Goal: Task Accomplishment & Management: Complete application form

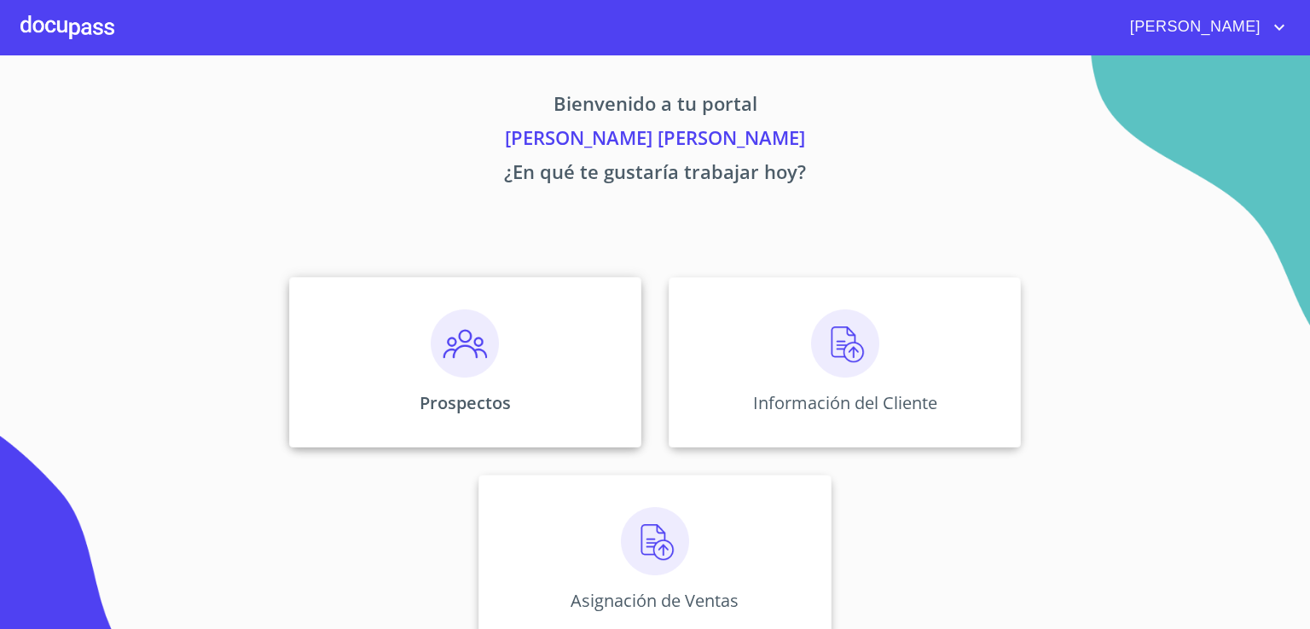
click at [452, 345] on img at bounding box center [465, 344] width 68 height 68
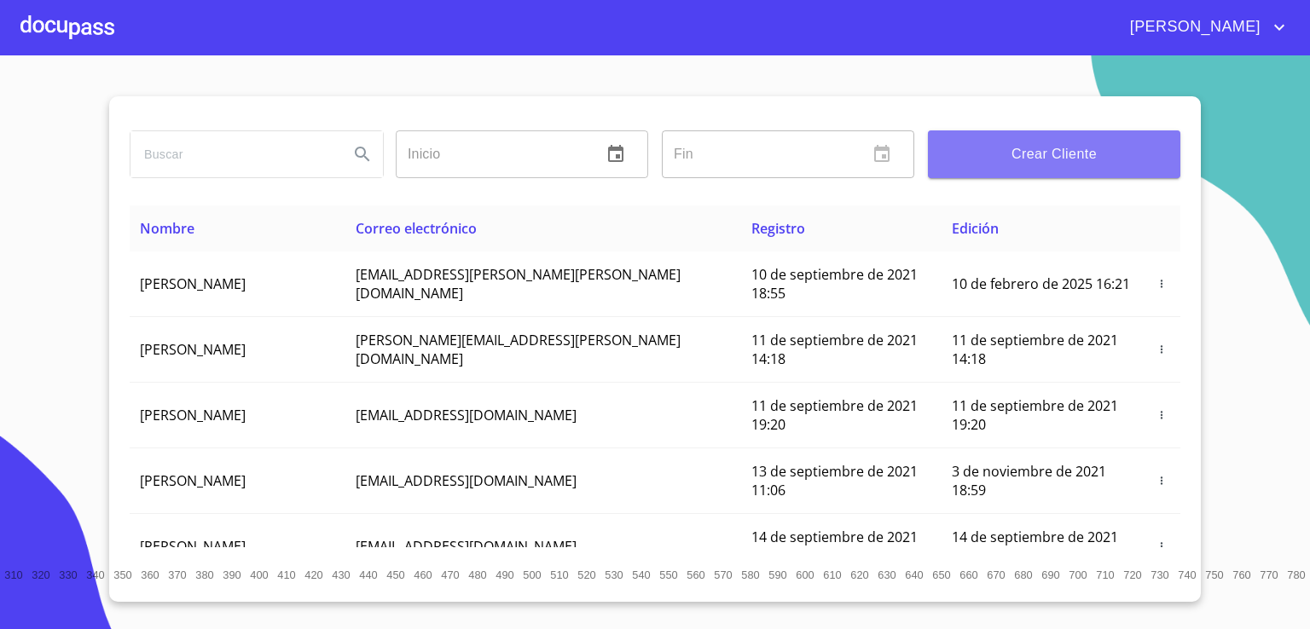
click at [1077, 154] on span "Crear Cliente" at bounding box center [1053, 154] width 225 height 24
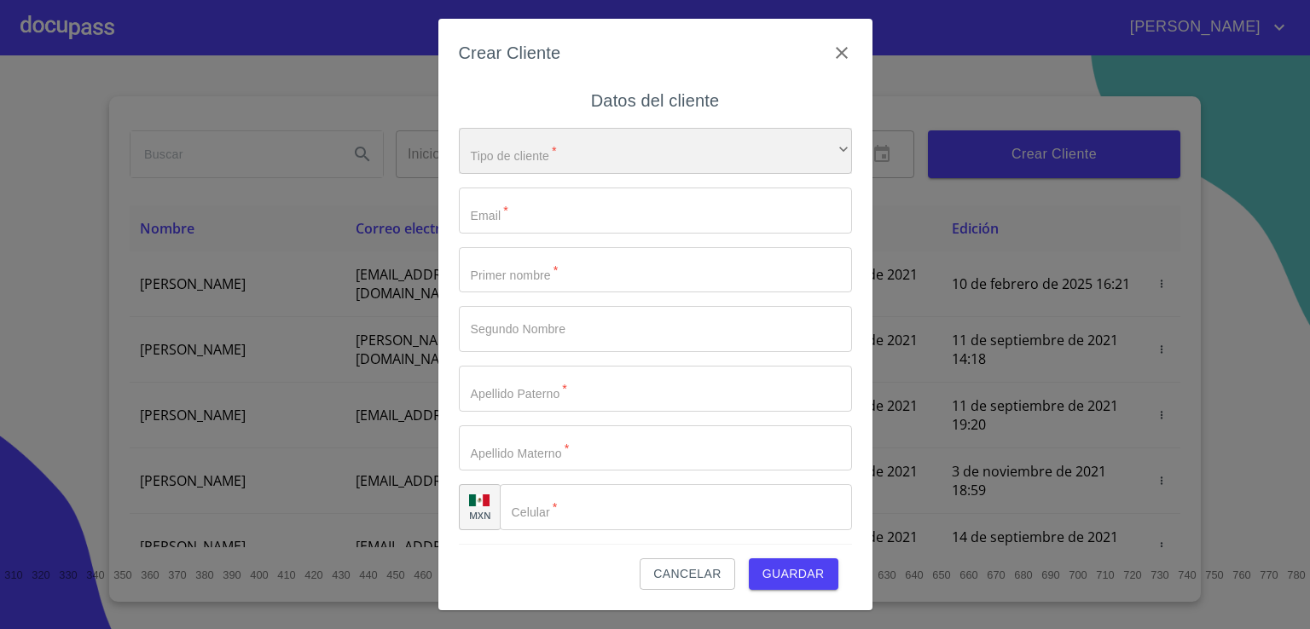
click at [808, 151] on div "​" at bounding box center [655, 151] width 393 height 46
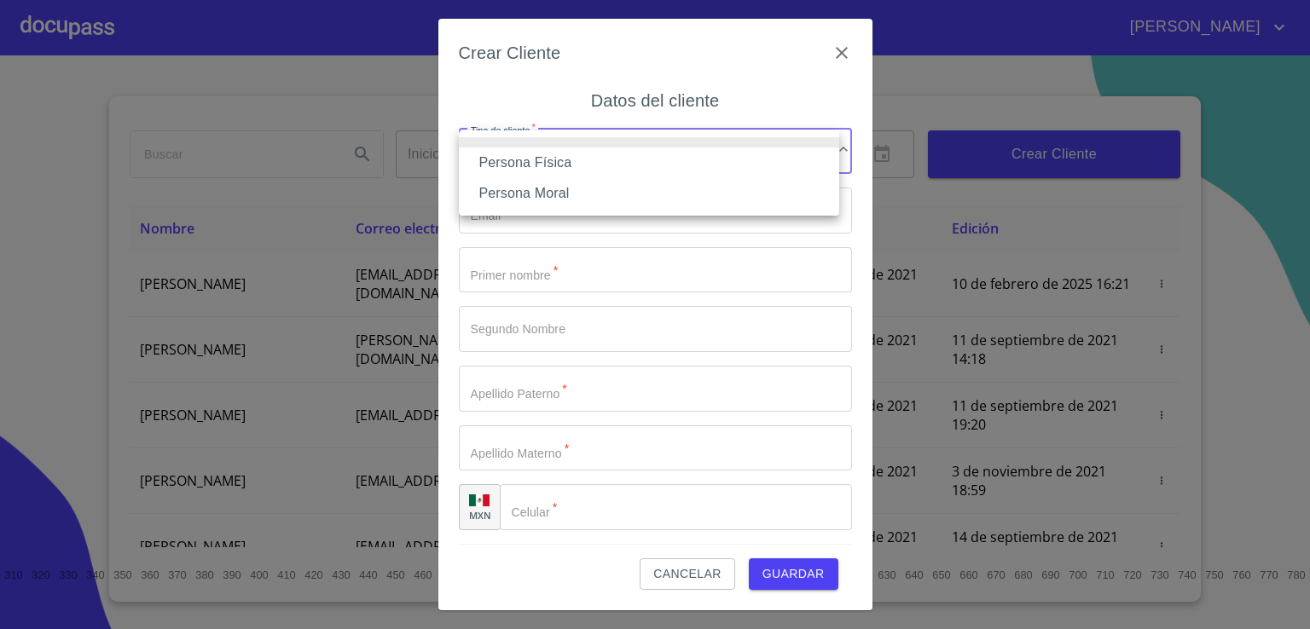
click at [758, 170] on li "Persona Física" at bounding box center [649, 163] width 380 height 31
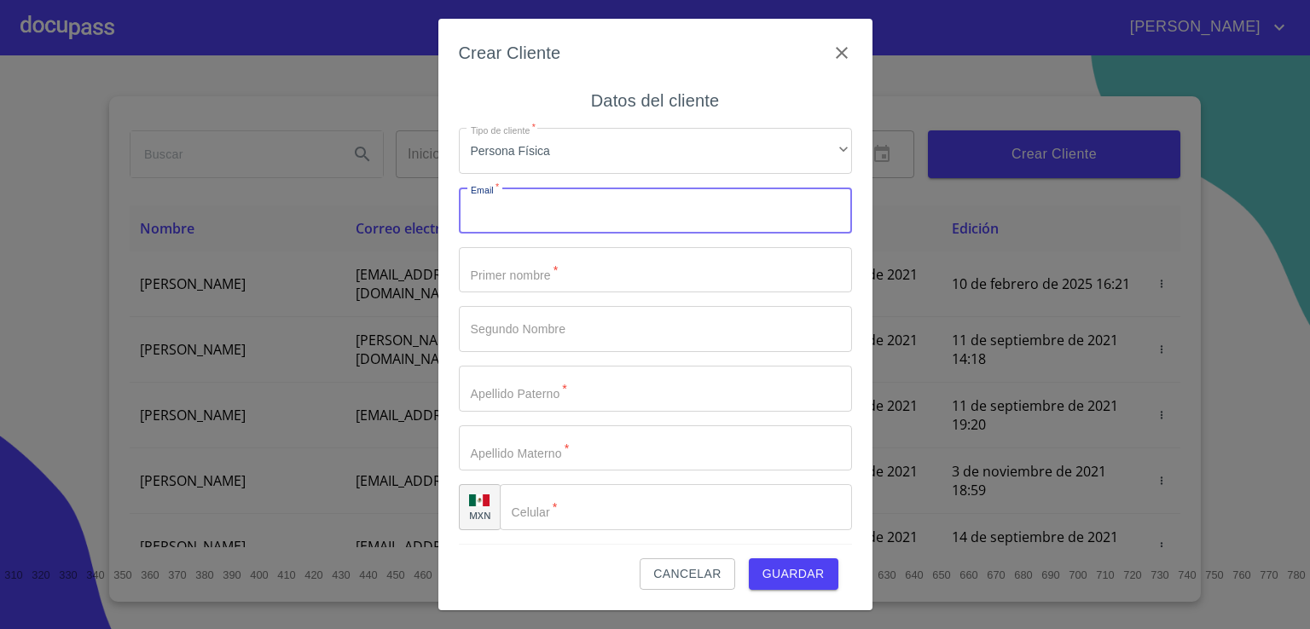
click at [752, 206] on input "Tipo de cliente   *" at bounding box center [655, 211] width 393 height 46
type input "cristaleye@outlook.com"
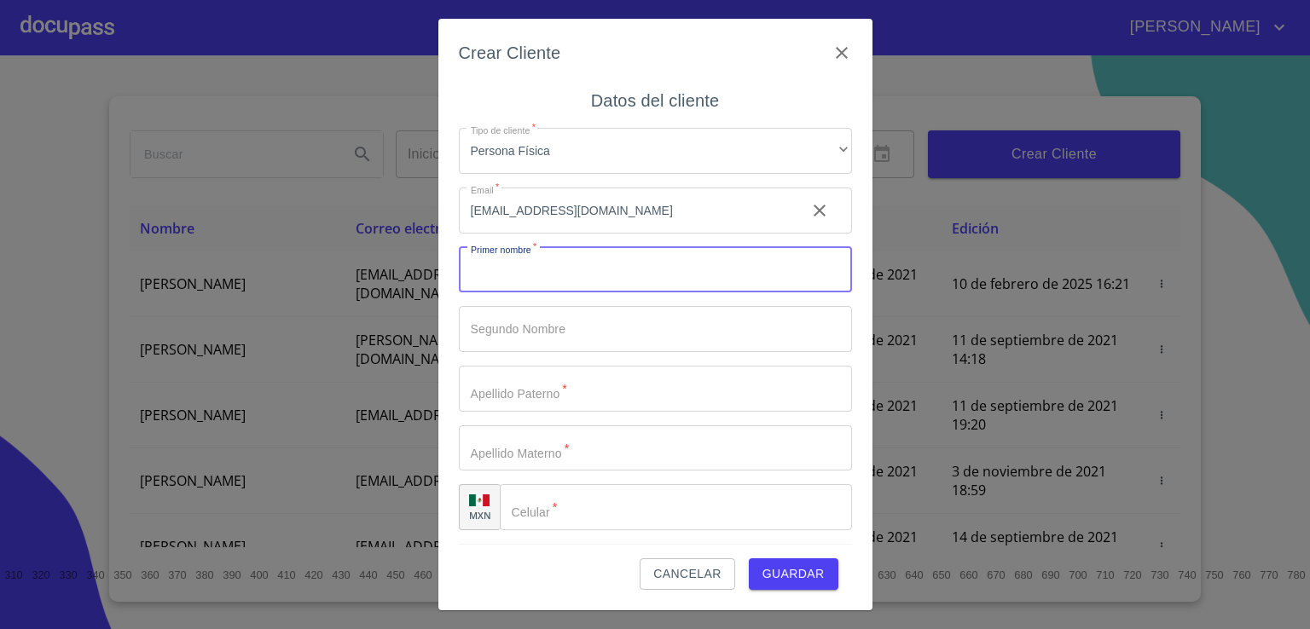
click at [703, 264] on input "Tipo de cliente   *" at bounding box center [655, 270] width 393 height 46
type input "JOSE"
click at [665, 293] on input "Tipo de cliente   *" at bounding box center [625, 270] width 333 height 46
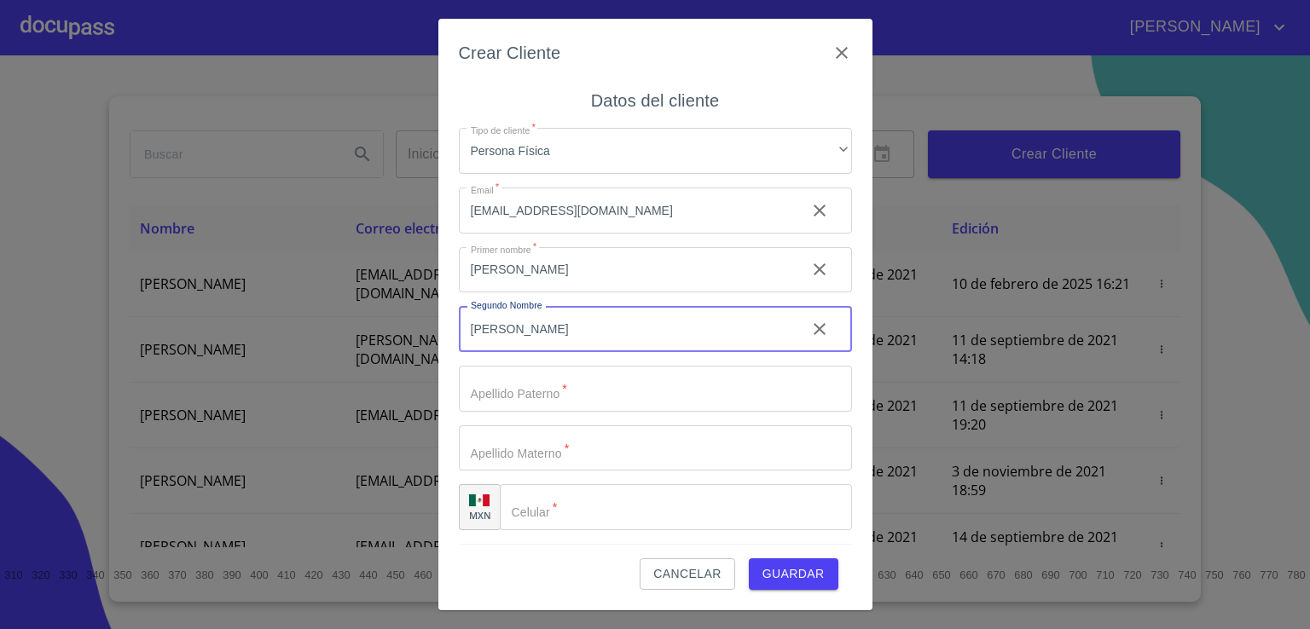
type input "LUIS"
click at [645, 293] on input "Tipo de cliente   *" at bounding box center [625, 270] width 333 height 46
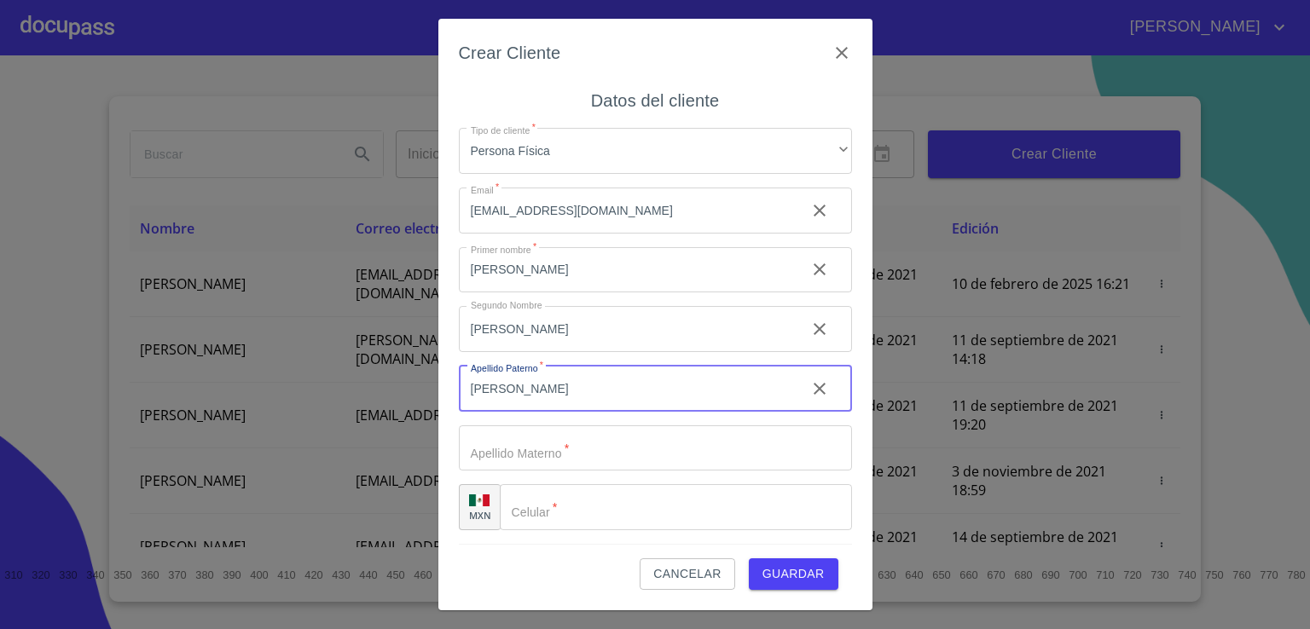
type input "[PERSON_NAME]"
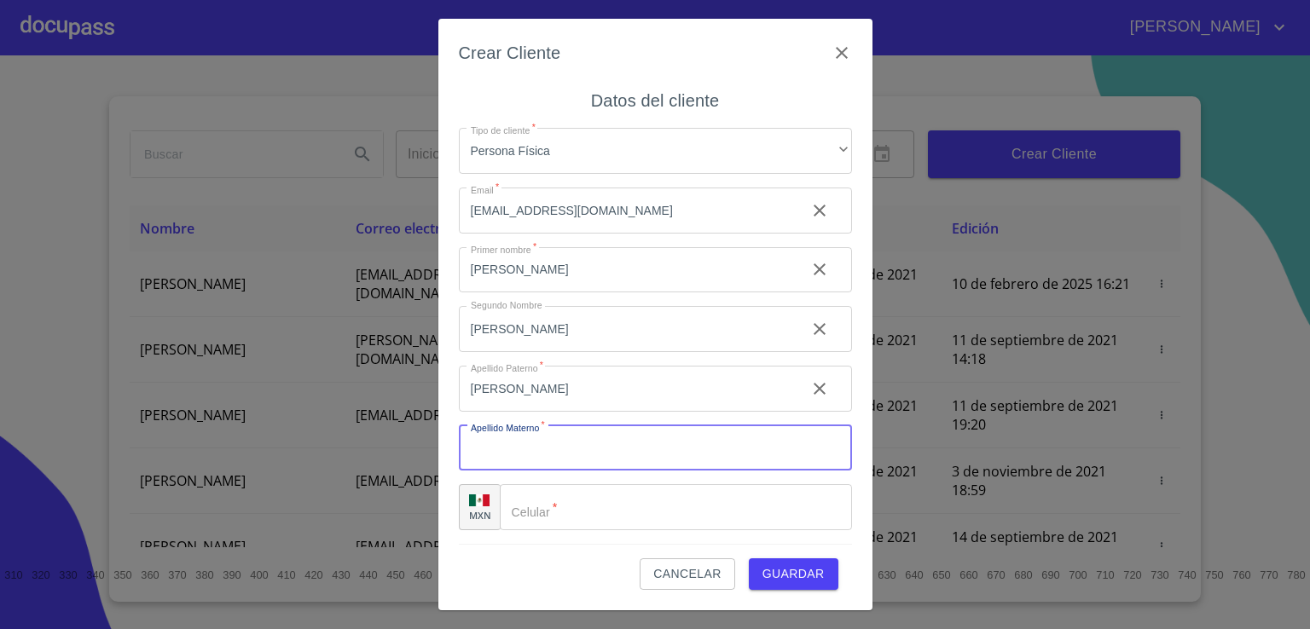
click at [611, 445] on input "Tipo de cliente   *" at bounding box center [655, 449] width 393 height 46
type input "[PERSON_NAME]"
click at [600, 513] on input "Tipo de cliente   *" at bounding box center [676, 507] width 352 height 46
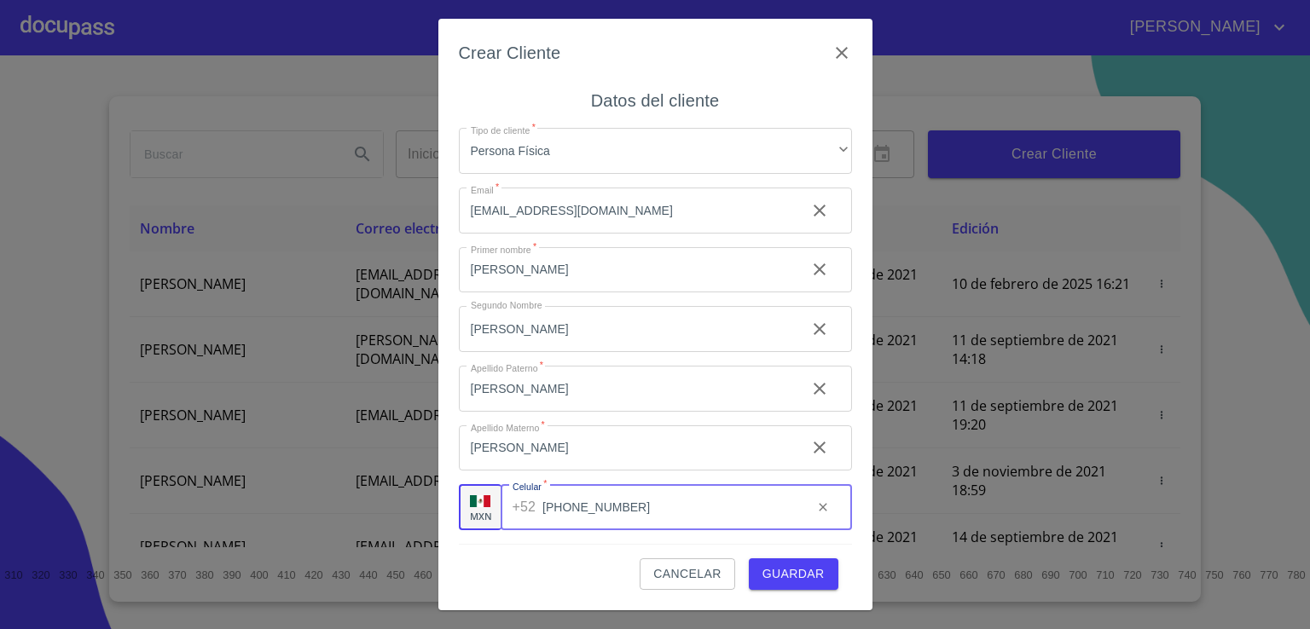
type input "[PHONE_NUMBER]"
click at [759, 573] on button "Guardar" at bounding box center [794, 575] width 90 height 32
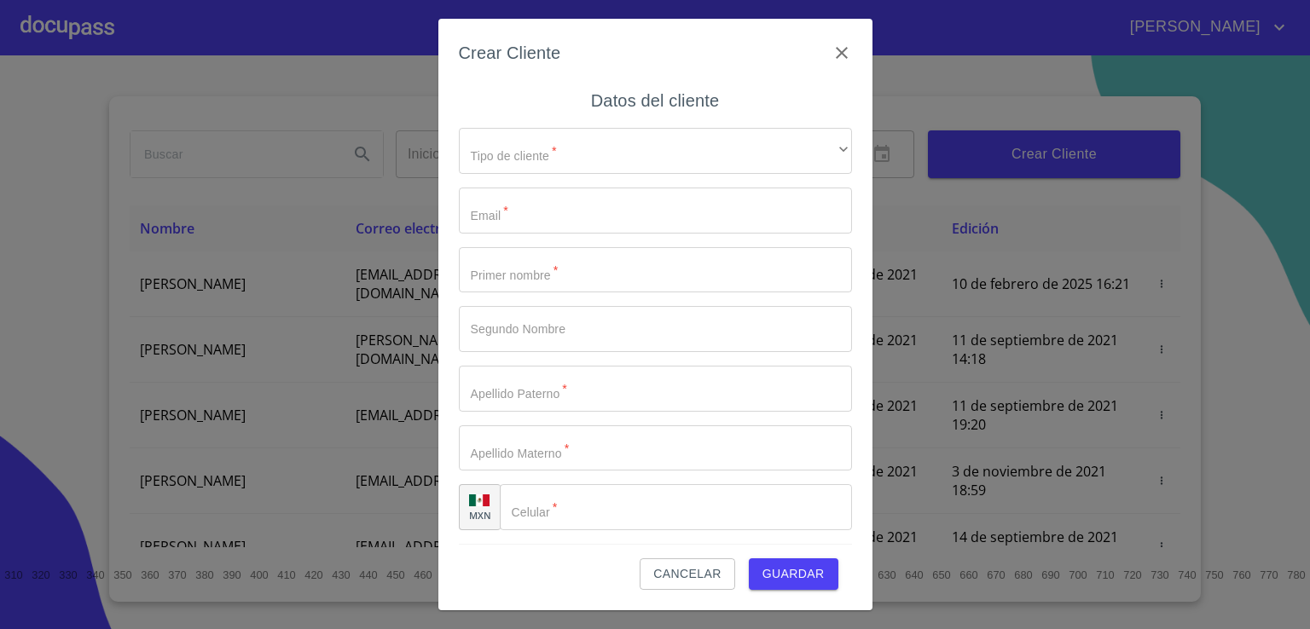
click at [675, 568] on span "Cancelar" at bounding box center [686, 574] width 67 height 21
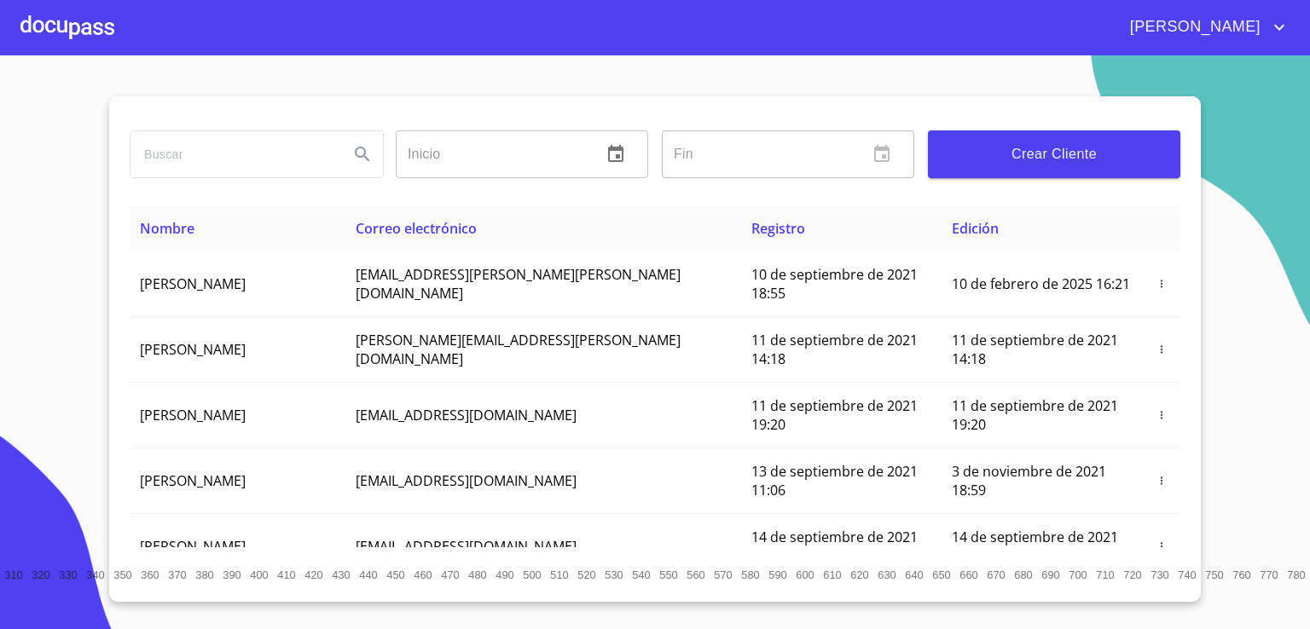
click at [594, 214] on th "Correo electrónico" at bounding box center [543, 229] width 396 height 46
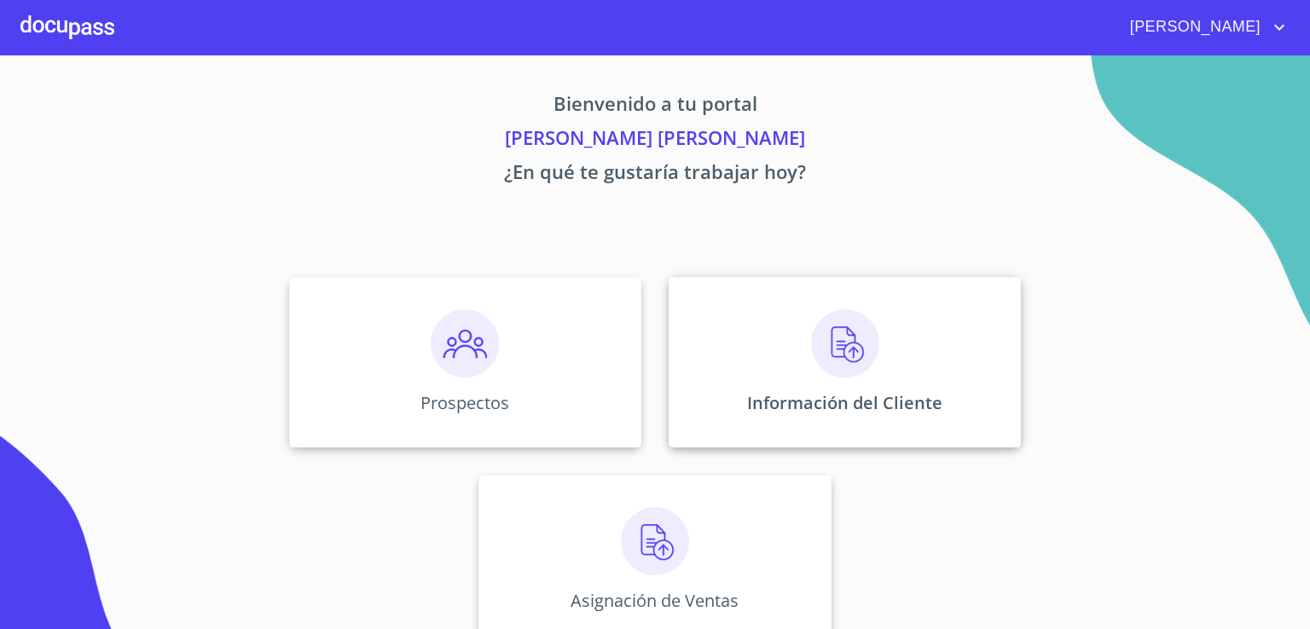
click at [832, 339] on img at bounding box center [845, 344] width 68 height 68
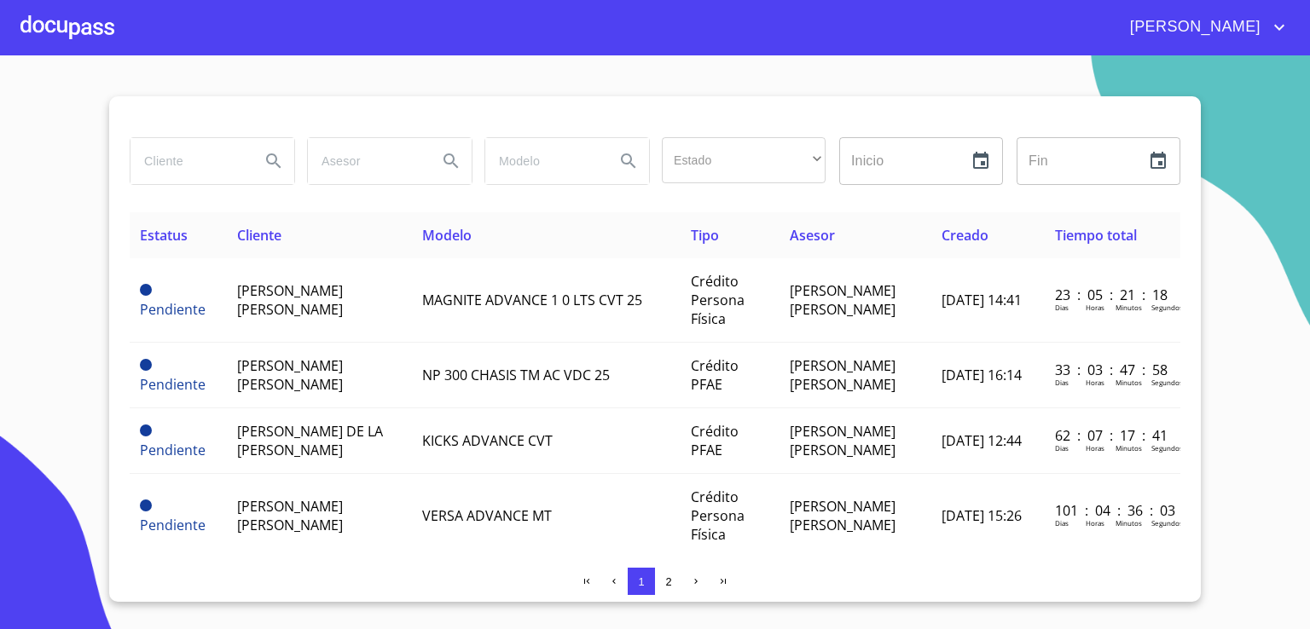
click at [276, 157] on icon "Search" at bounding box center [274, 161] width 20 height 20
click at [229, 161] on input "search" at bounding box center [188, 161] width 116 height 46
type input "[PERSON_NAME] [PERSON_NAME]"
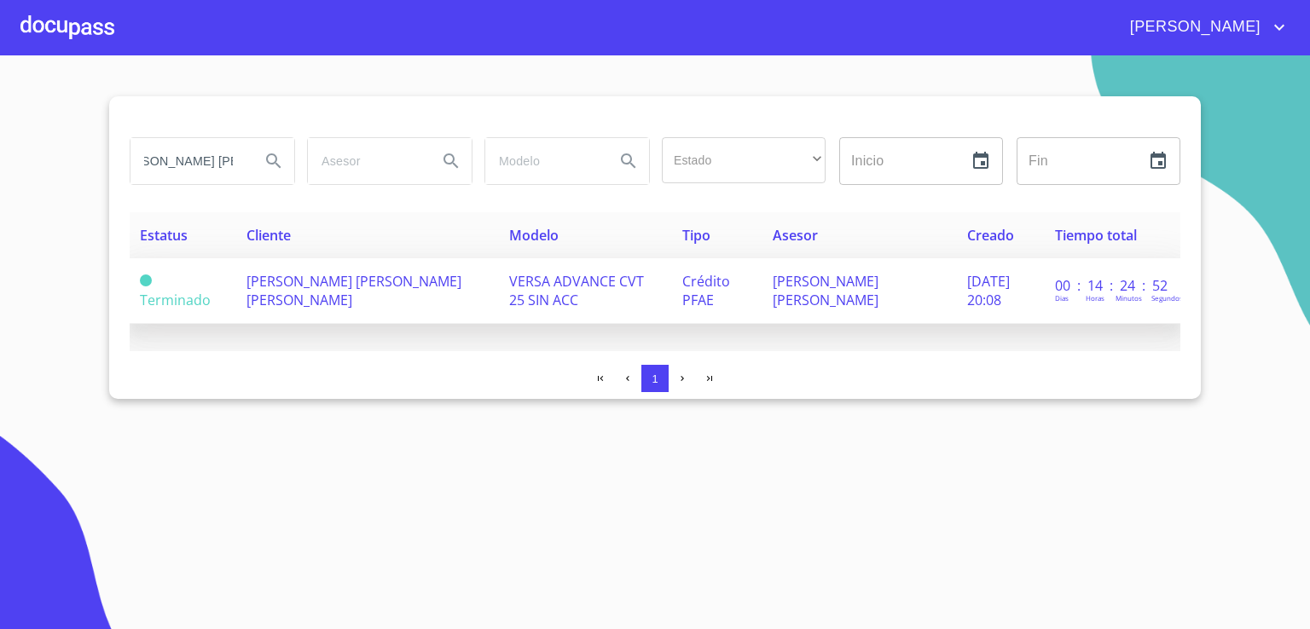
scroll to position [0, 0]
click at [285, 281] on span "[PERSON_NAME] [PERSON_NAME] [PERSON_NAME]" at bounding box center [353, 291] width 215 height 38
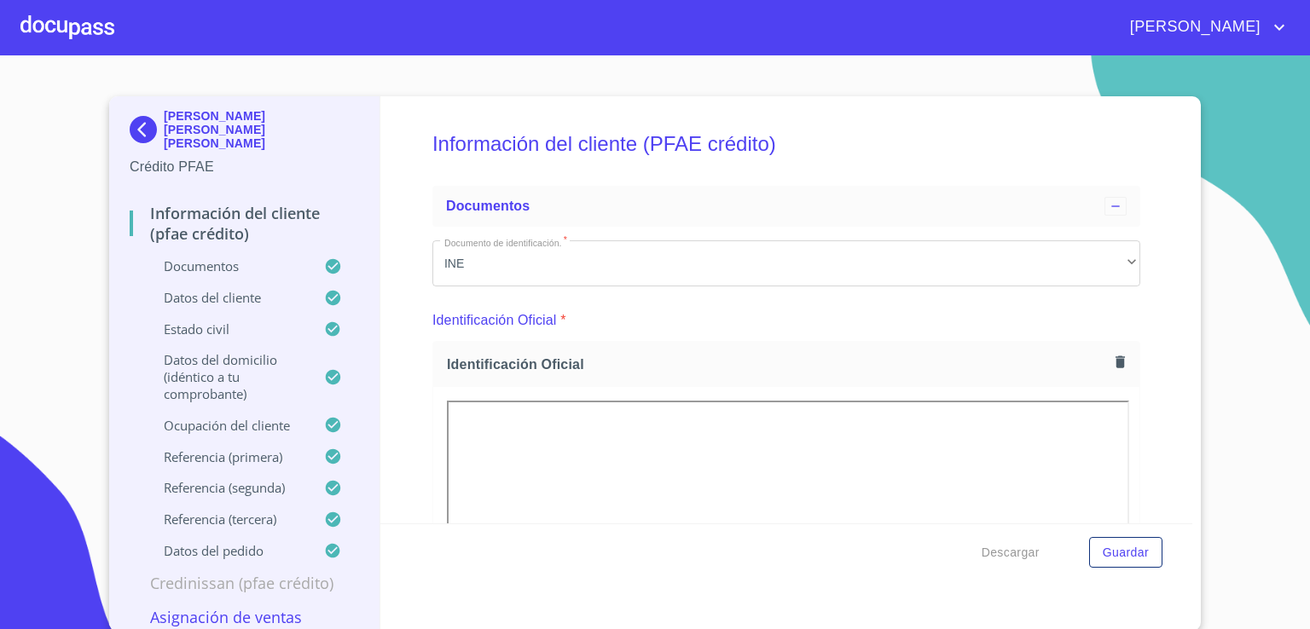
click at [140, 124] on img at bounding box center [147, 129] width 34 height 27
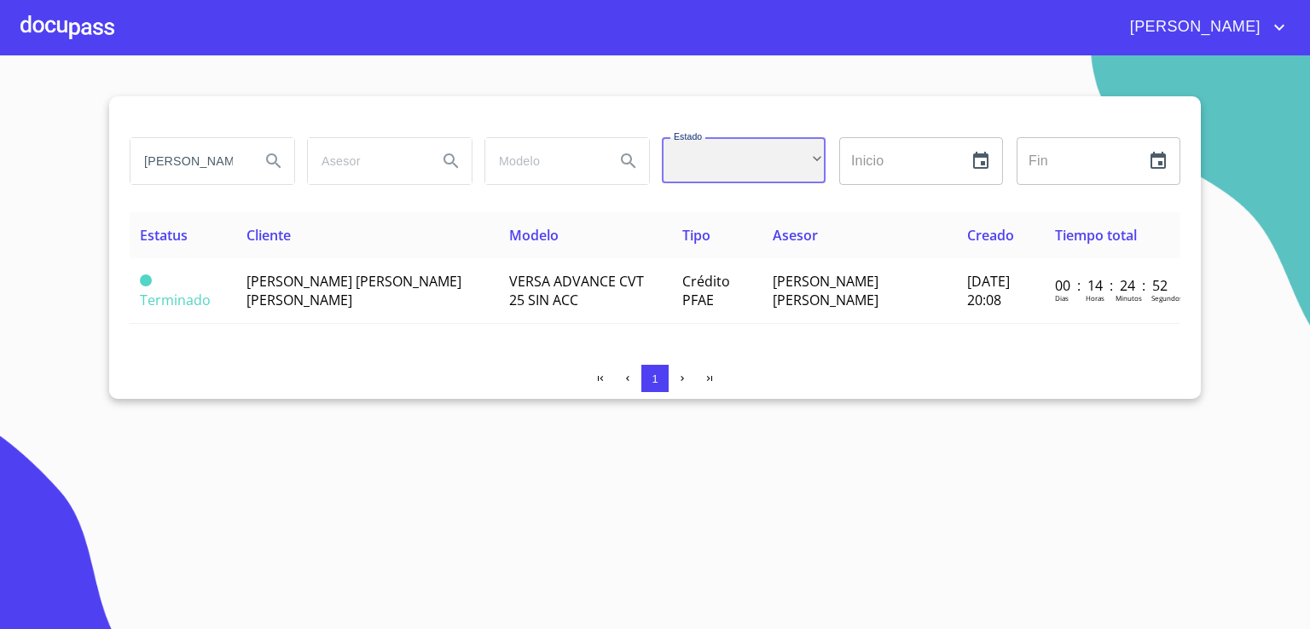
click at [815, 166] on div "​" at bounding box center [744, 160] width 164 height 46
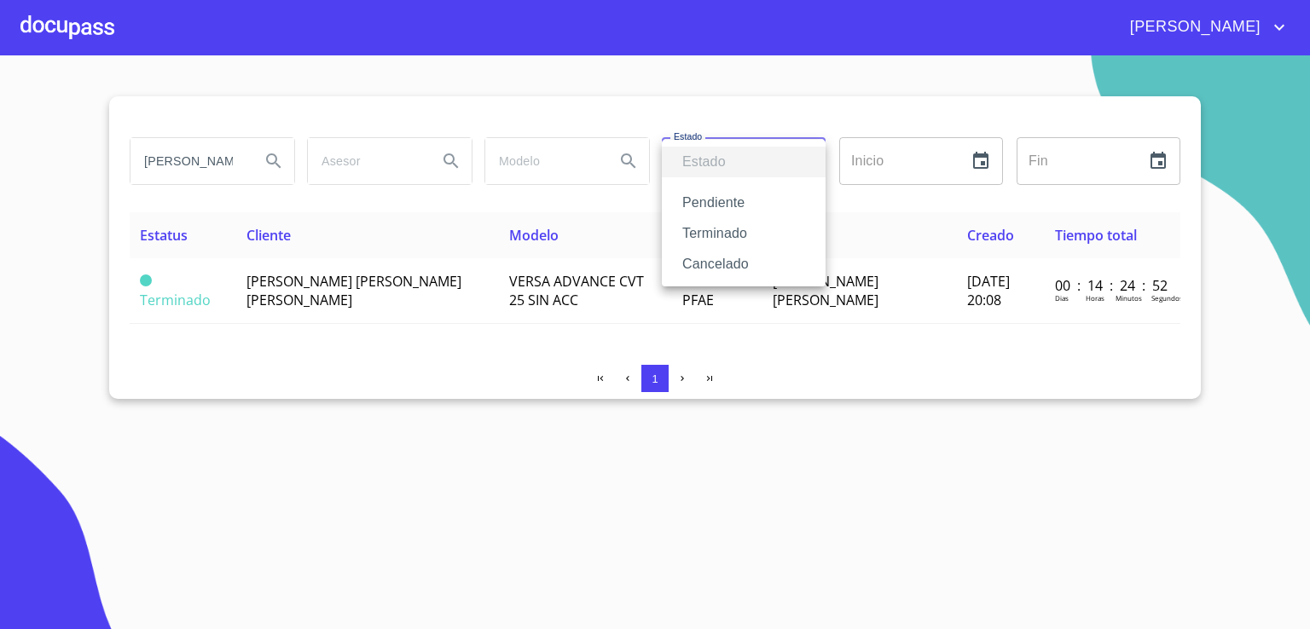
click at [815, 166] on ul "Estado Pendiente Terminado Cancelado" at bounding box center [744, 213] width 164 height 147
click at [542, 267] on div at bounding box center [655, 314] width 1310 height 629
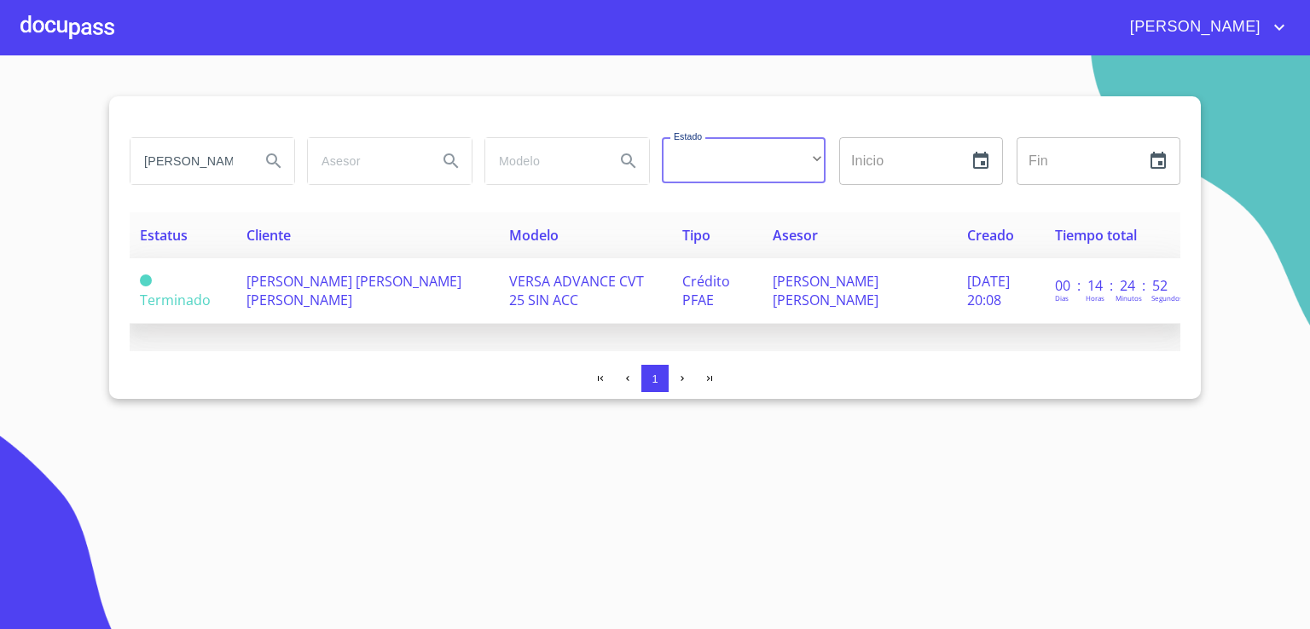
click at [509, 282] on span "VERSA ADVANCE CVT 25 SIN ACC" at bounding box center [576, 291] width 135 height 38
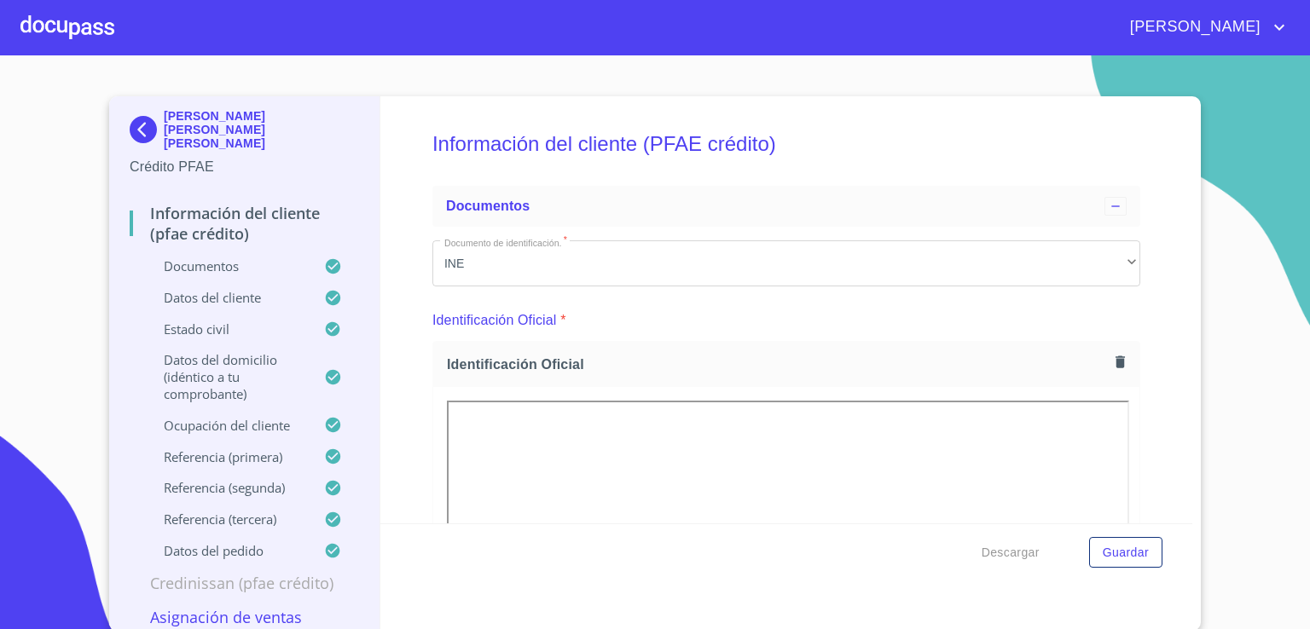
click at [191, 157] on p "Crédito PFAE" at bounding box center [244, 167] width 229 height 20
click at [207, 157] on p "Crédito PFAE" at bounding box center [244, 167] width 229 height 20
click at [189, 157] on p "Crédito PFAE" at bounding box center [244, 167] width 229 height 20
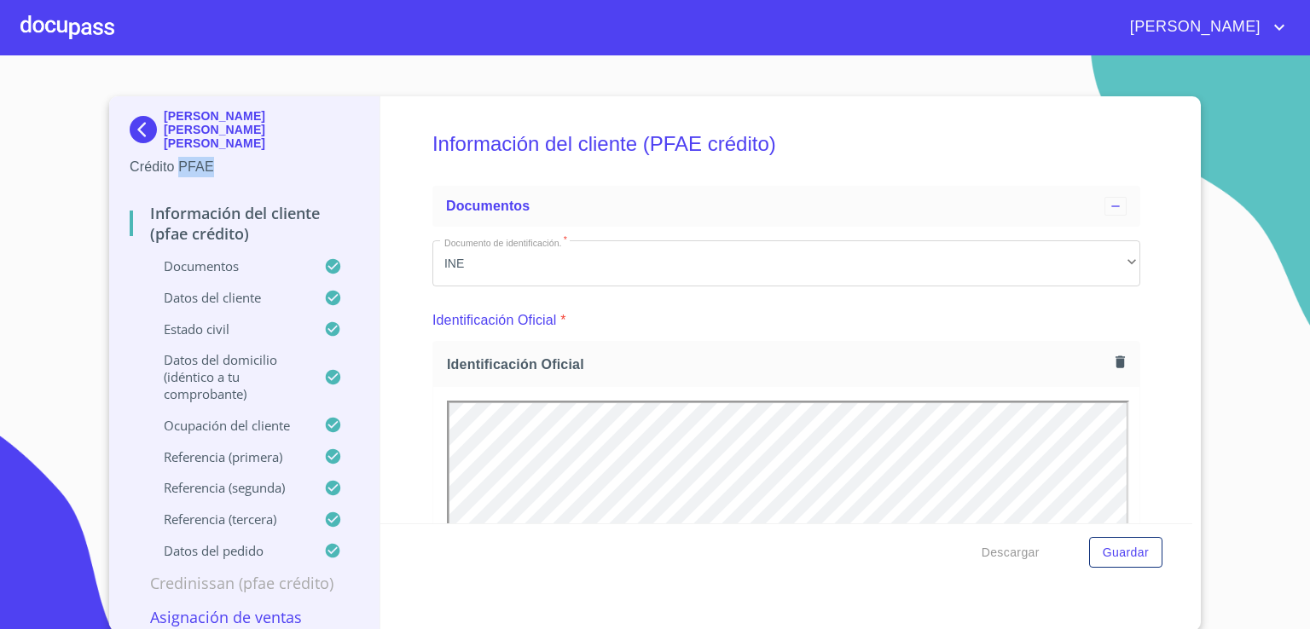
click at [189, 157] on p "Crédito PFAE" at bounding box center [244, 167] width 229 height 20
click at [582, 148] on h5 "Información del cliente (PFAE crédito)" at bounding box center [786, 144] width 708 height 70
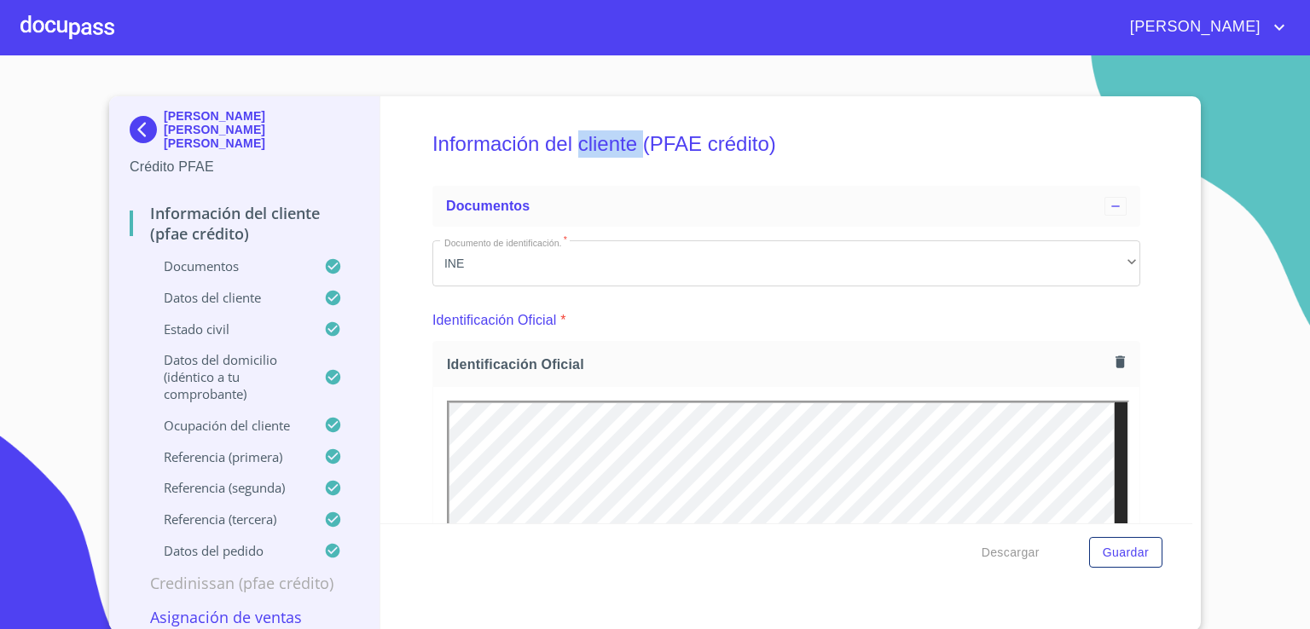
click at [582, 148] on h5 "Información del cliente (PFAE crédito)" at bounding box center [786, 144] width 708 height 70
click at [762, 146] on h5 "Información del cliente (PFAE crédito)" at bounding box center [786, 144] width 708 height 70
click at [839, 155] on h5 "Información del cliente (PFAE crédito)" at bounding box center [786, 144] width 708 height 70
click at [188, 159] on p "Crédito PFAE" at bounding box center [244, 167] width 229 height 20
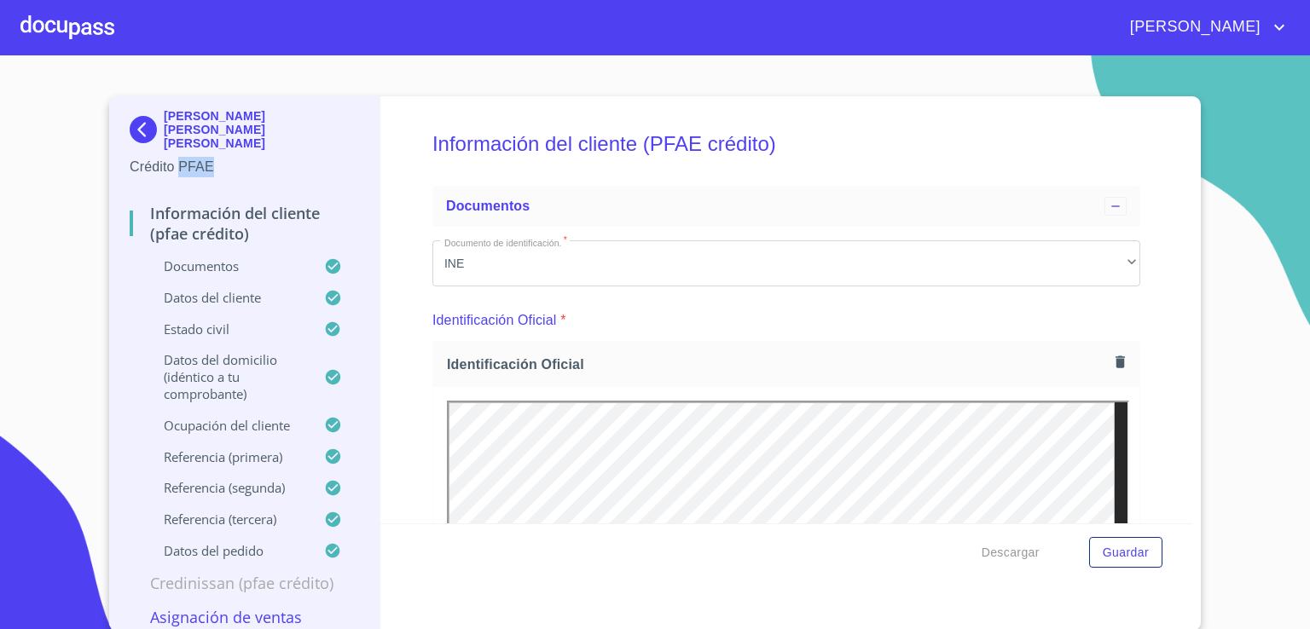
click at [188, 158] on p "Crédito PFAE" at bounding box center [244, 167] width 229 height 20
click at [368, 151] on div "JOSE LUIS JIMENEZ RAMOS Crédito PFAE Información del cliente (PFAE crédito) Doc…" at bounding box center [244, 363] width 271 height 535
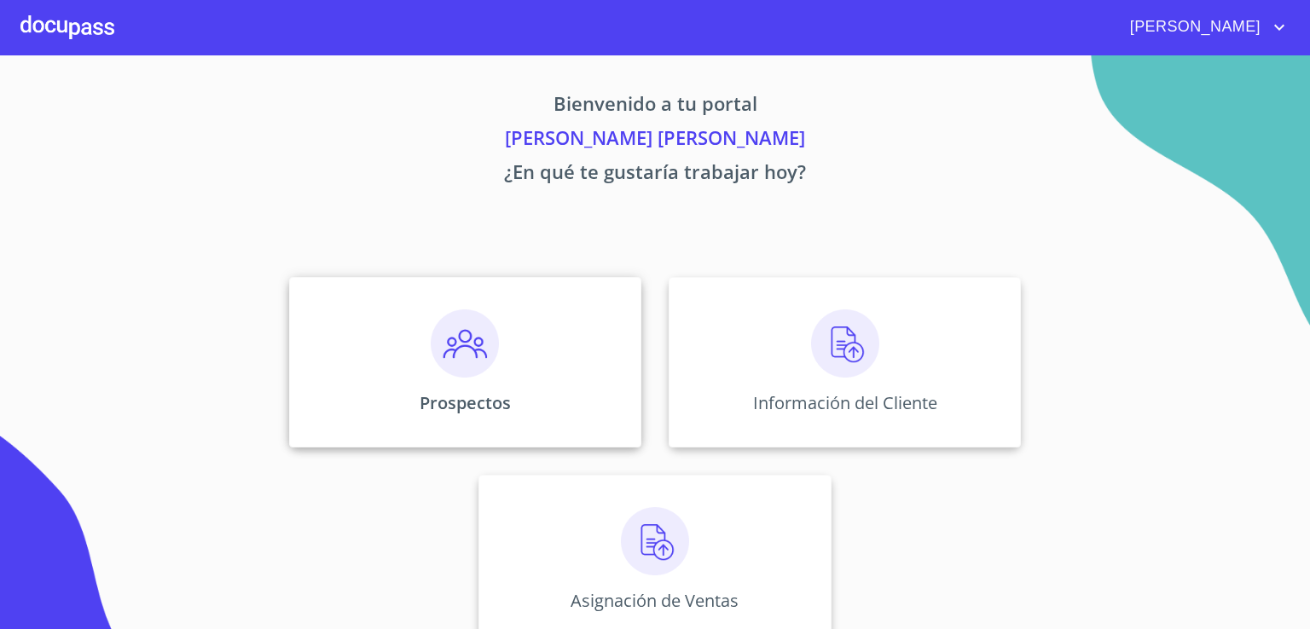
click at [467, 352] on img at bounding box center [465, 344] width 68 height 68
click at [843, 351] on img at bounding box center [845, 344] width 68 height 68
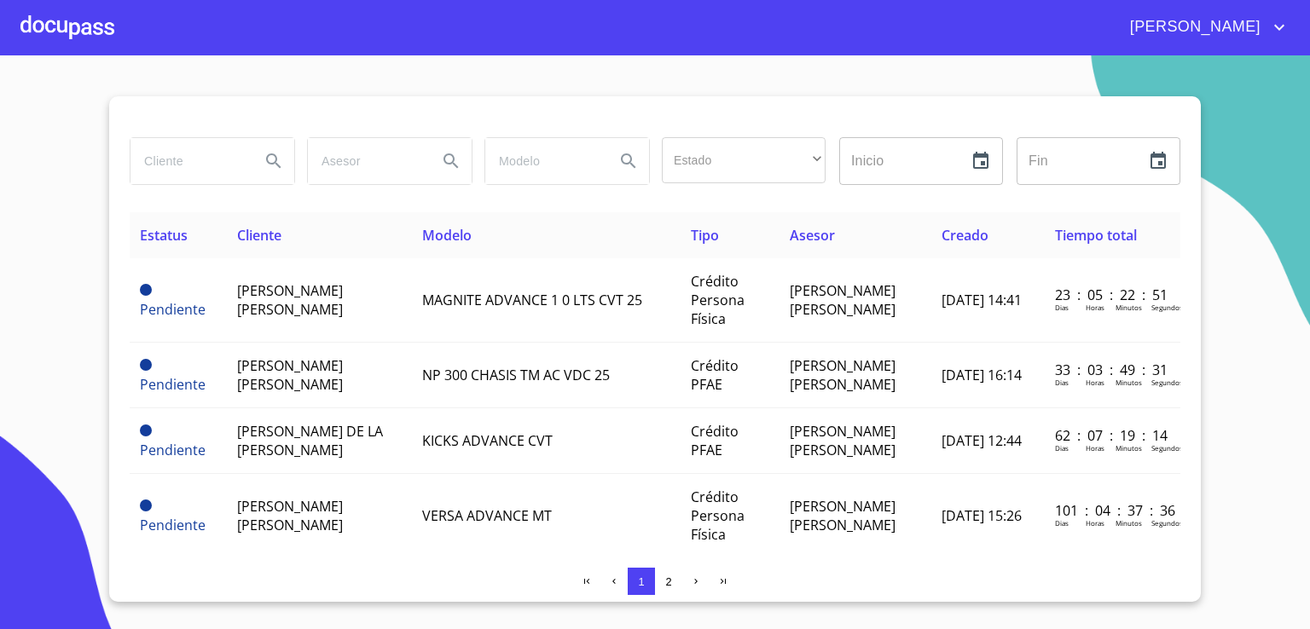
click at [231, 173] on input "search" at bounding box center [188, 161] width 116 height 46
type input "JOSE LUIS JIMENEZ"
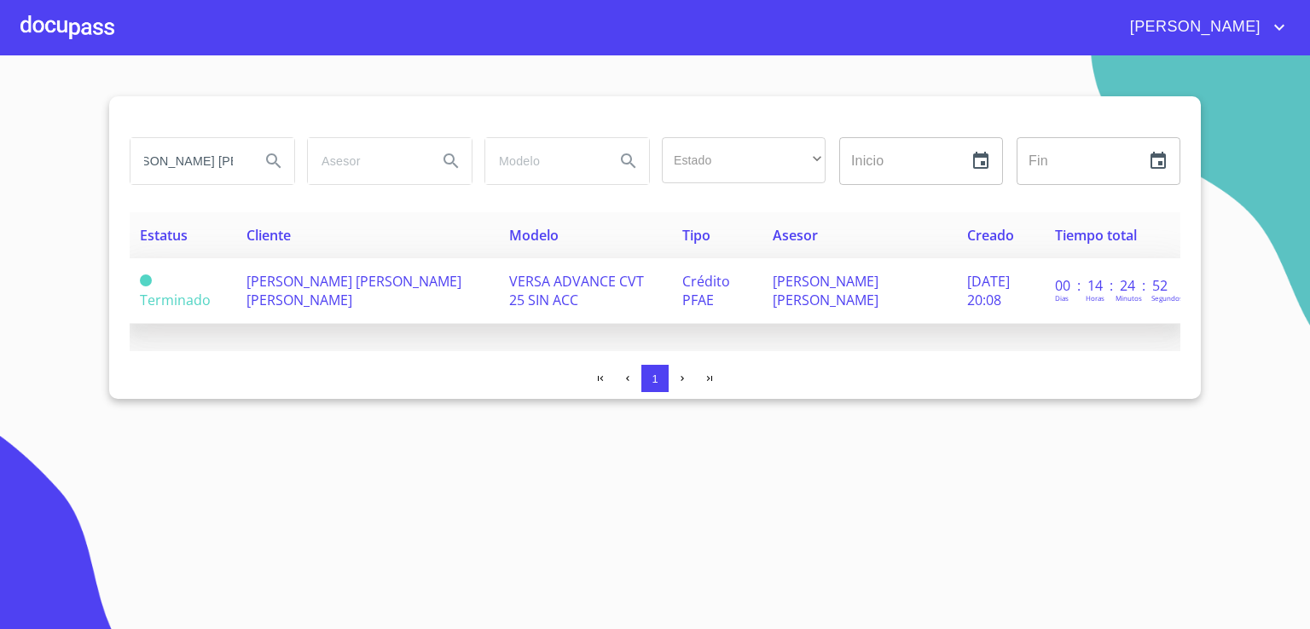
scroll to position [0, 0]
click at [143, 281] on span at bounding box center [146, 281] width 12 height 12
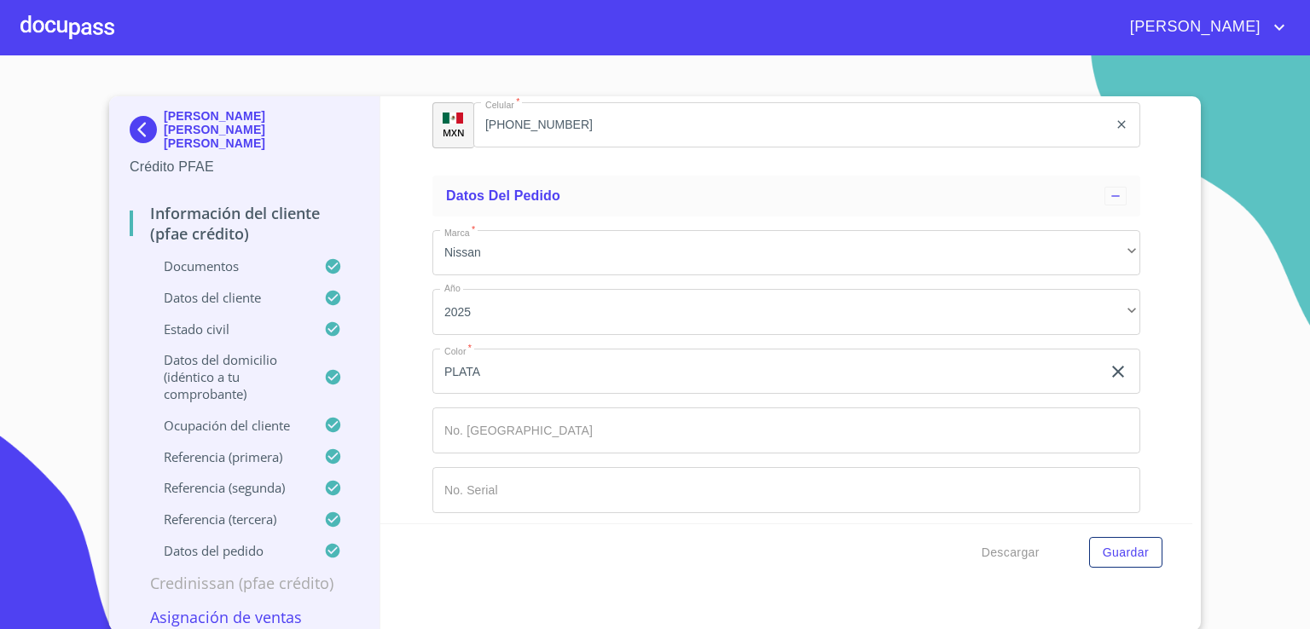
click at [136, 327] on div "Estado Civil" at bounding box center [244, 337] width 229 height 32
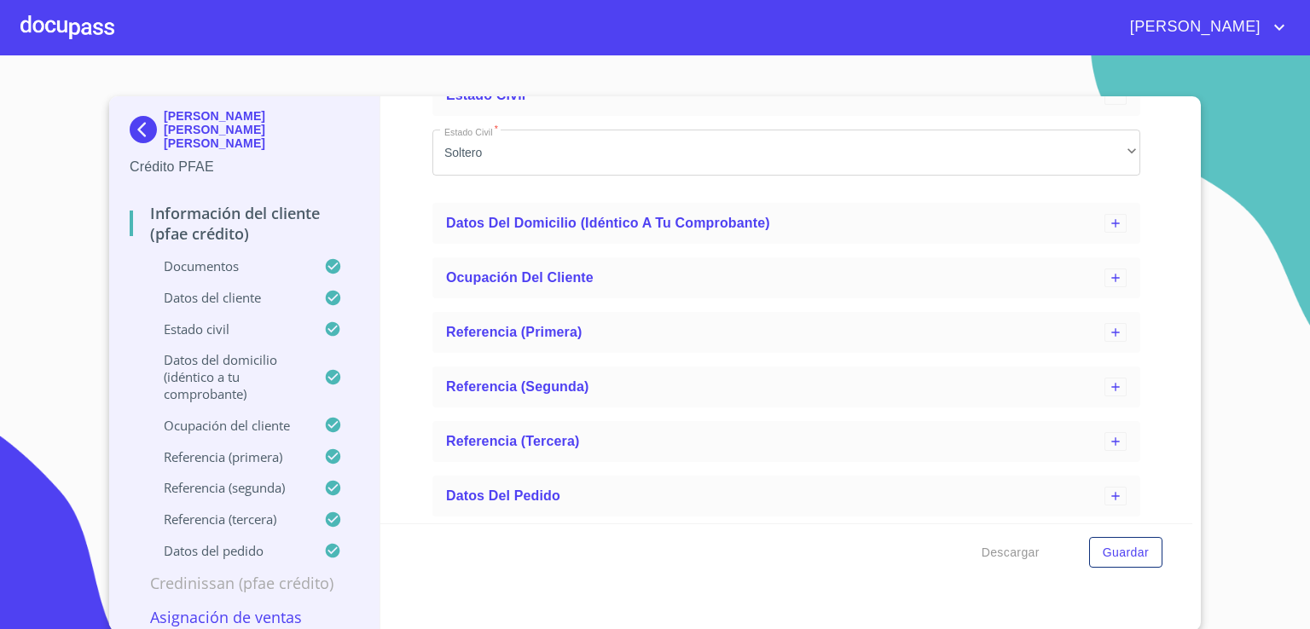
scroll to position [220, 0]
click at [1109, 217] on icon at bounding box center [1116, 224] width 14 height 14
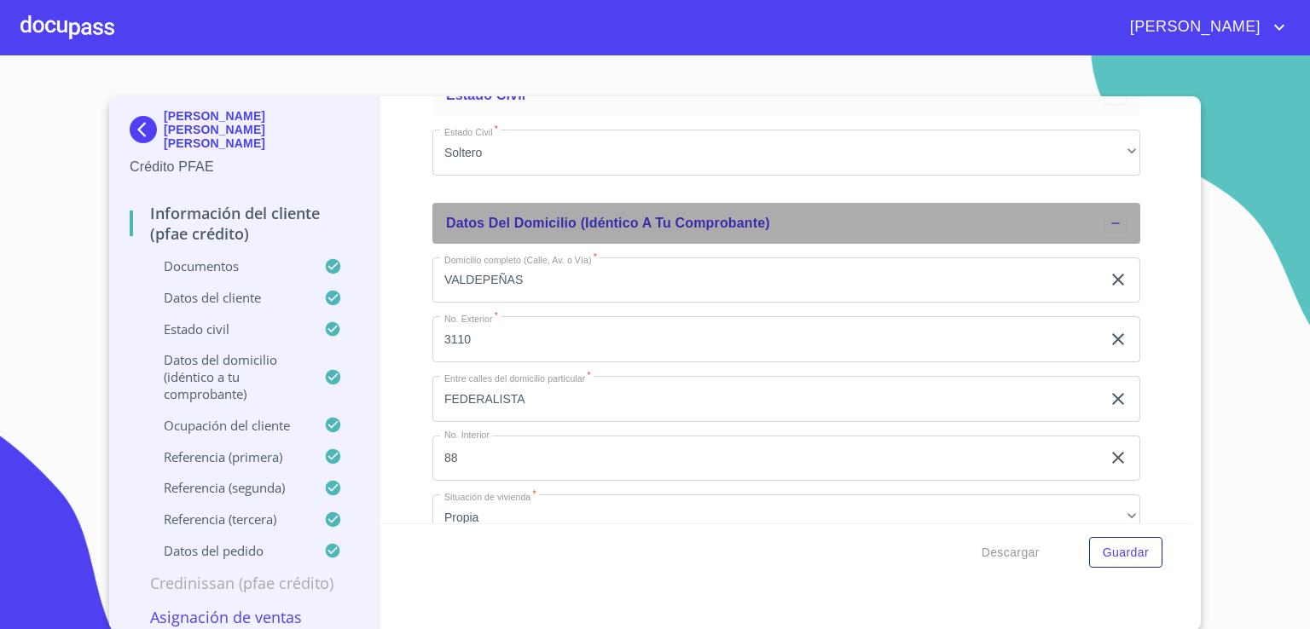
click at [1109, 219] on icon at bounding box center [1116, 224] width 14 height 14
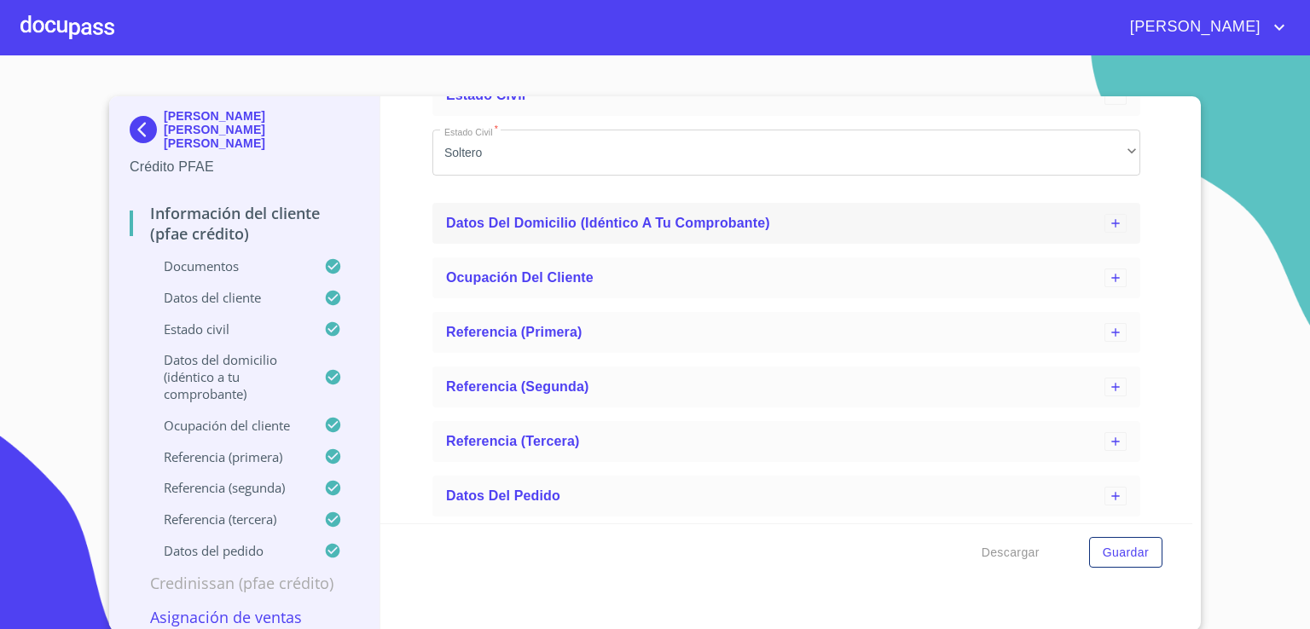
click at [1111, 222] on icon at bounding box center [1115, 223] width 8 height 8
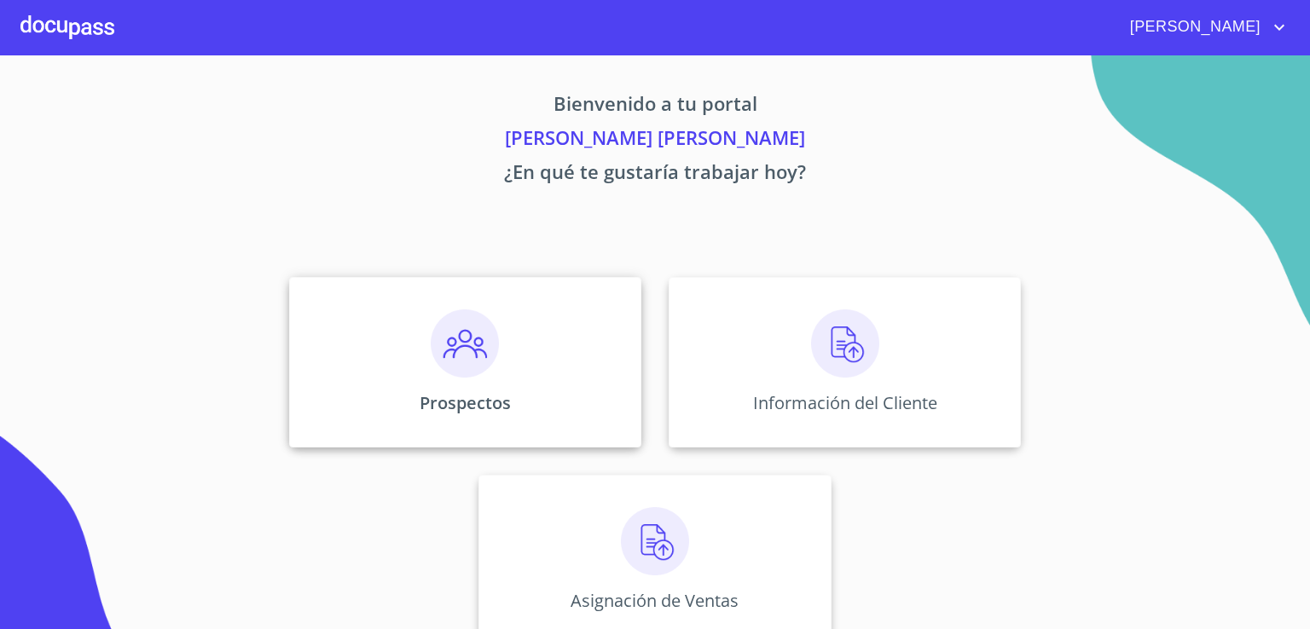
click at [454, 349] on img at bounding box center [465, 344] width 68 height 68
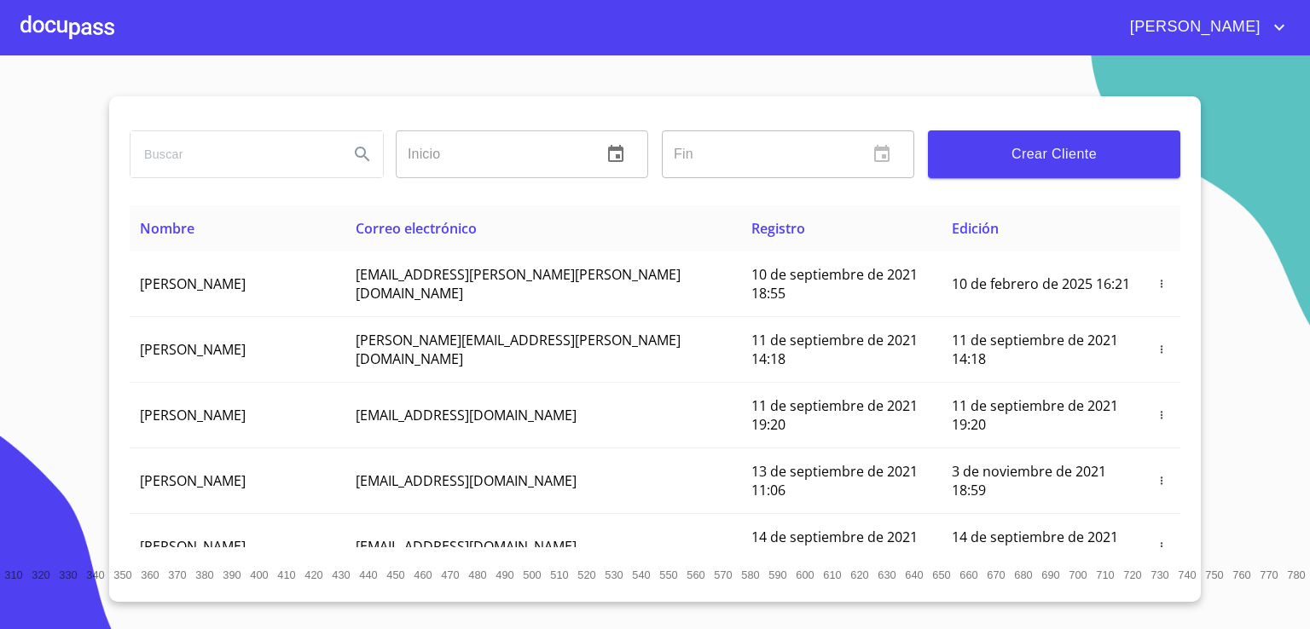
click at [989, 165] on span "Crear Cliente" at bounding box center [1053, 154] width 225 height 24
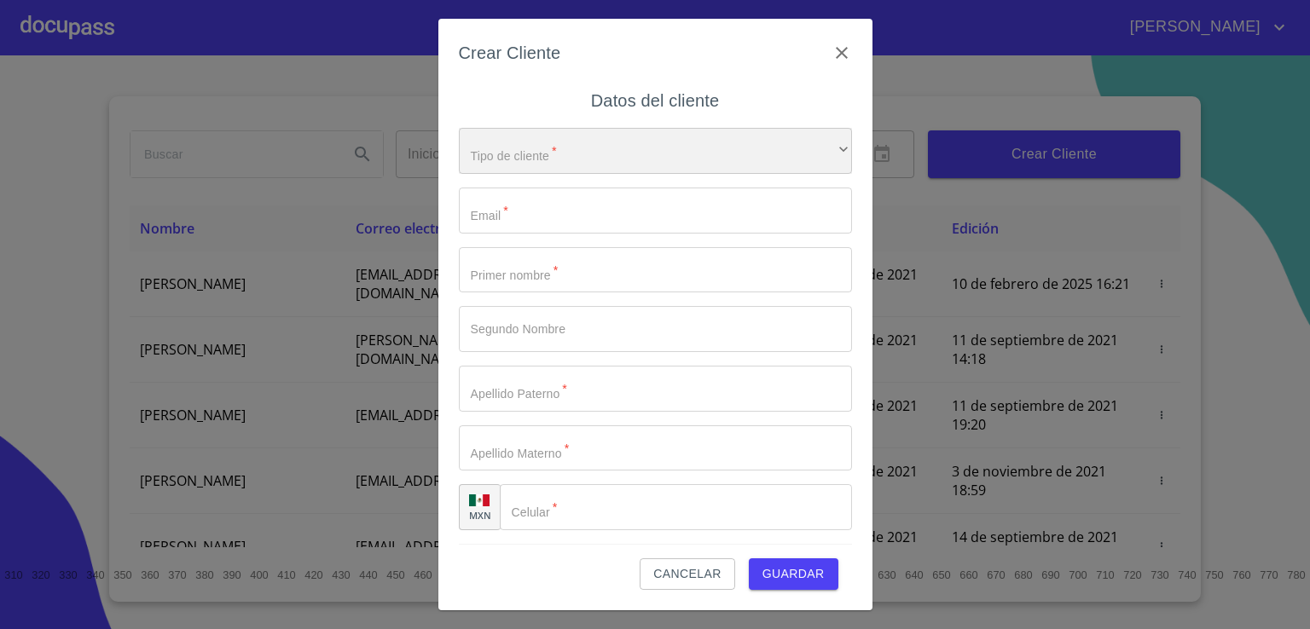
click at [605, 159] on div "​" at bounding box center [655, 151] width 393 height 46
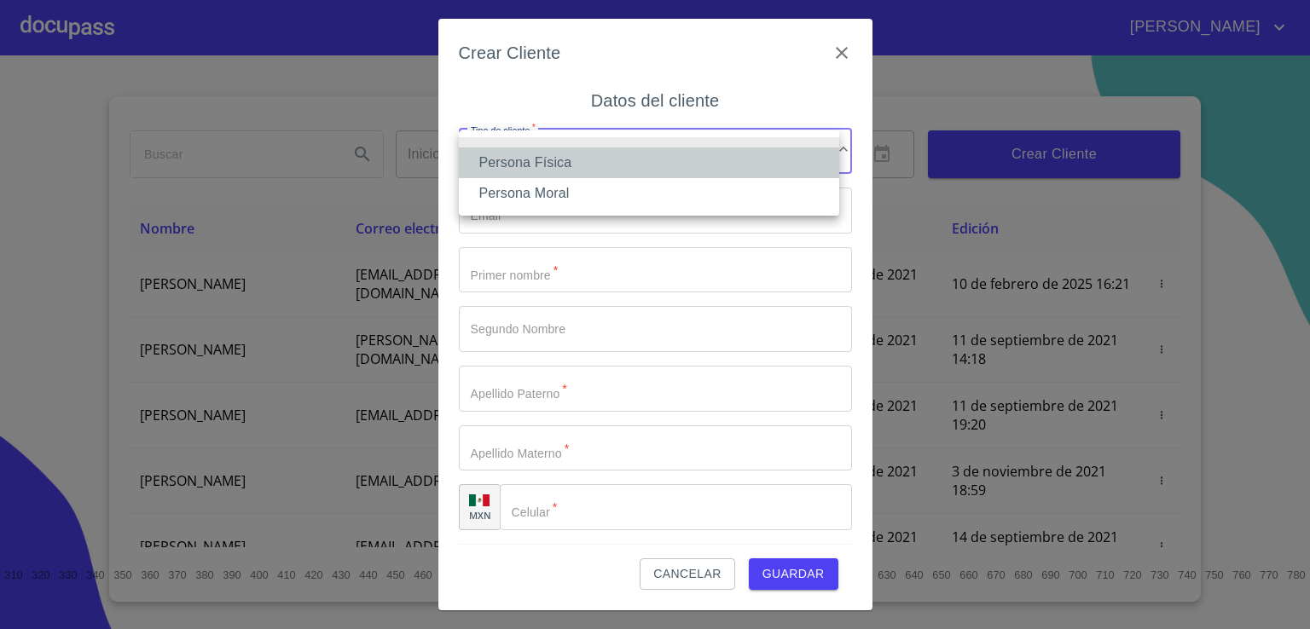
click at [605, 159] on li "Persona Física" at bounding box center [649, 163] width 380 height 31
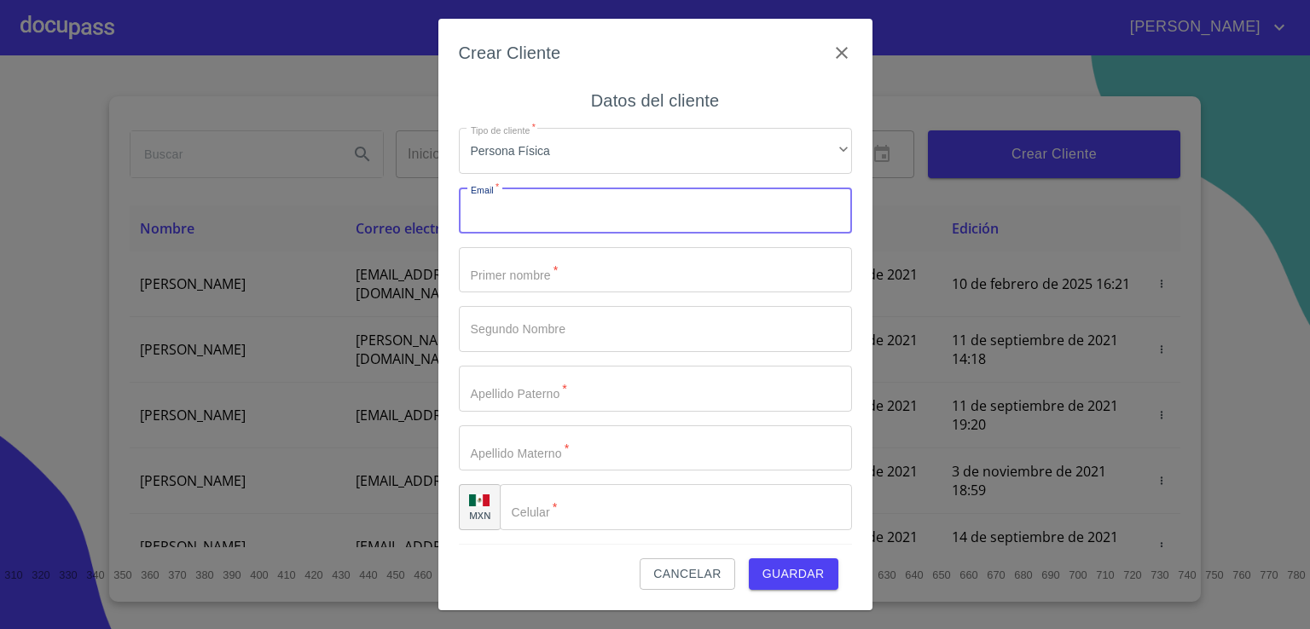
click at [586, 215] on input "Tipo de cliente   *" at bounding box center [655, 211] width 393 height 46
type input "cristaleye.@outlook.com"
click at [563, 264] on input "Tipo de cliente   *" at bounding box center [655, 270] width 393 height 46
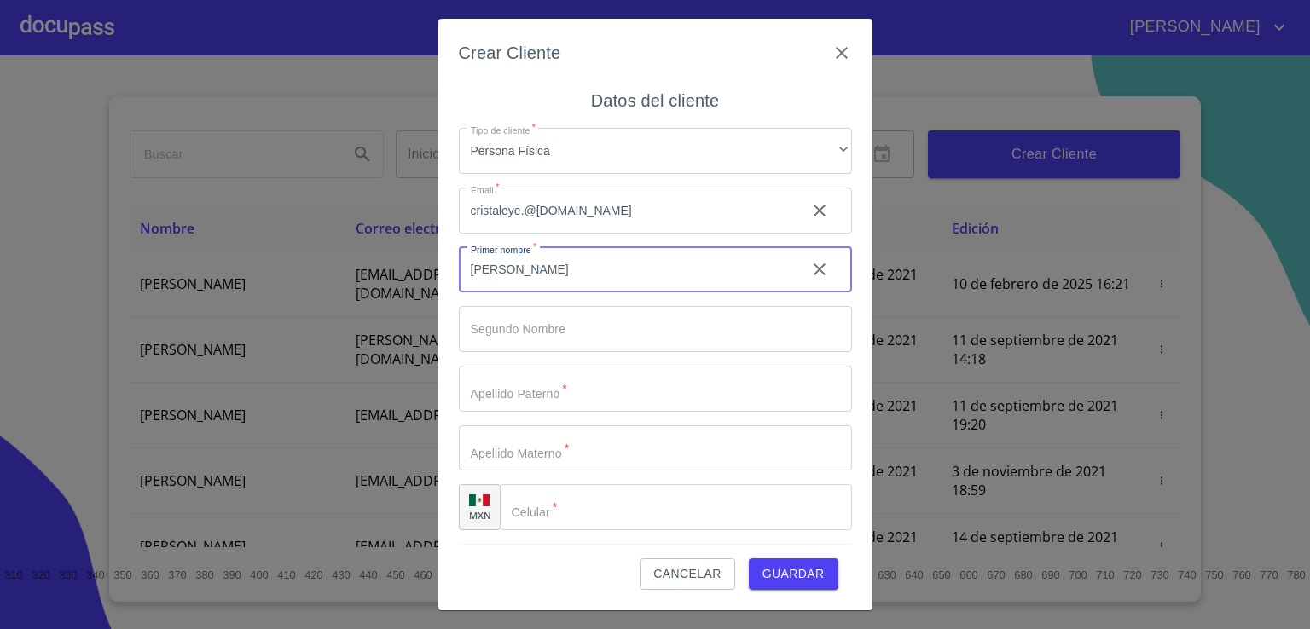
type input "JOSE"
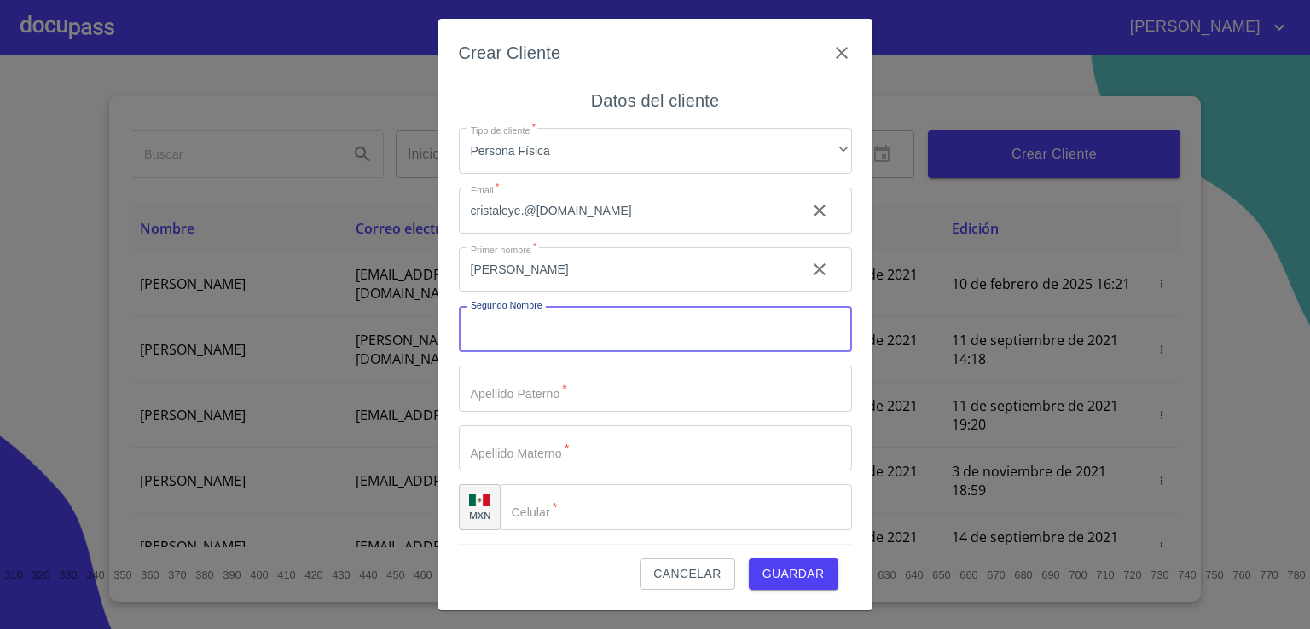
click at [568, 334] on input "Tipo de cliente   *" at bounding box center [655, 329] width 393 height 46
type input "[PERSON_NAME]"
click at [567, 293] on input "Tipo de cliente   *" at bounding box center [625, 270] width 333 height 46
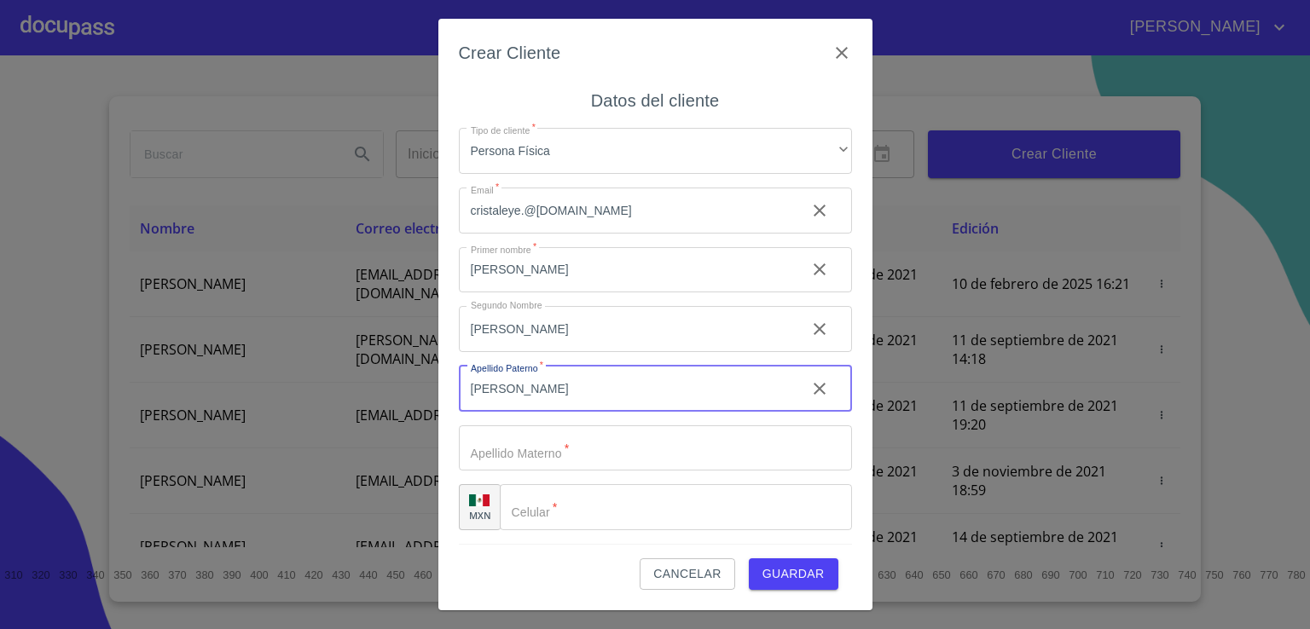
type input "[PERSON_NAME]"
click at [562, 293] on input "Tipo de cliente   *" at bounding box center [625, 270] width 333 height 46
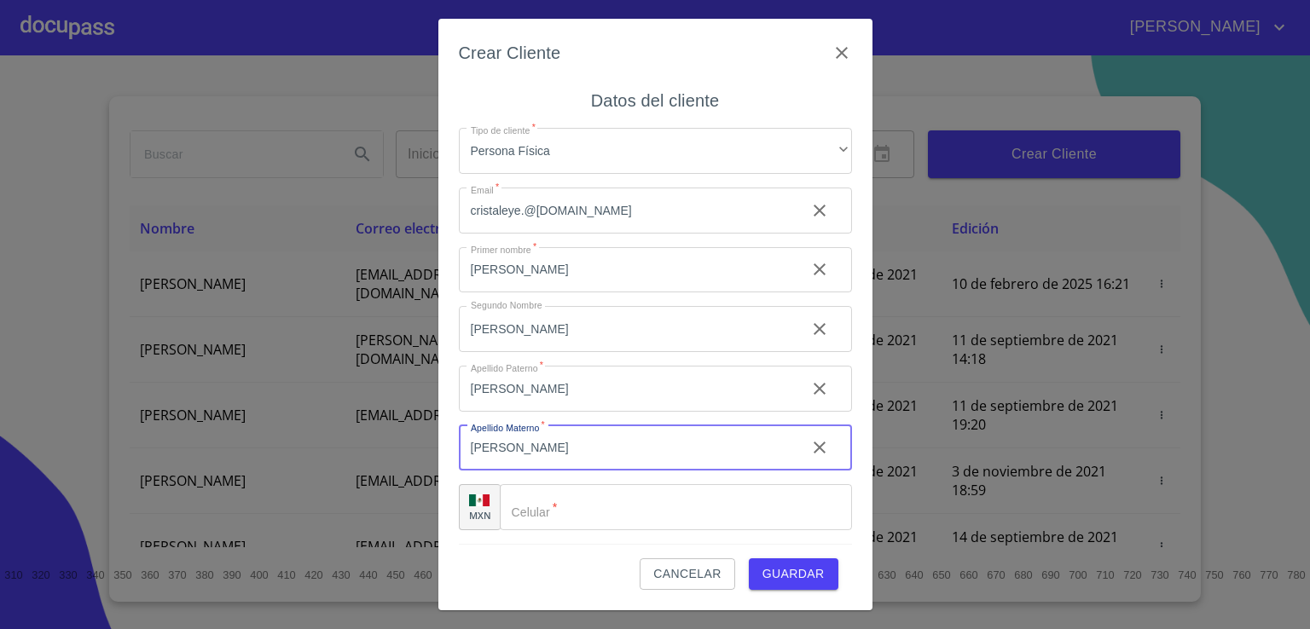
type input "[PERSON_NAME]"
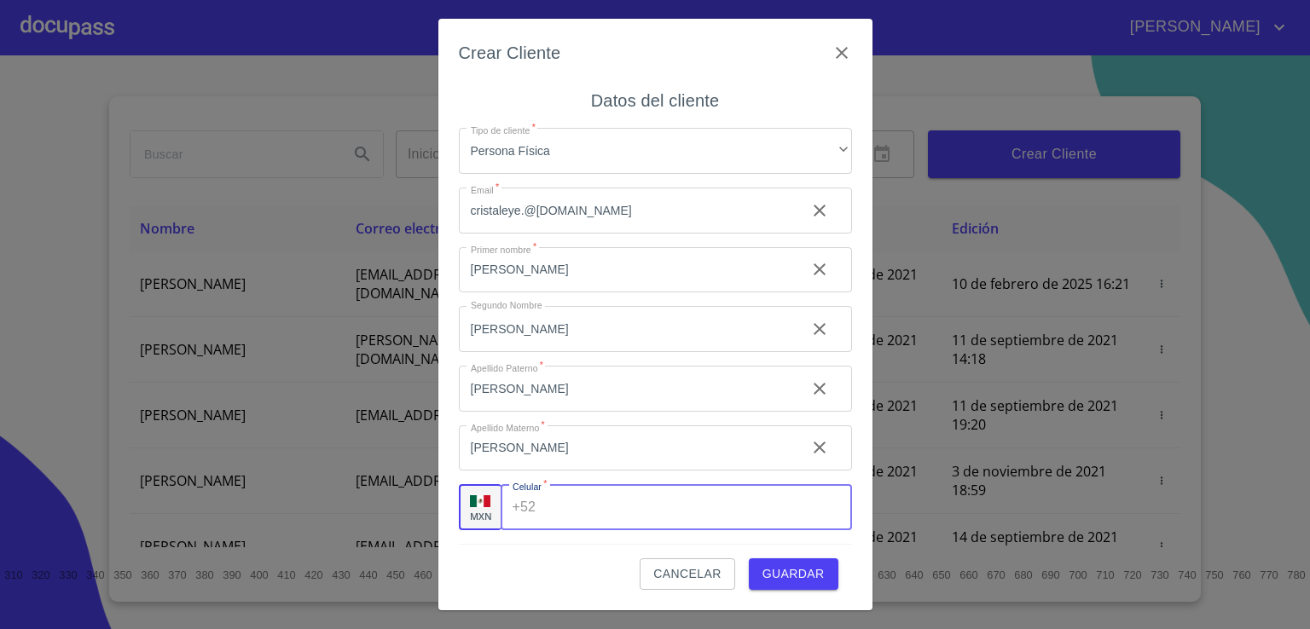
click at [556, 513] on input "Tipo de cliente   *" at bounding box center [696, 507] width 309 height 46
type input "[PHONE_NUMBER]"
click at [798, 574] on span "Guardar" at bounding box center [793, 574] width 62 height 21
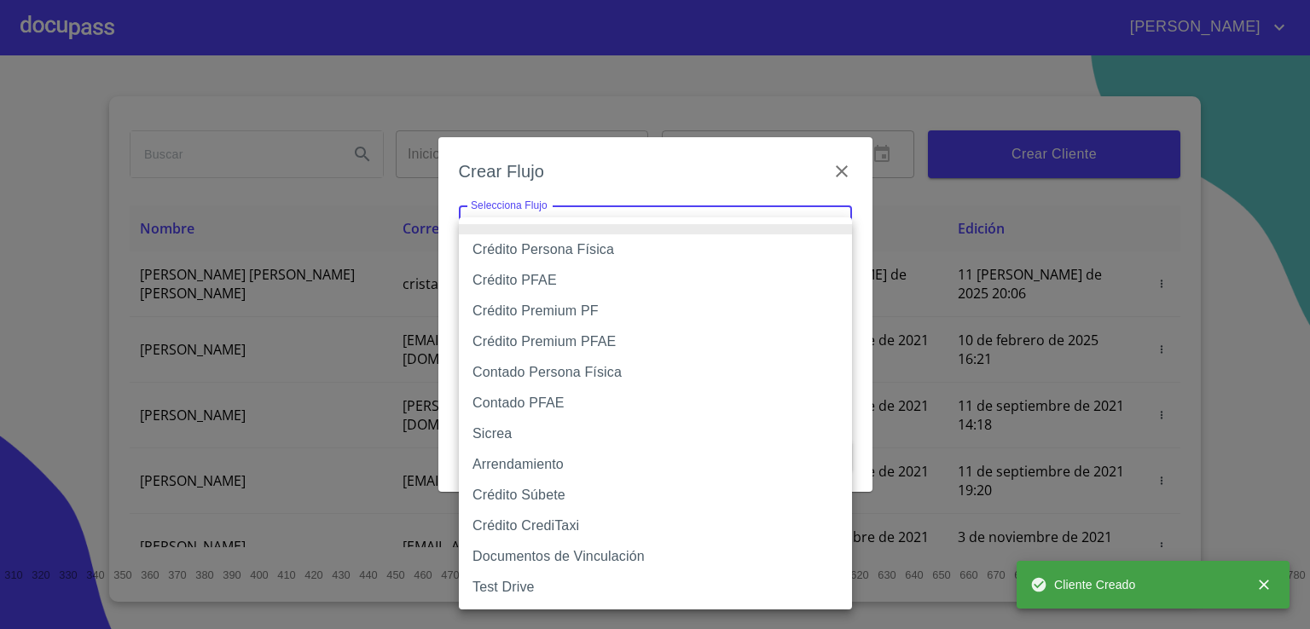
click at [829, 239] on body "FERNANDO ALEJANDRO Inicio ​ Fin ​ Crear Cliente Nombre Correo electrónico Regis…" at bounding box center [655, 314] width 1310 height 629
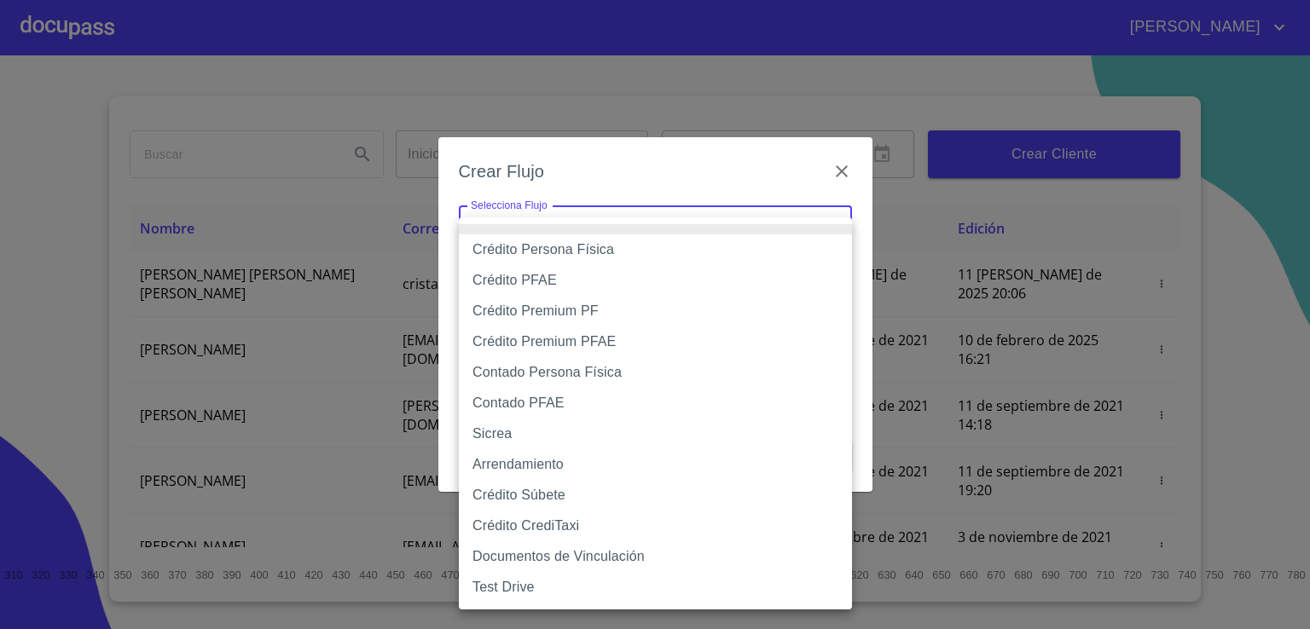
click at [704, 400] on li "Contado PFAE" at bounding box center [655, 403] width 393 height 31
type input "60bfa0300d9865ccc24b067f"
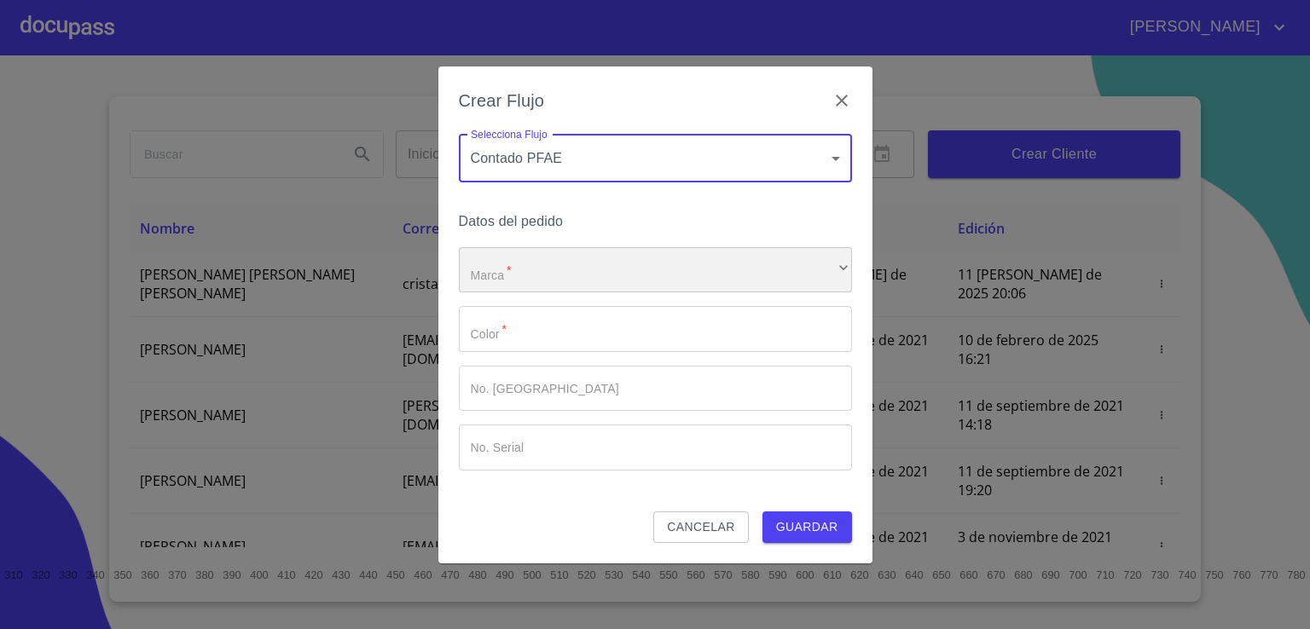
click at [714, 260] on div "​" at bounding box center [655, 270] width 393 height 46
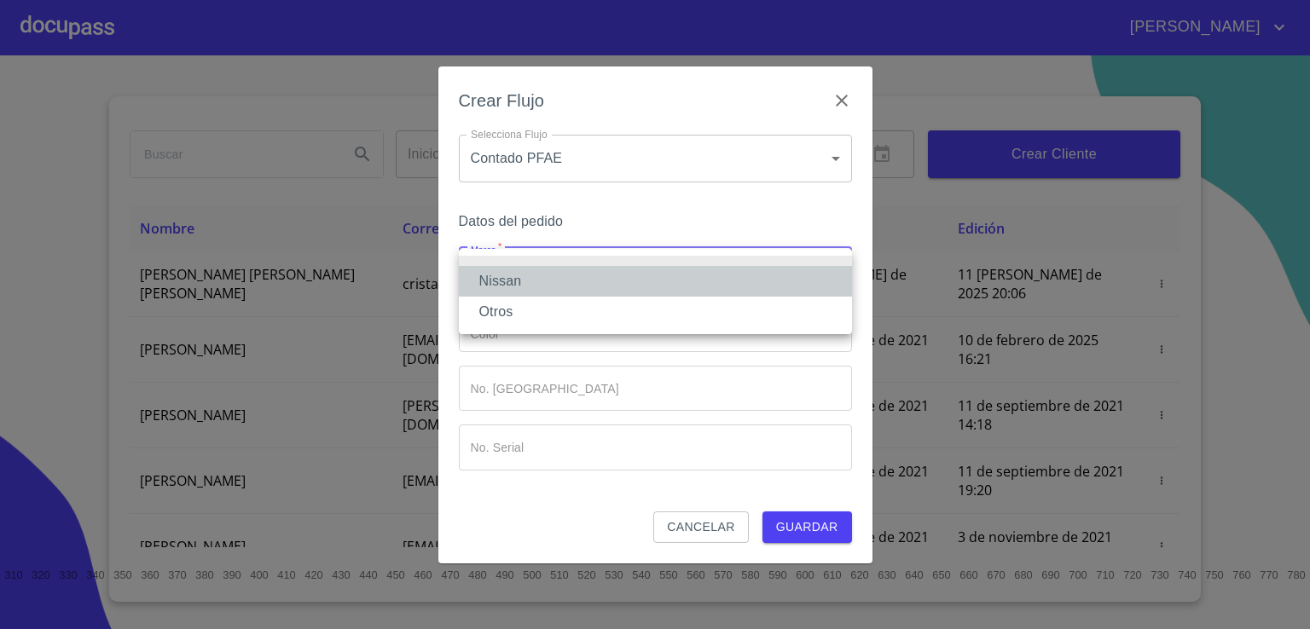
click at [688, 285] on li "Nissan" at bounding box center [655, 281] width 393 height 31
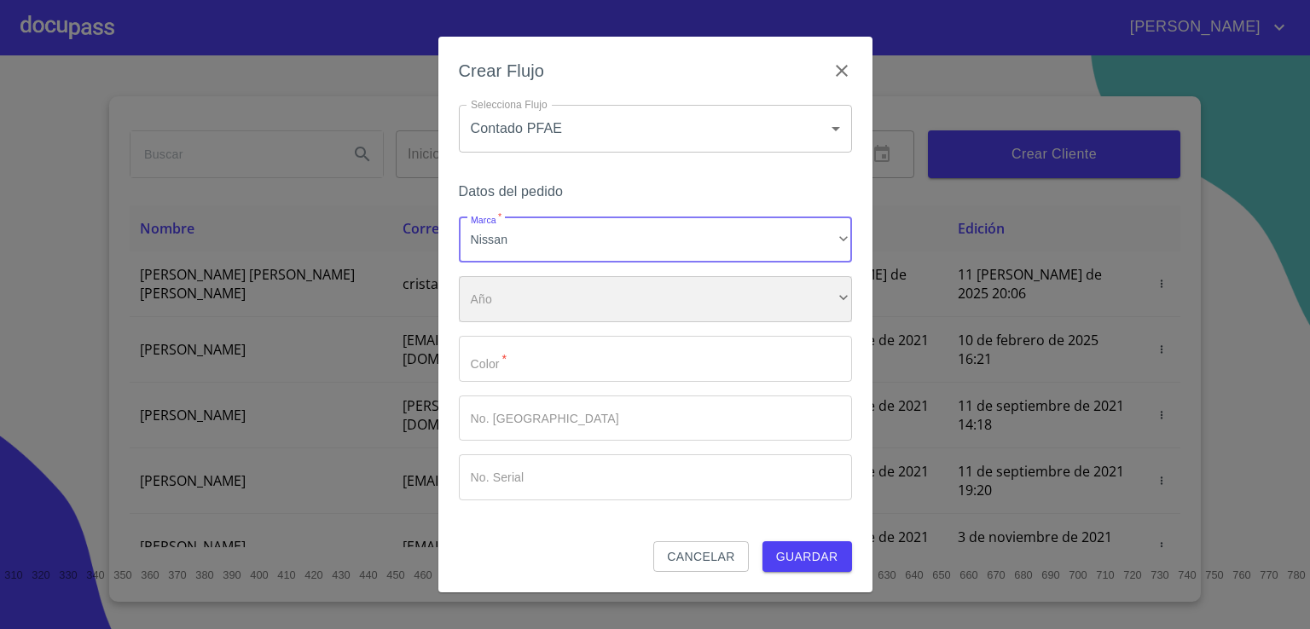
click at [670, 317] on div "​" at bounding box center [655, 299] width 393 height 46
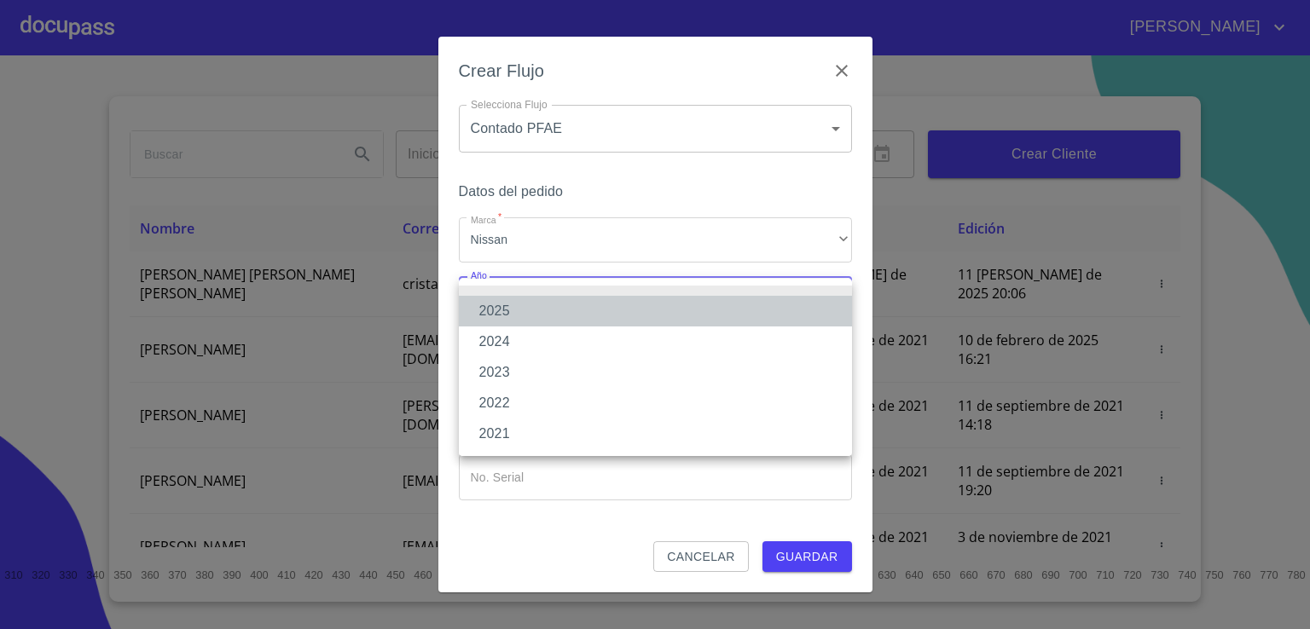
click at [663, 315] on li "2025" at bounding box center [655, 311] width 393 height 31
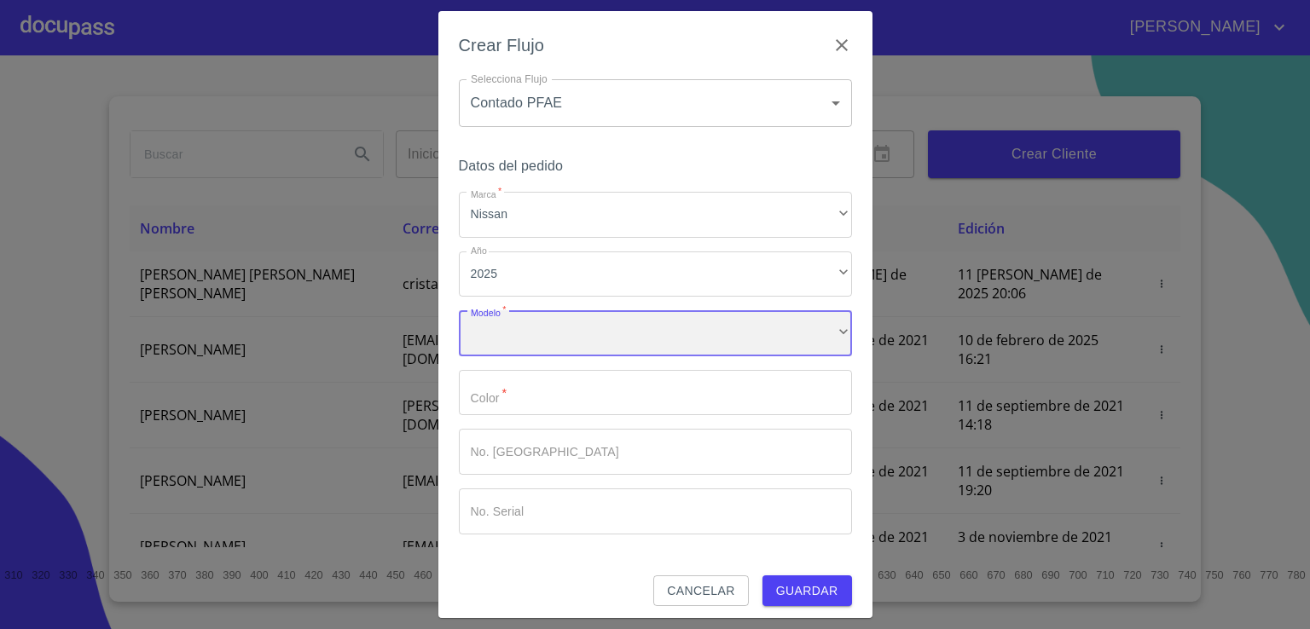
click at [656, 335] on div "​" at bounding box center [655, 333] width 393 height 46
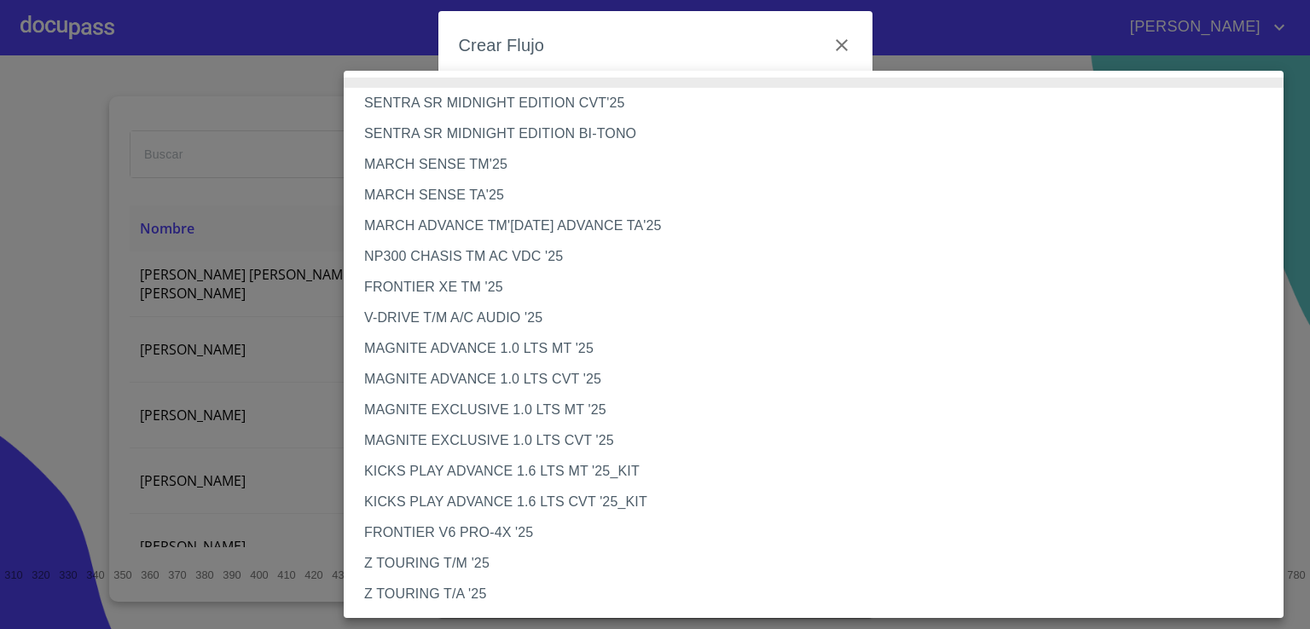
click at [587, 141] on li "SENTRA SR MIDNIGHT EDITION BI-TONO" at bounding box center [820, 134] width 953 height 31
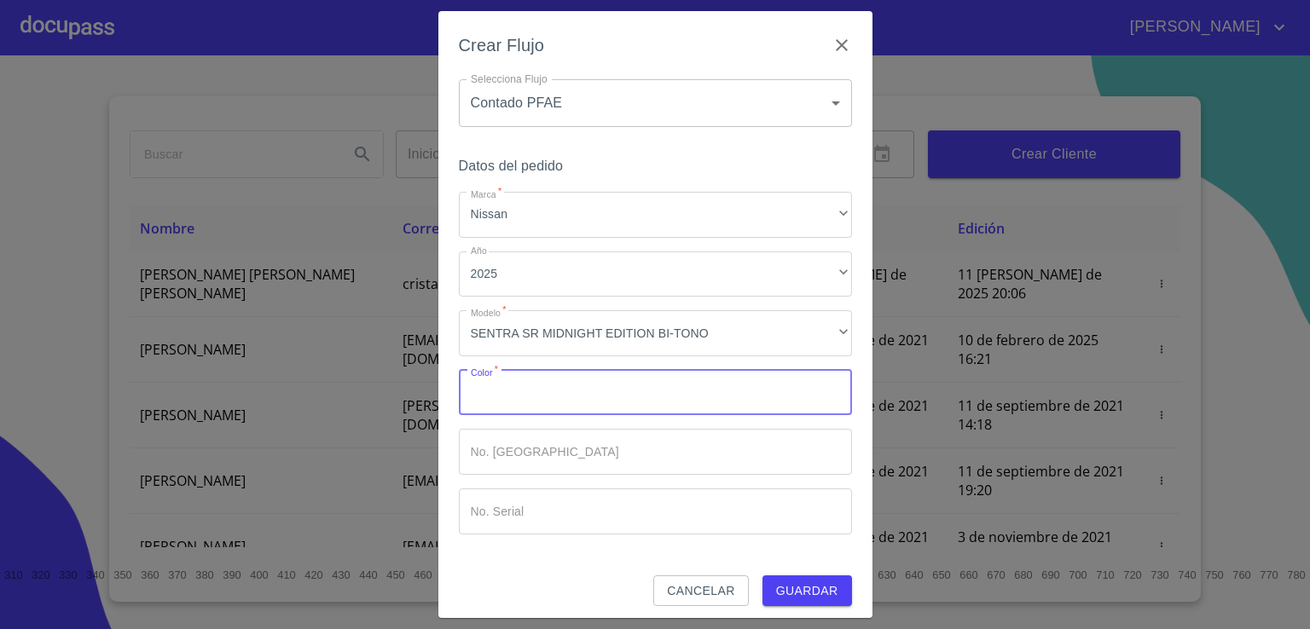
click at [536, 397] on input "Marca   *" at bounding box center [655, 393] width 393 height 46
type input "GRIS"
click at [568, 416] on input "Marca   *" at bounding box center [625, 393] width 333 height 46
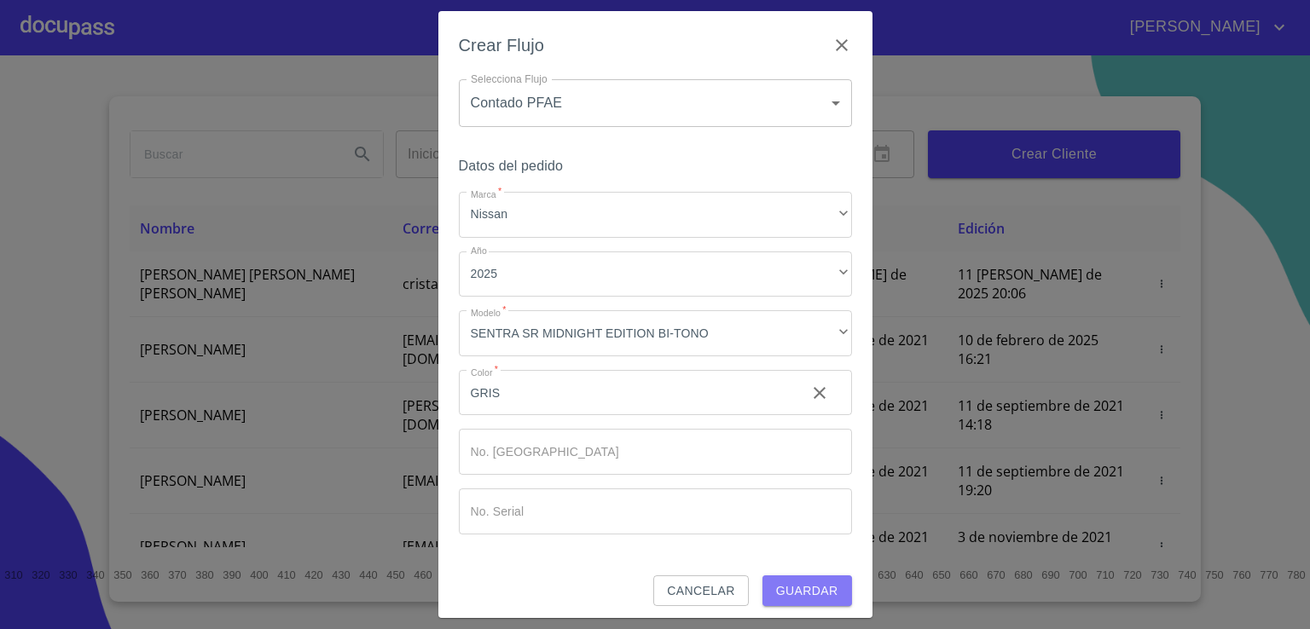
click at [796, 592] on span "Guardar" at bounding box center [807, 591] width 62 height 21
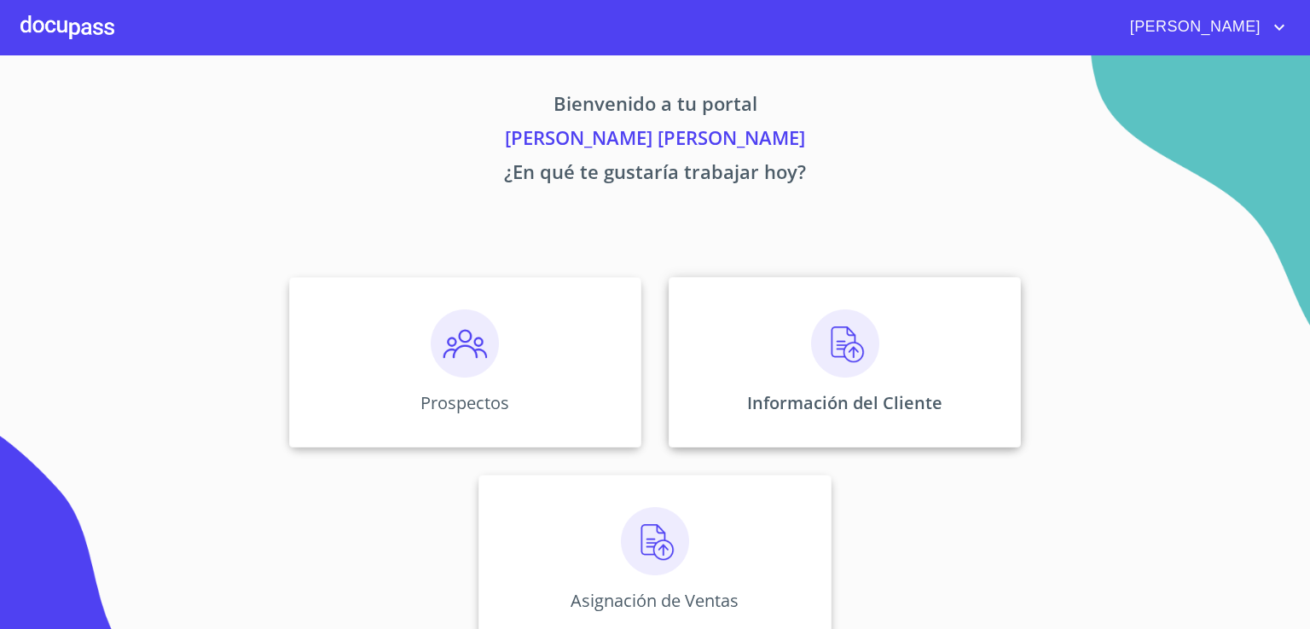
click at [831, 345] on img at bounding box center [845, 344] width 68 height 68
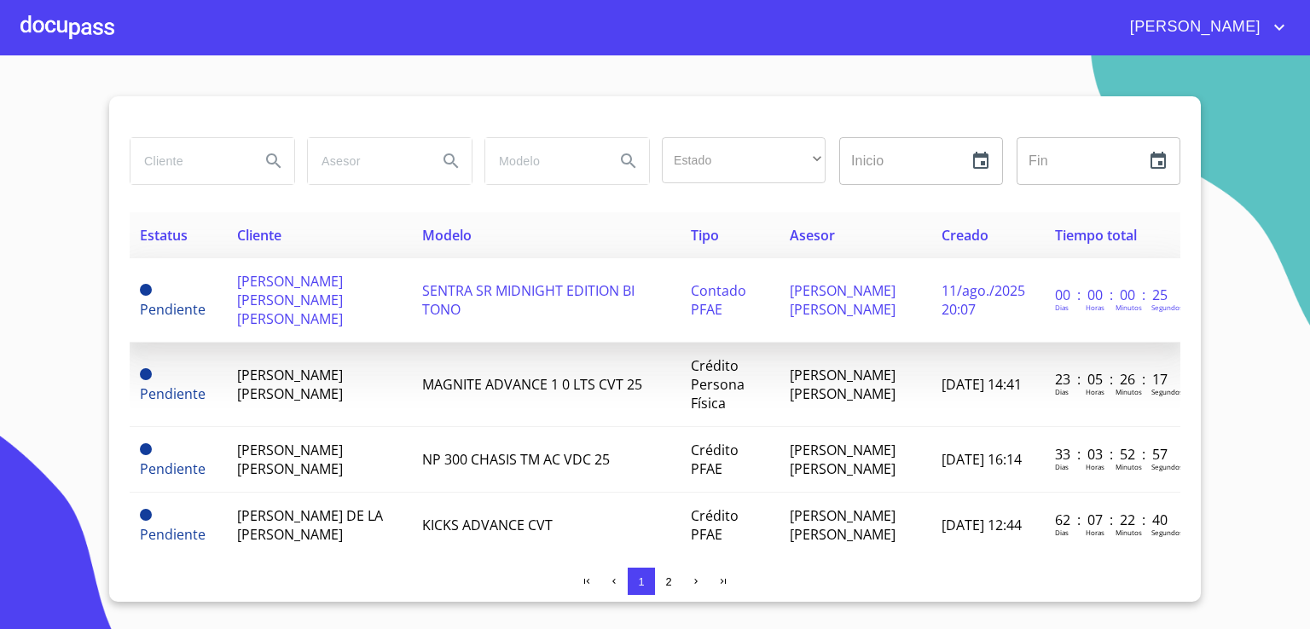
click at [493, 302] on span "SENTRA SR MIDNIGHT EDITION BI TONO" at bounding box center [528, 300] width 212 height 38
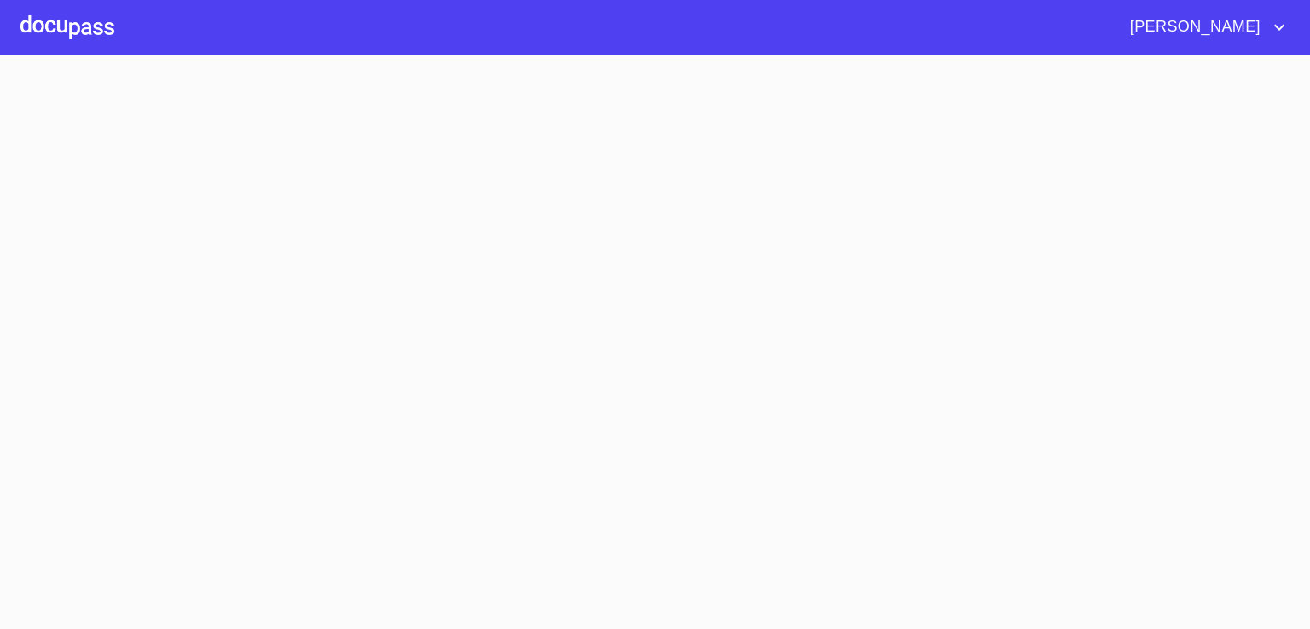
click at [493, 302] on section at bounding box center [655, 342] width 1310 height 574
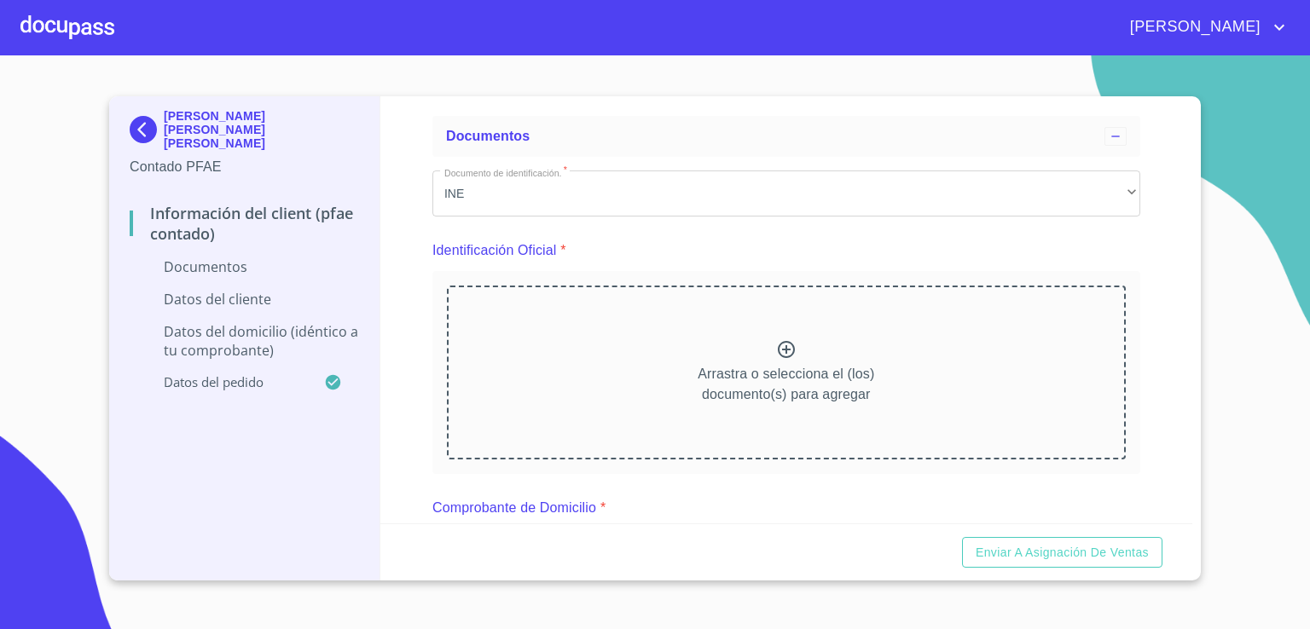
scroll to position [102, 0]
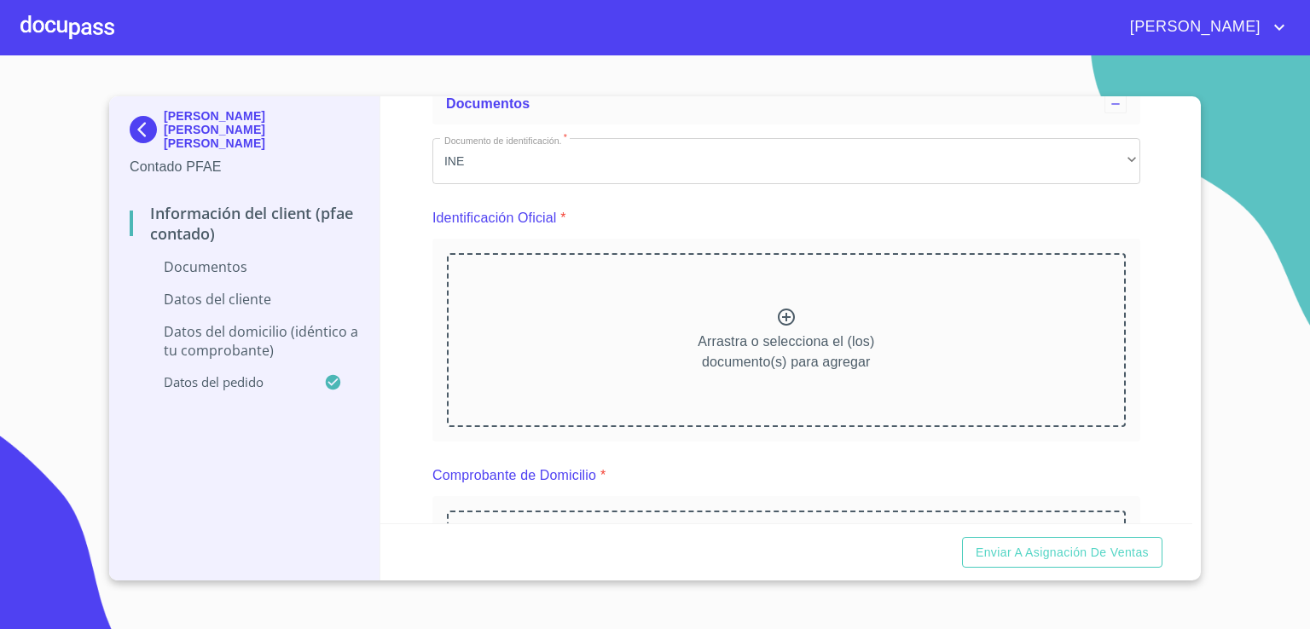
click at [779, 320] on icon at bounding box center [786, 317] width 17 height 17
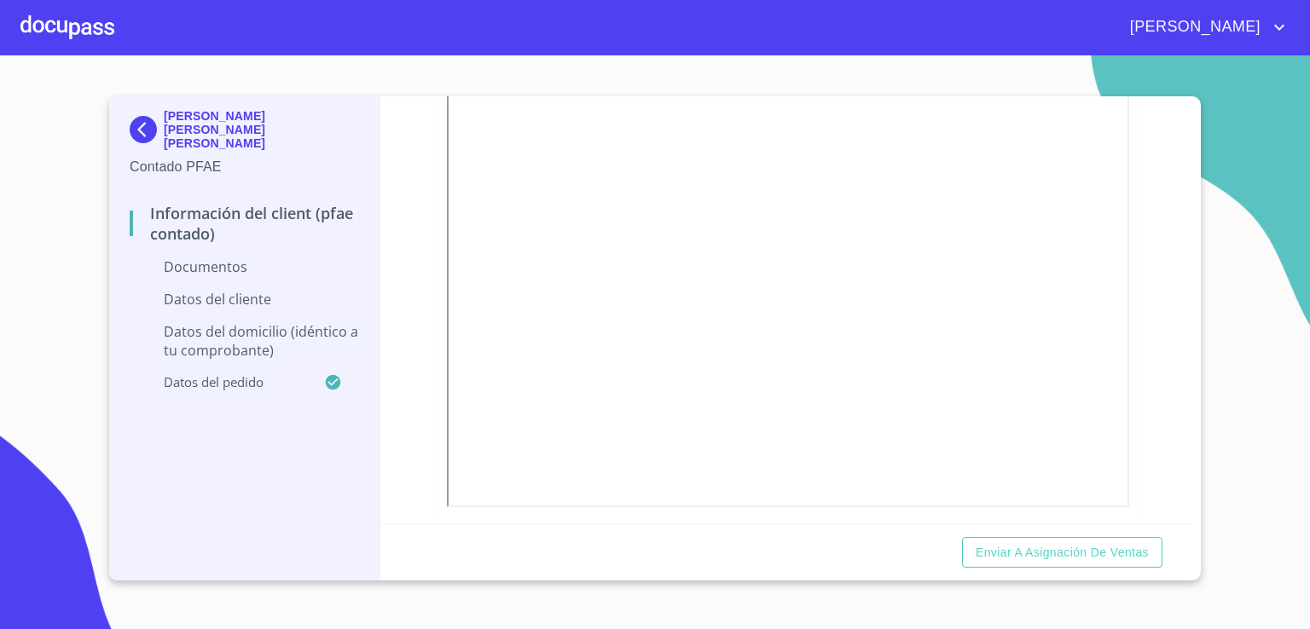
scroll to position [501, 0]
click at [689, 424] on icon at bounding box center [694, 428] width 17 height 17
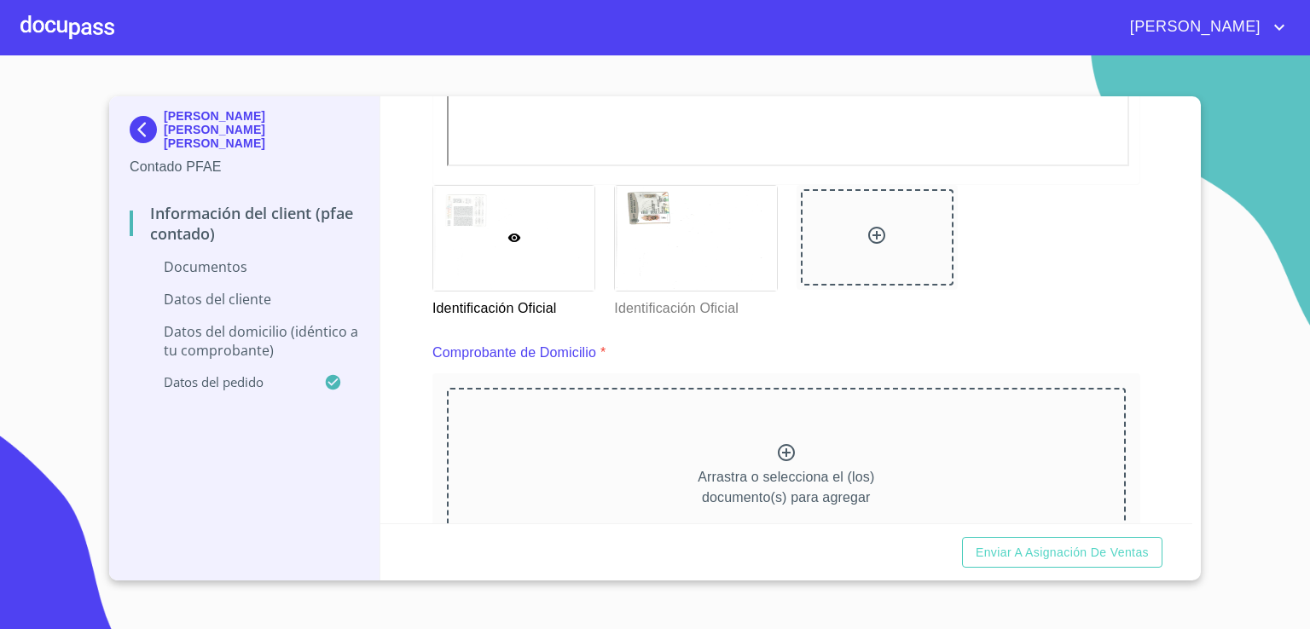
scroll to position [841, 0]
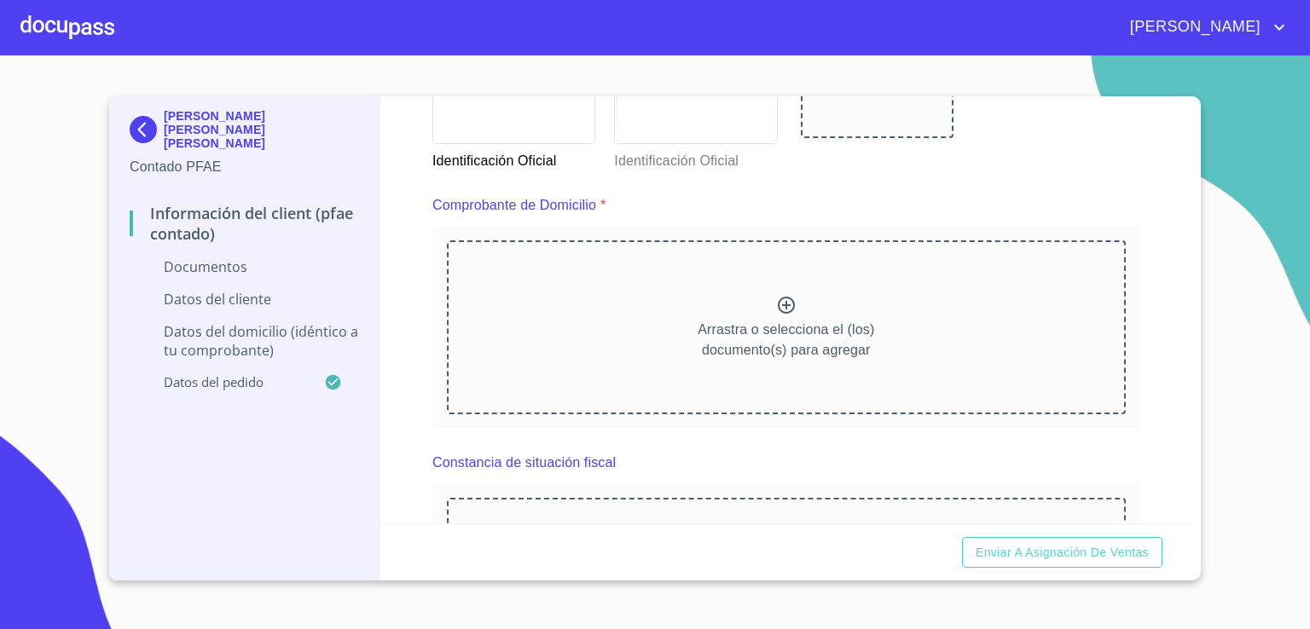
click at [776, 304] on icon at bounding box center [786, 305] width 20 height 20
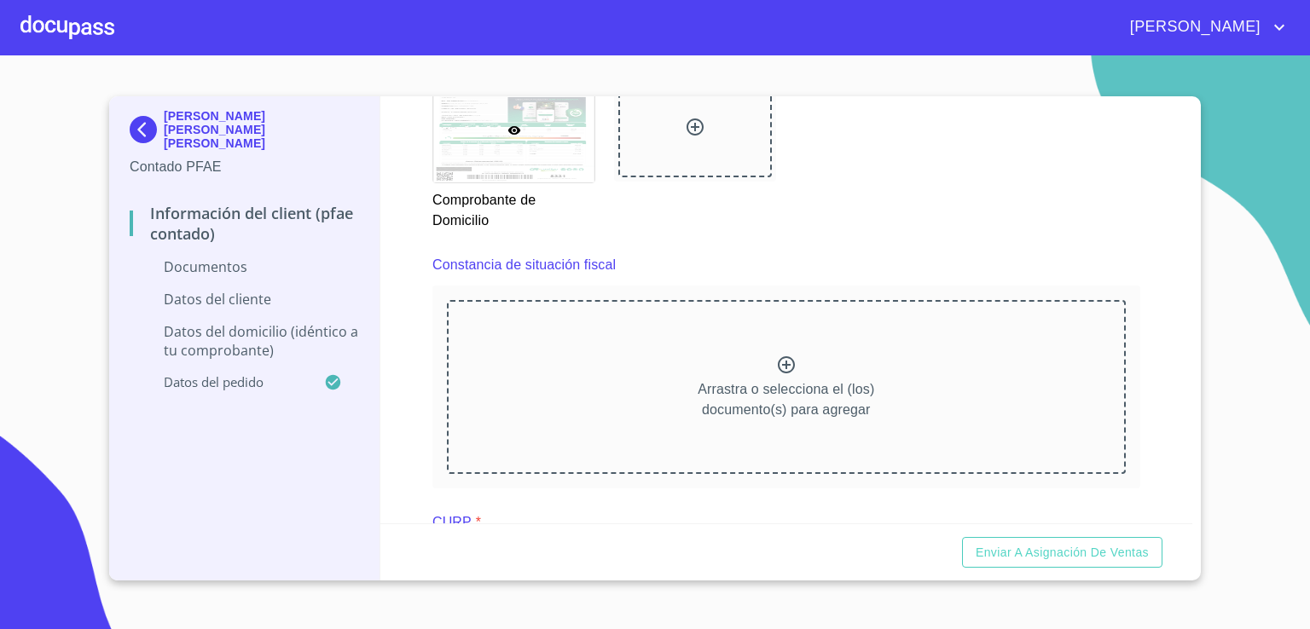
scroll to position [1535, 0]
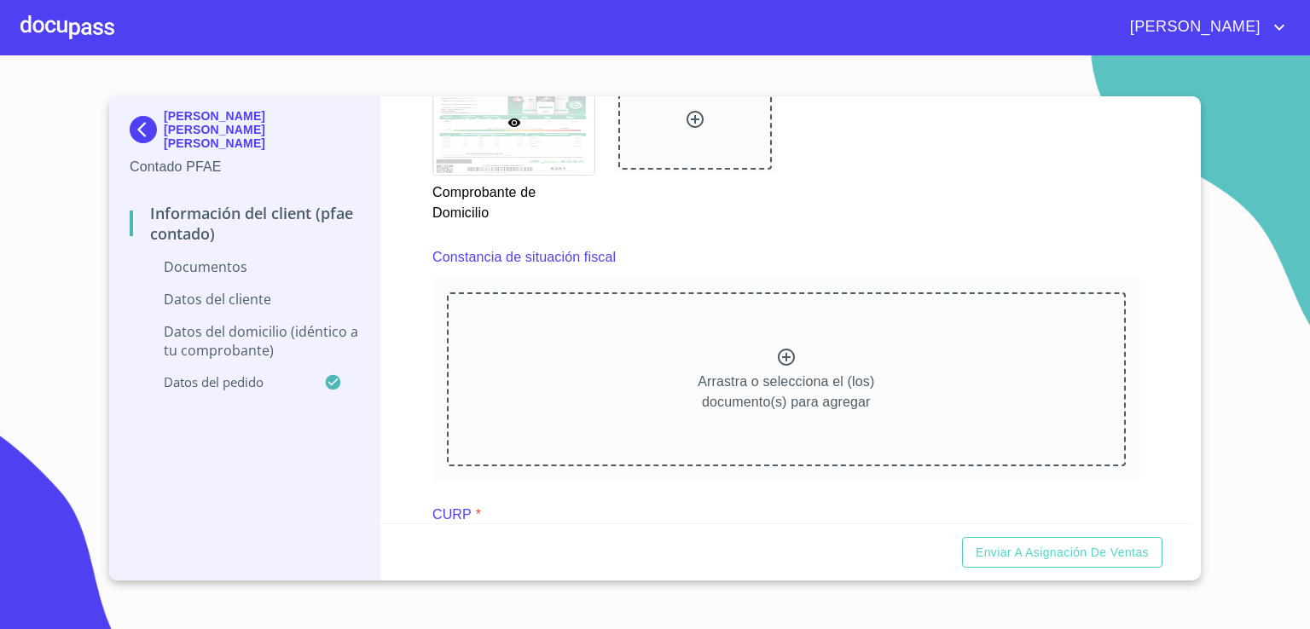
click at [781, 352] on icon at bounding box center [786, 357] width 20 height 20
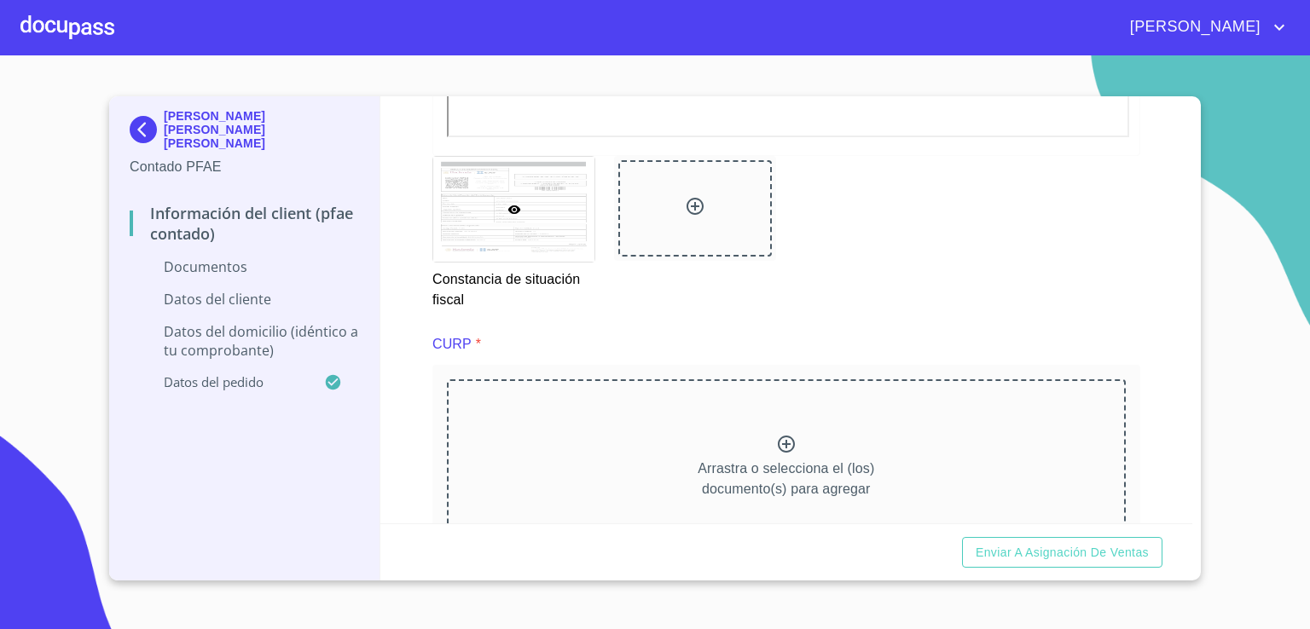
scroll to position [2251, 0]
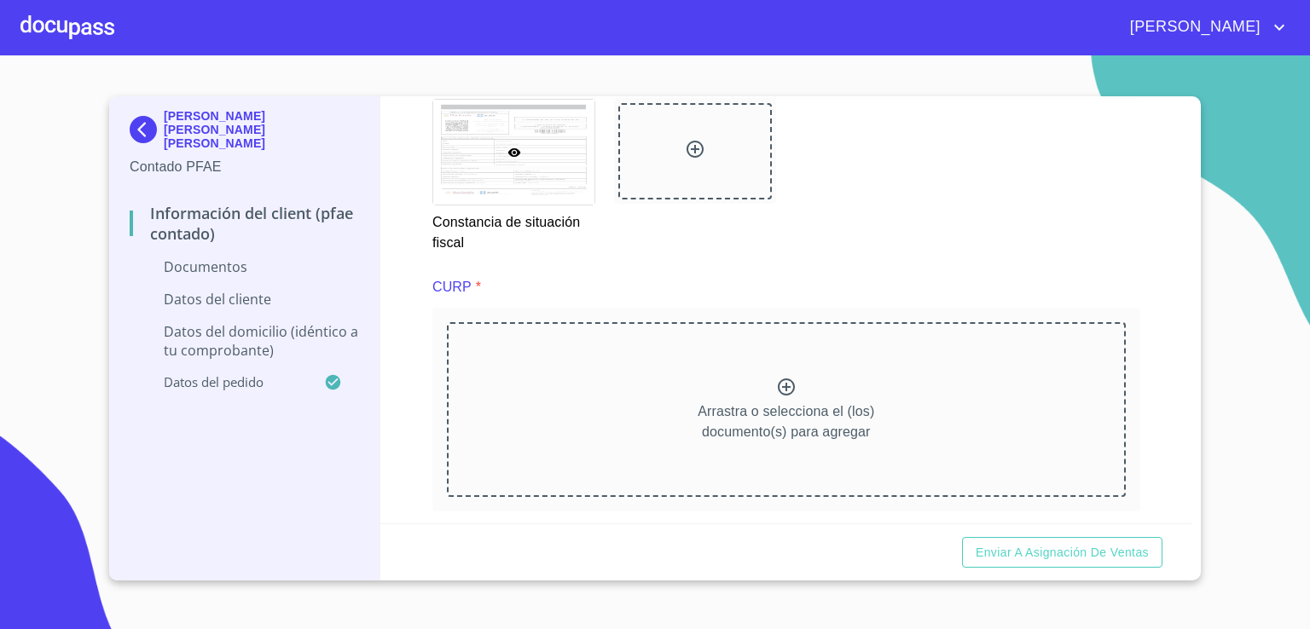
click at [779, 382] on icon at bounding box center [786, 387] width 17 height 17
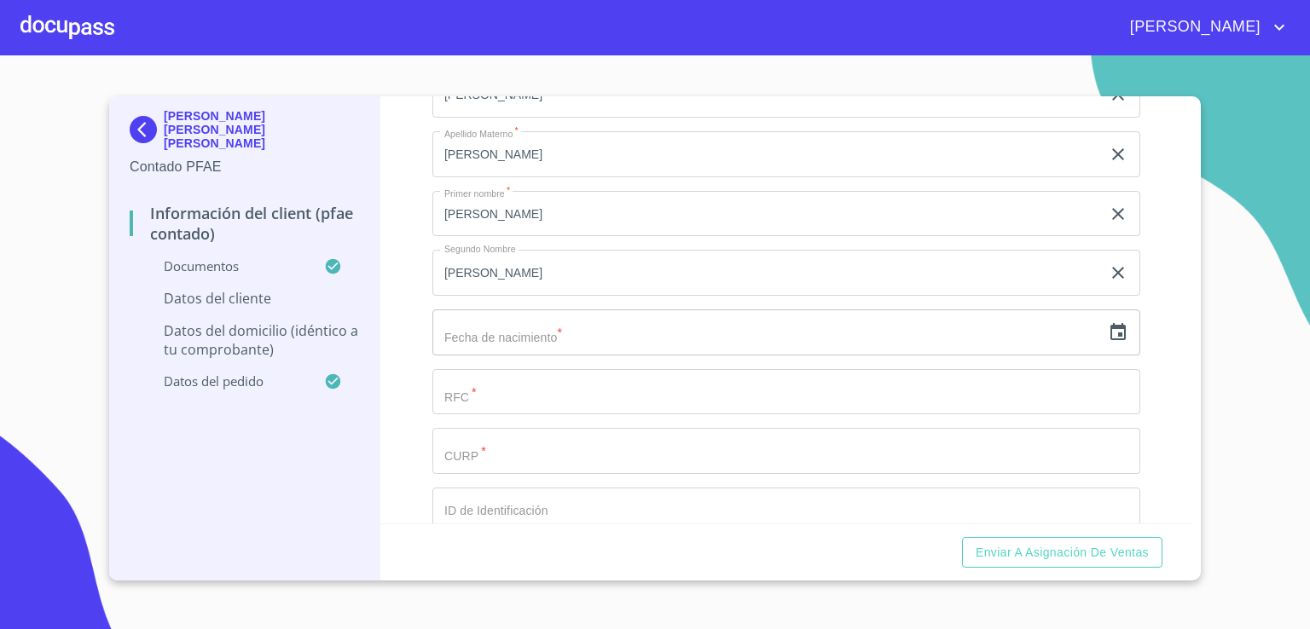
scroll to position [3275, 0]
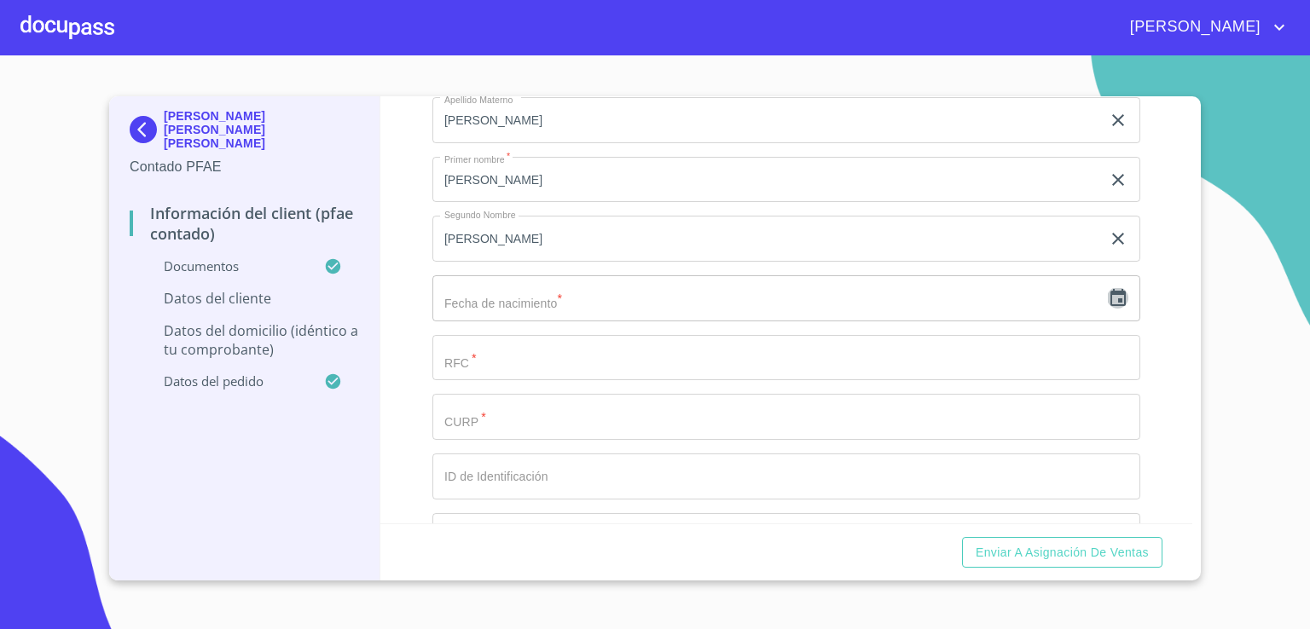
click at [1108, 295] on icon "button" at bounding box center [1118, 298] width 20 height 20
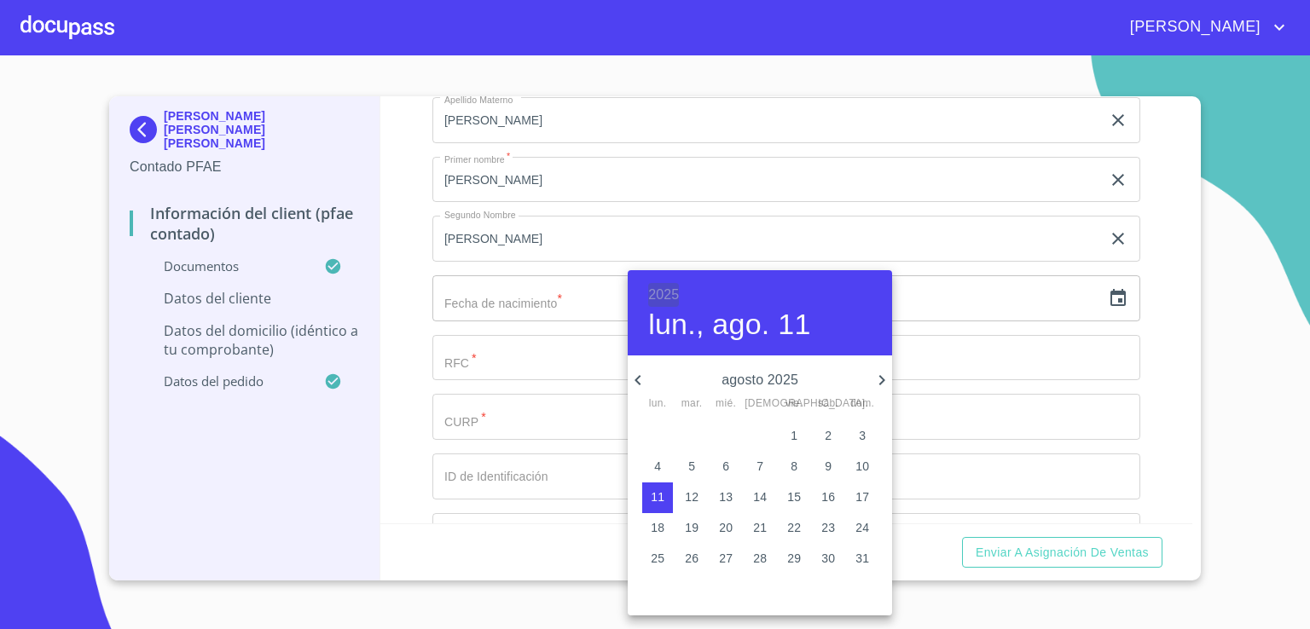
click at [661, 289] on h6 "2025" at bounding box center [663, 295] width 31 height 24
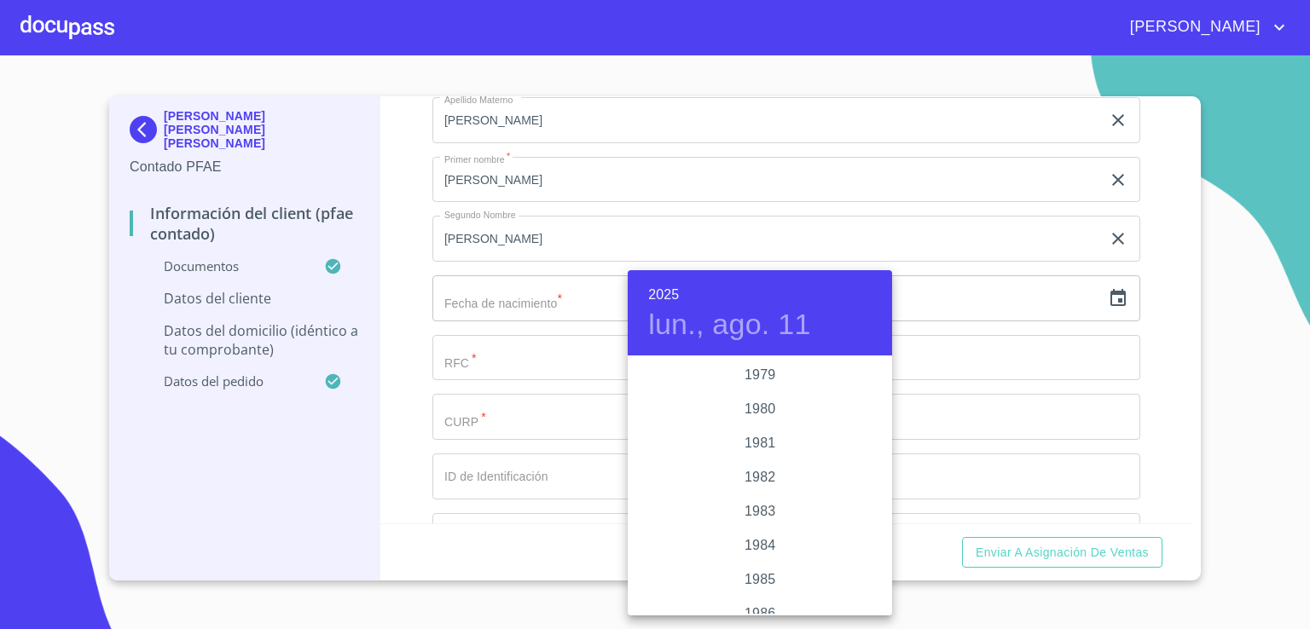
scroll to position [1694, 0]
click at [753, 422] on div "1976" at bounding box center [760, 420] width 264 height 34
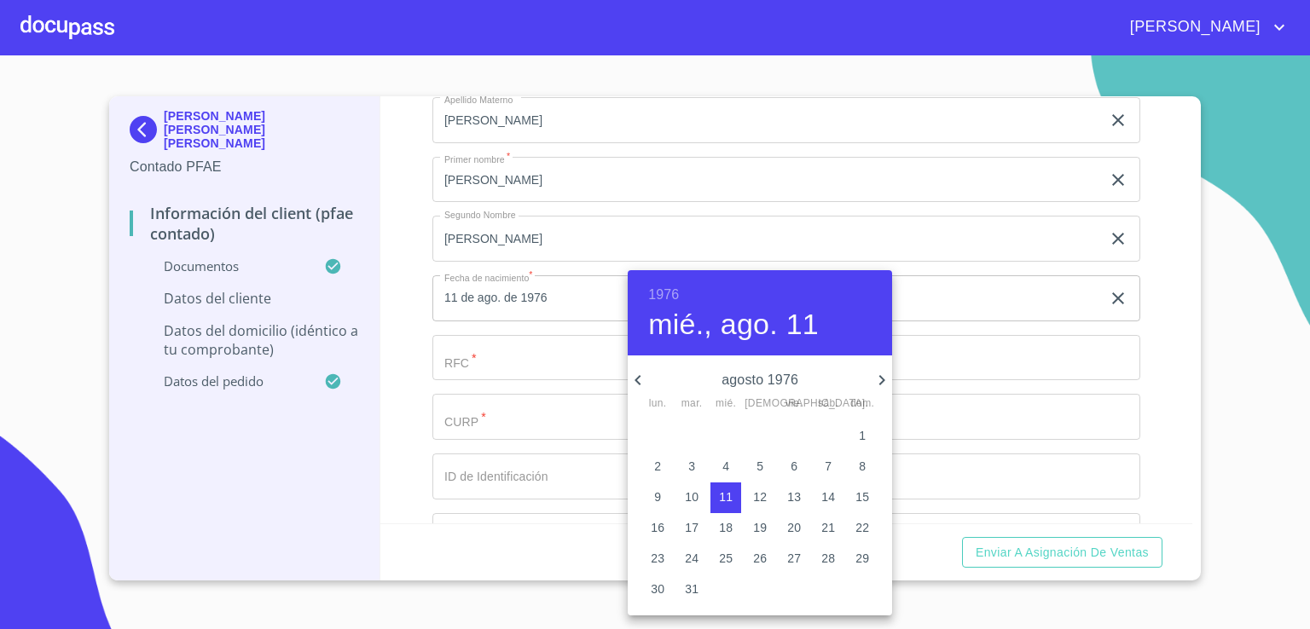
click at [641, 384] on icon "button" at bounding box center [638, 380] width 20 height 20
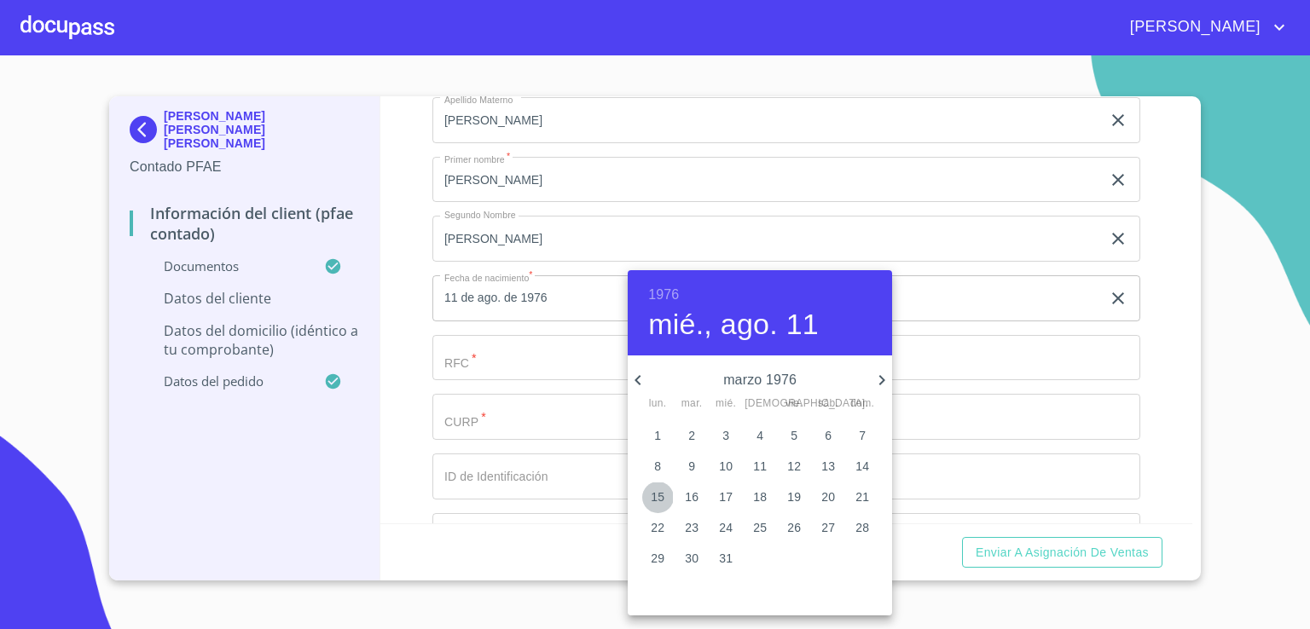
click at [660, 495] on p "15" at bounding box center [658, 497] width 14 height 17
type input "15 de mar. de 1976"
click at [931, 460] on div at bounding box center [655, 314] width 1310 height 629
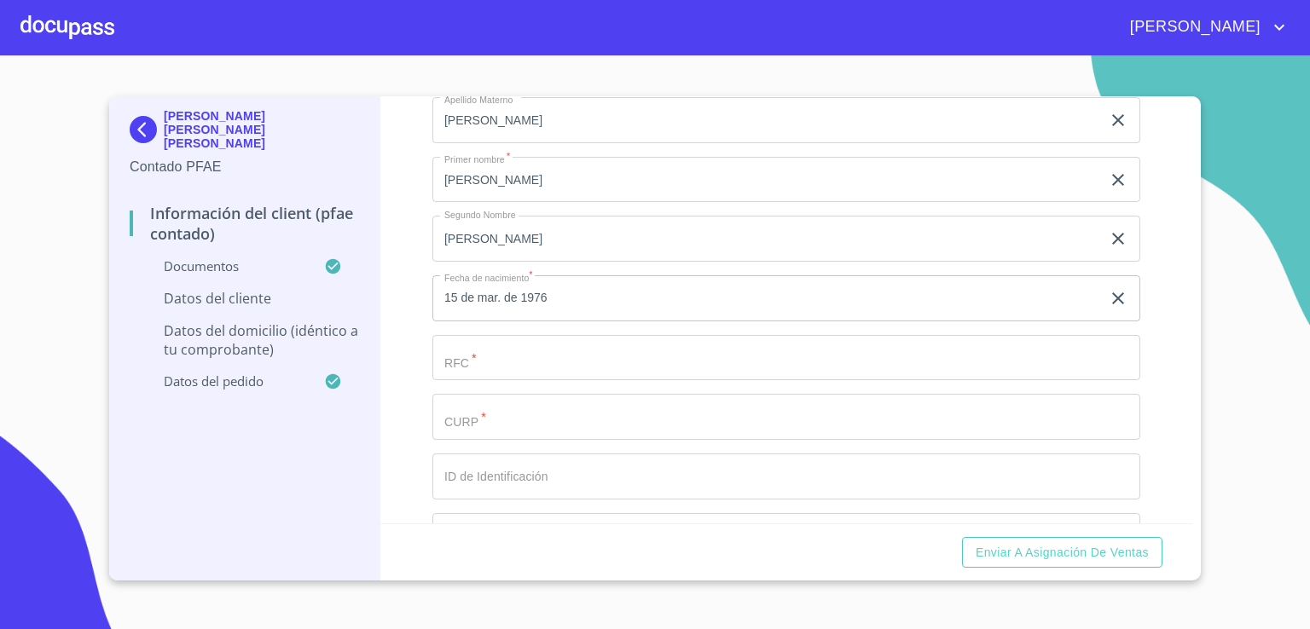
click at [764, 84] on input "Documento de identificación.   *" at bounding box center [766, 61] width 669 height 46
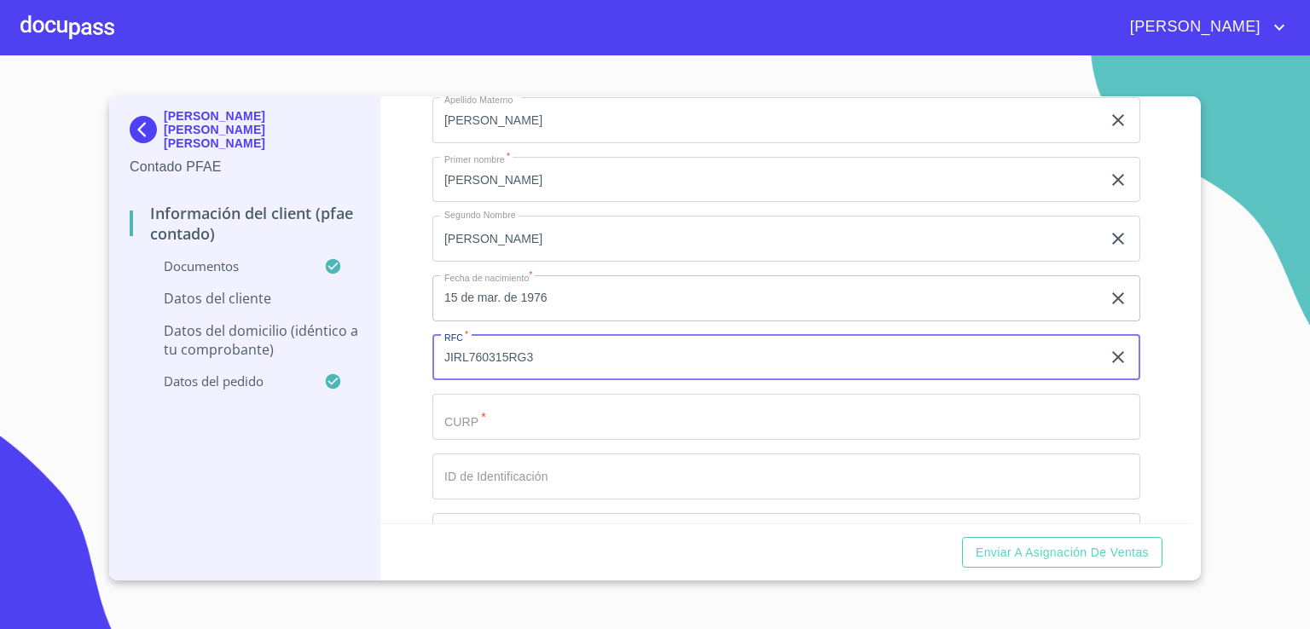
type input "JIRL760315RG3"
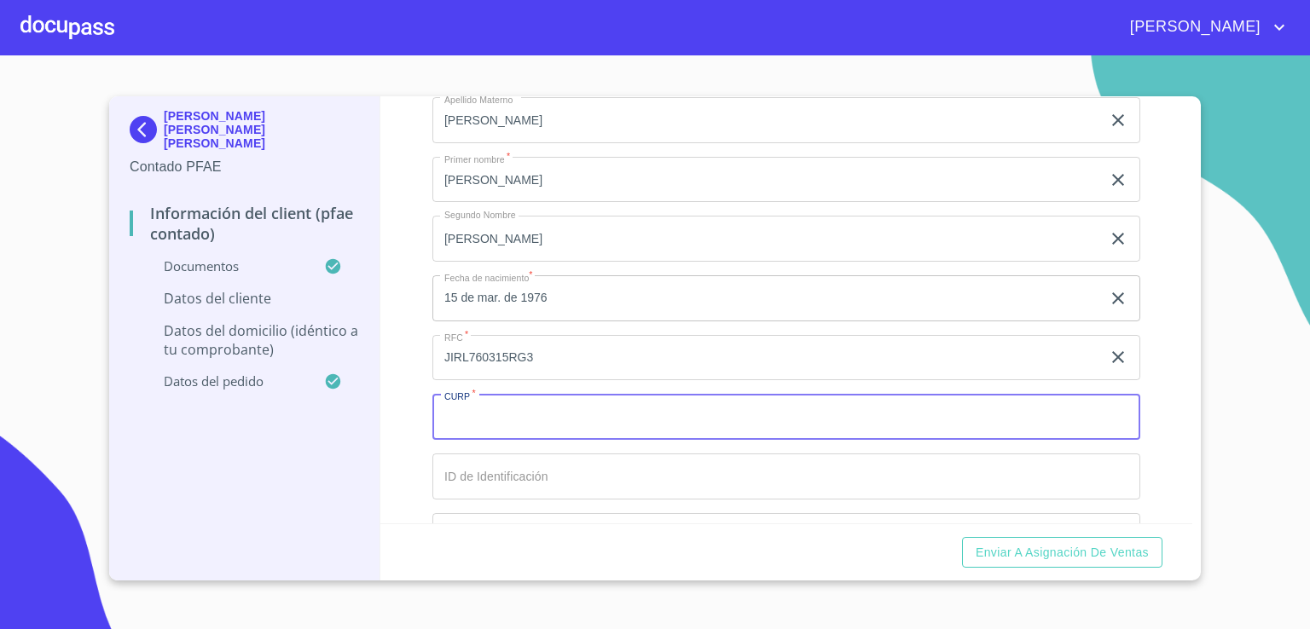
click at [576, 410] on input "Documento de identificación.   *" at bounding box center [786, 417] width 708 height 46
type input "JIRL760315HJCMMS09"
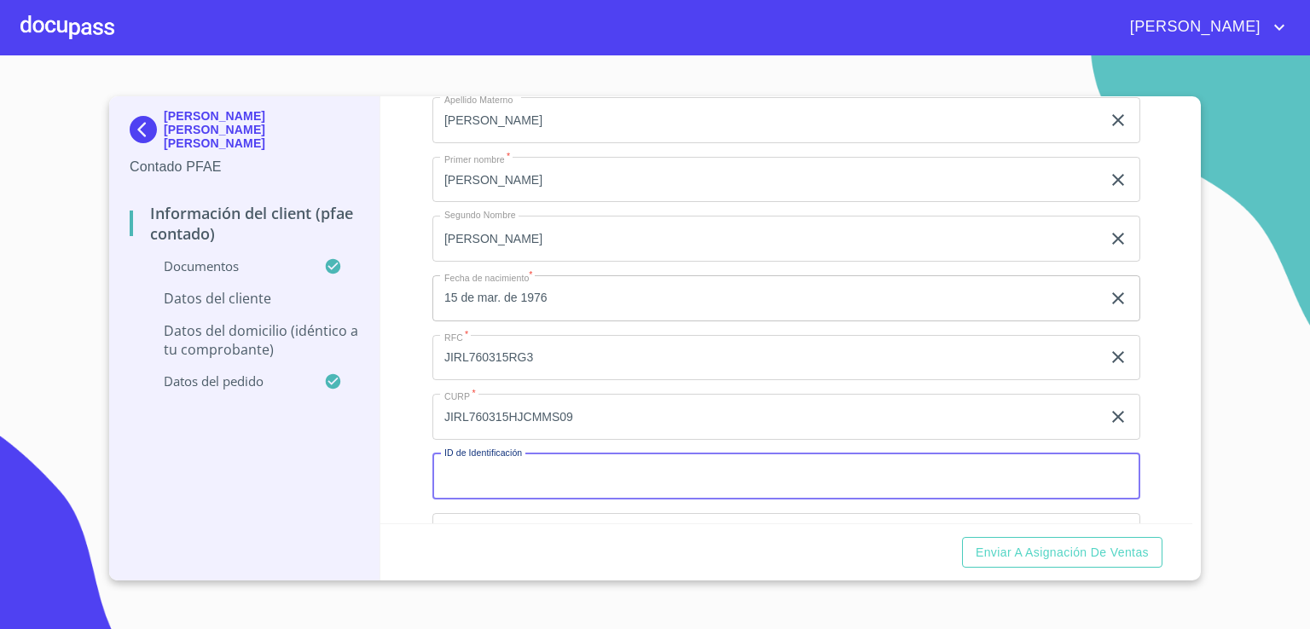
click at [548, 463] on input "Documento de identificación.   *" at bounding box center [786, 477] width 708 height 46
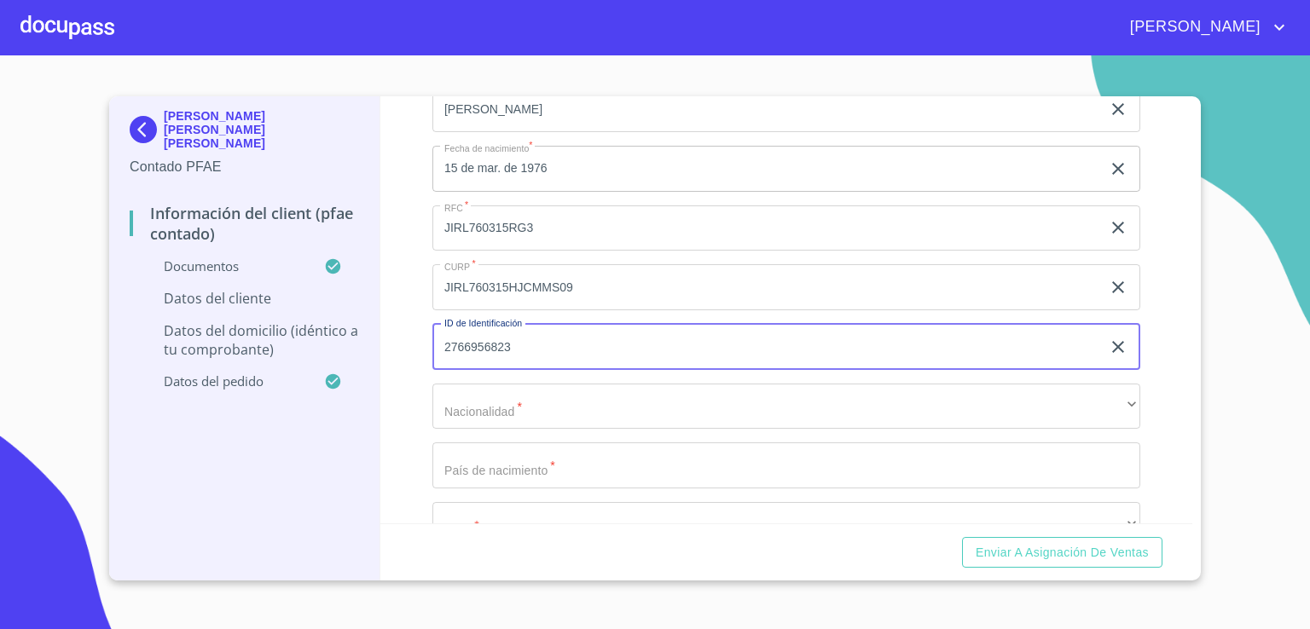
scroll to position [3411, 0]
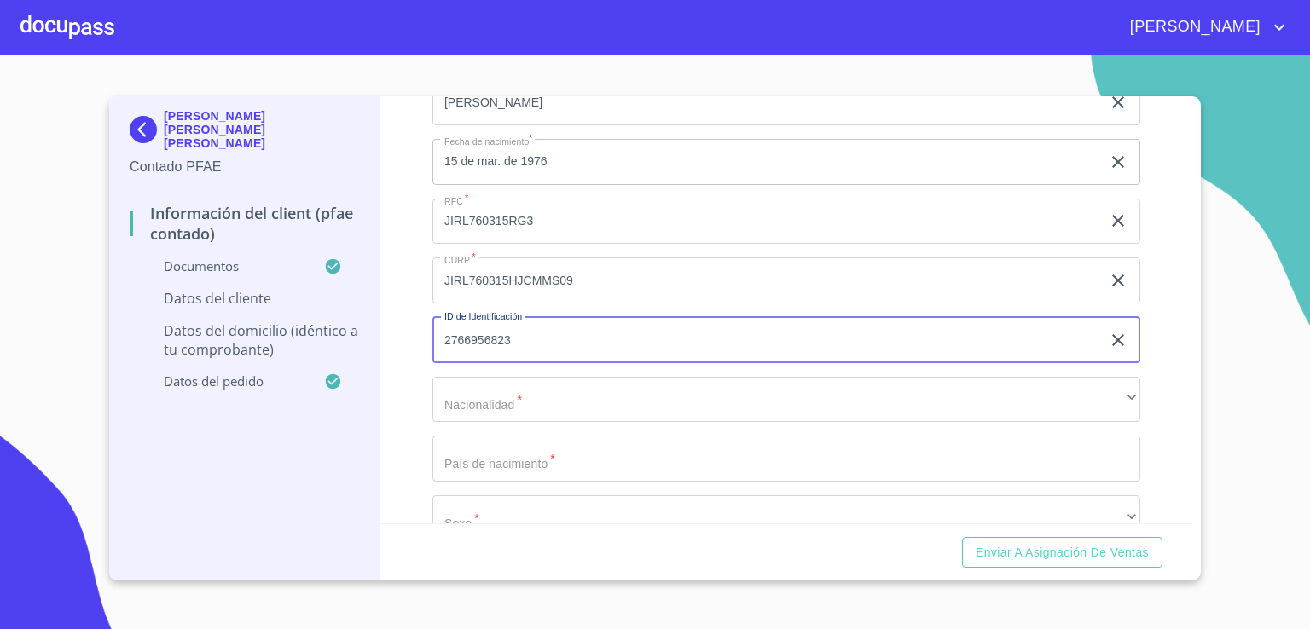
type input "2766956823"
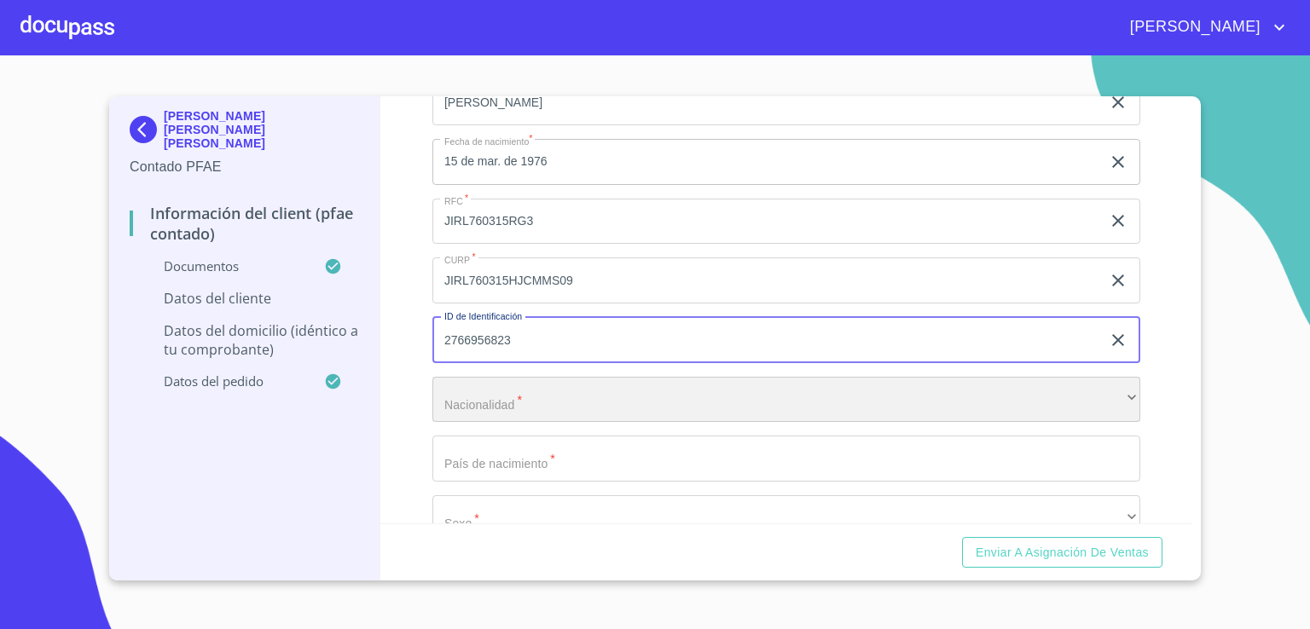
click at [1098, 396] on div "​" at bounding box center [786, 400] width 708 height 46
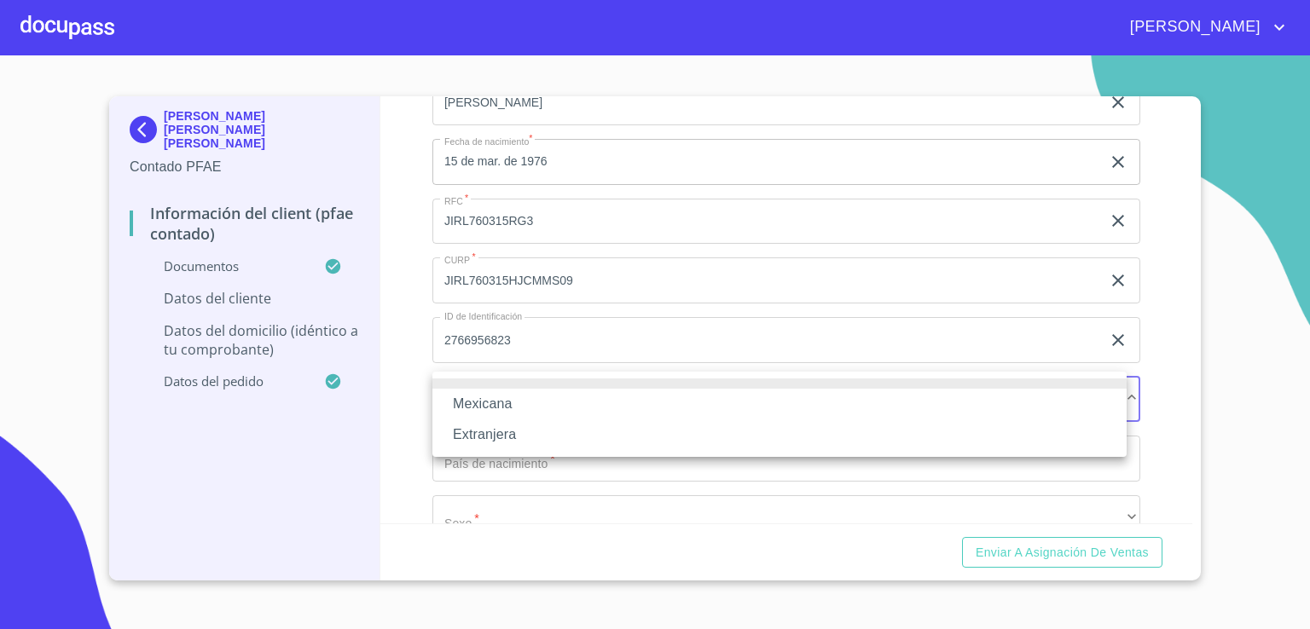
click at [1052, 402] on li "Mexicana" at bounding box center [779, 404] width 694 height 31
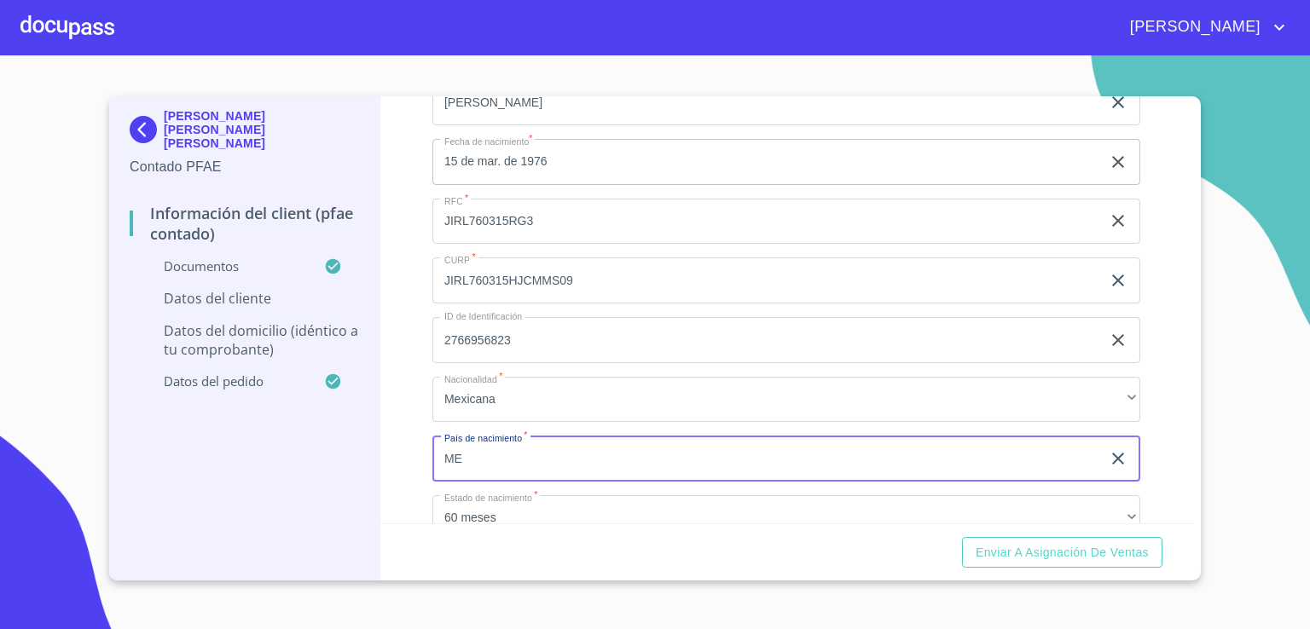
type input "[GEOGRAPHIC_DATA]"
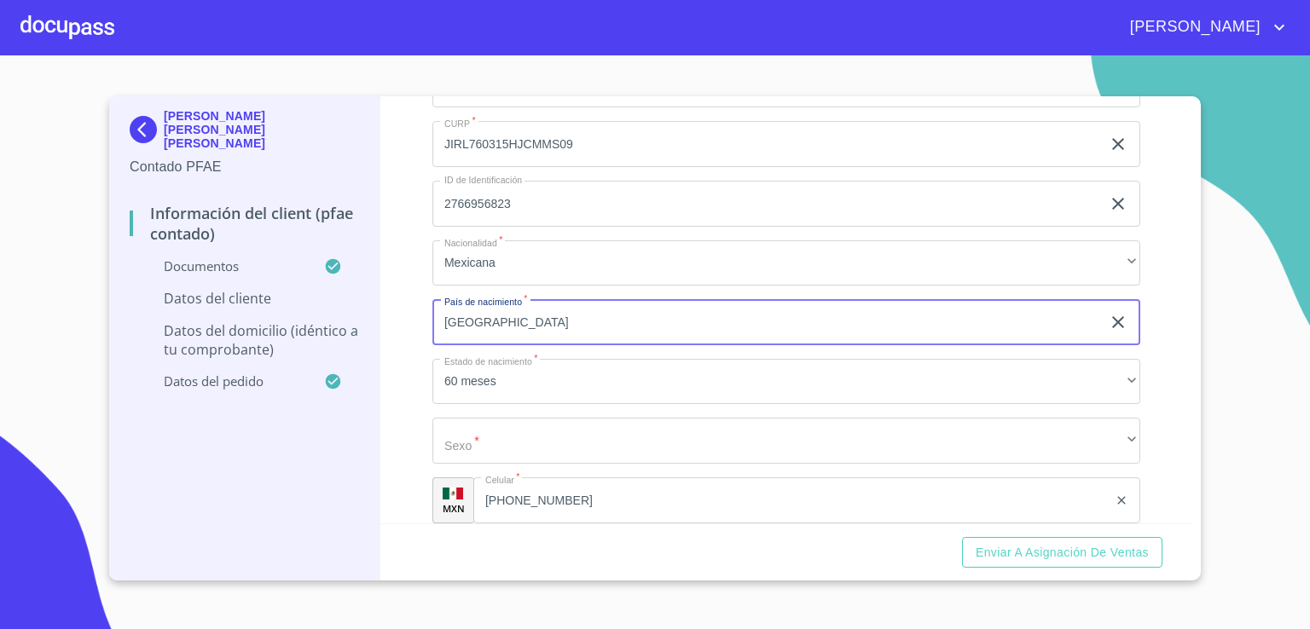
scroll to position [3547, 0]
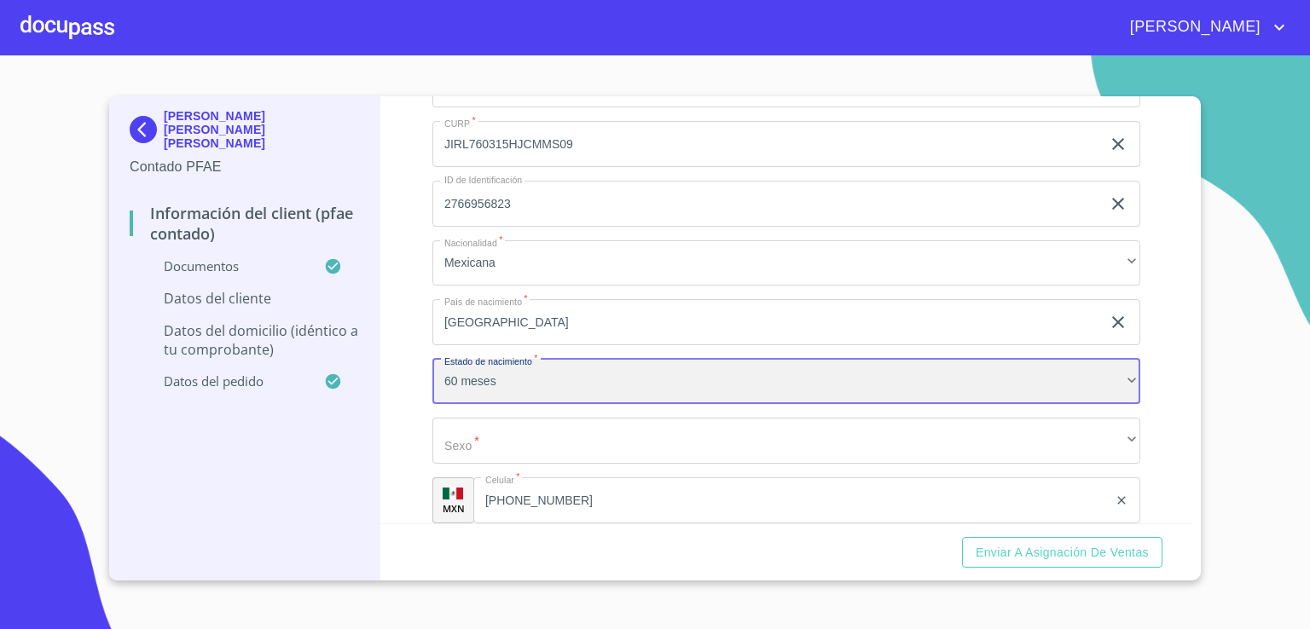
click at [1122, 382] on div "60 meses" at bounding box center [786, 382] width 708 height 46
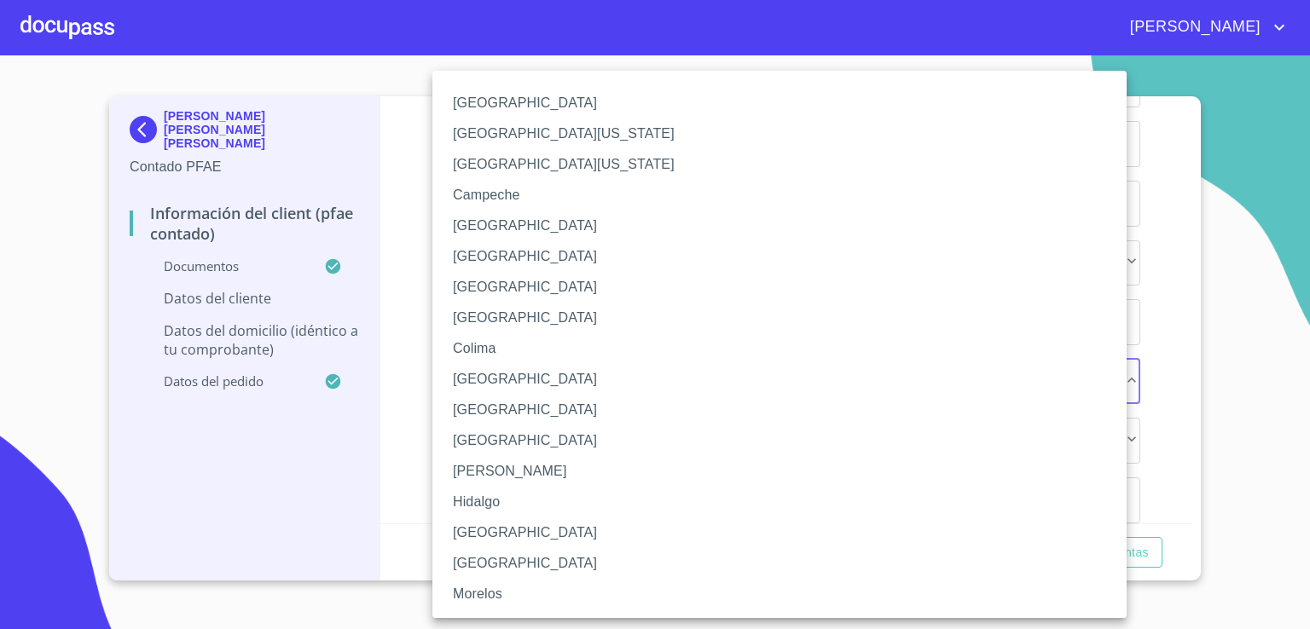
click at [495, 530] on li "[GEOGRAPHIC_DATA]" at bounding box center [785, 533] width 707 height 31
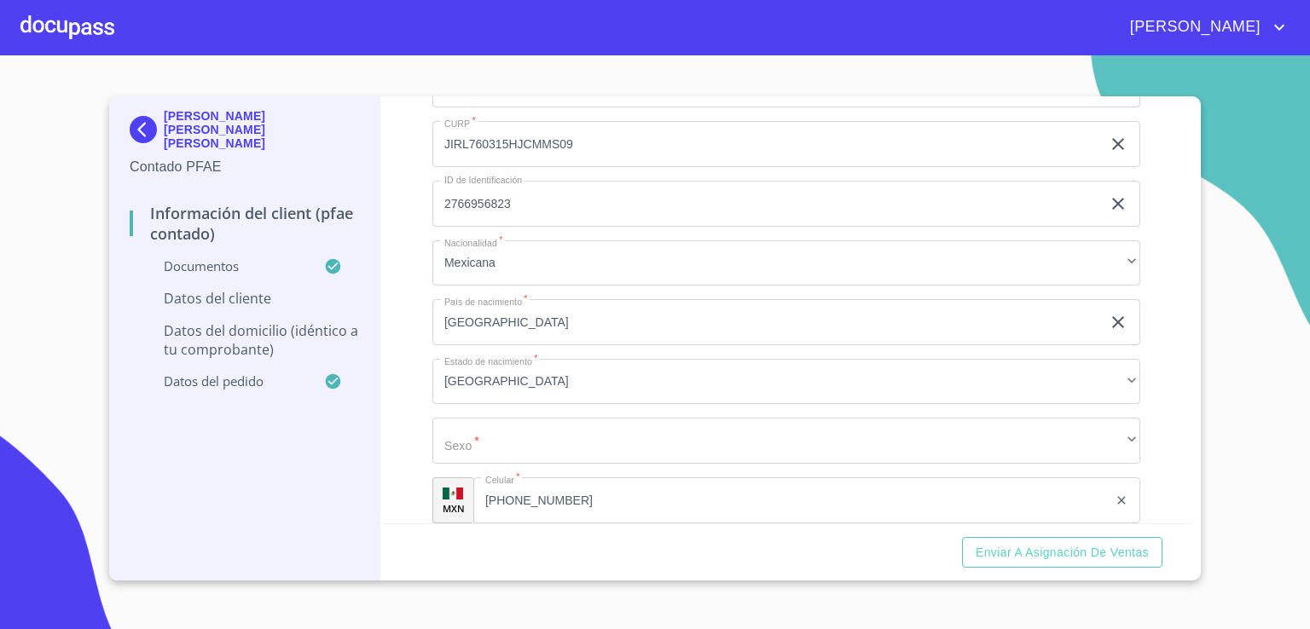
click at [495, 464] on li "[GEOGRAPHIC_DATA]" at bounding box center [698, 455] width 530 height 17
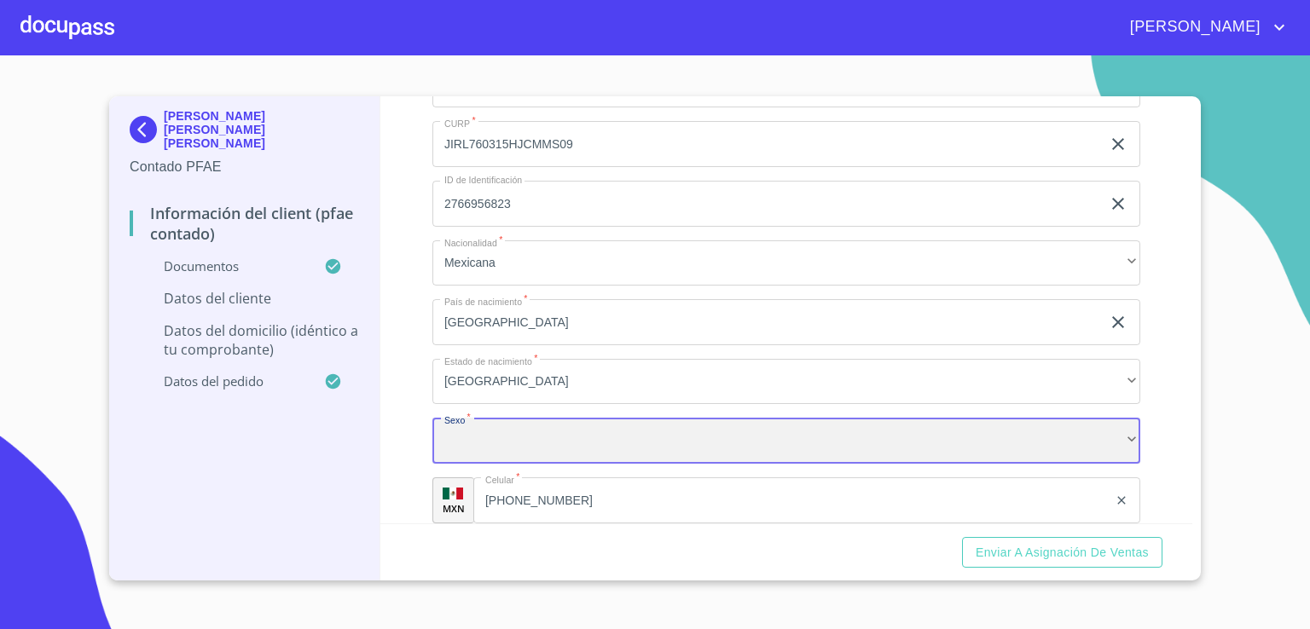
click at [646, 439] on div "​" at bounding box center [786, 441] width 708 height 46
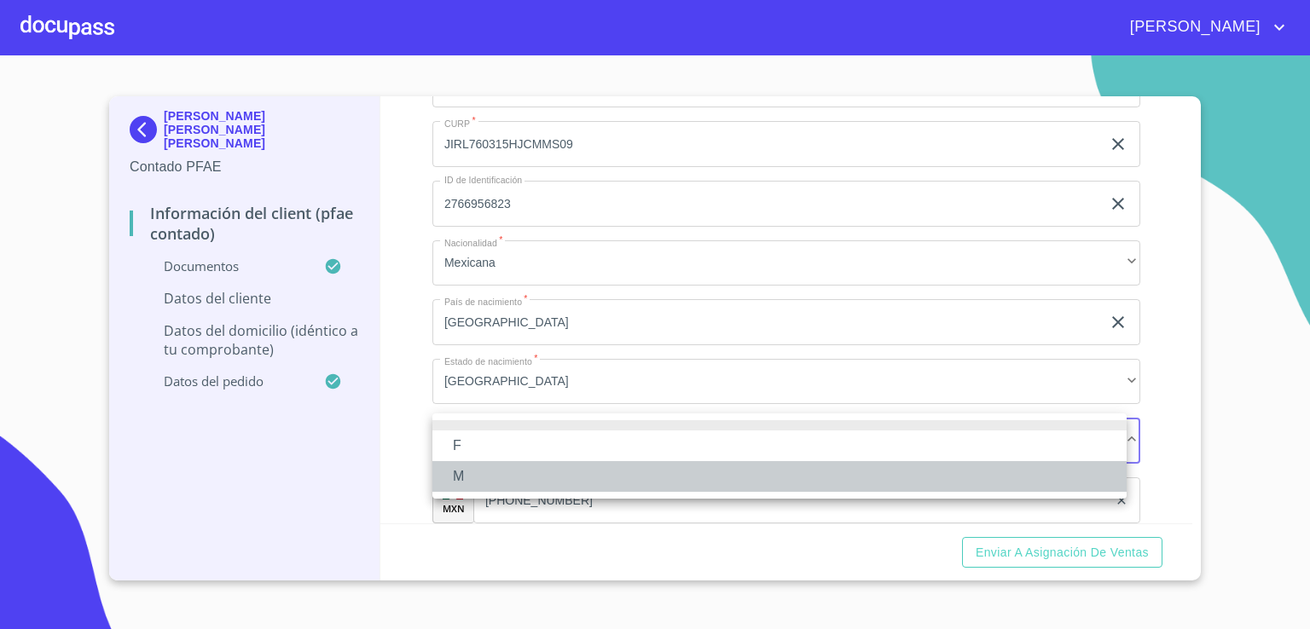
click at [629, 484] on li "M" at bounding box center [779, 476] width 694 height 31
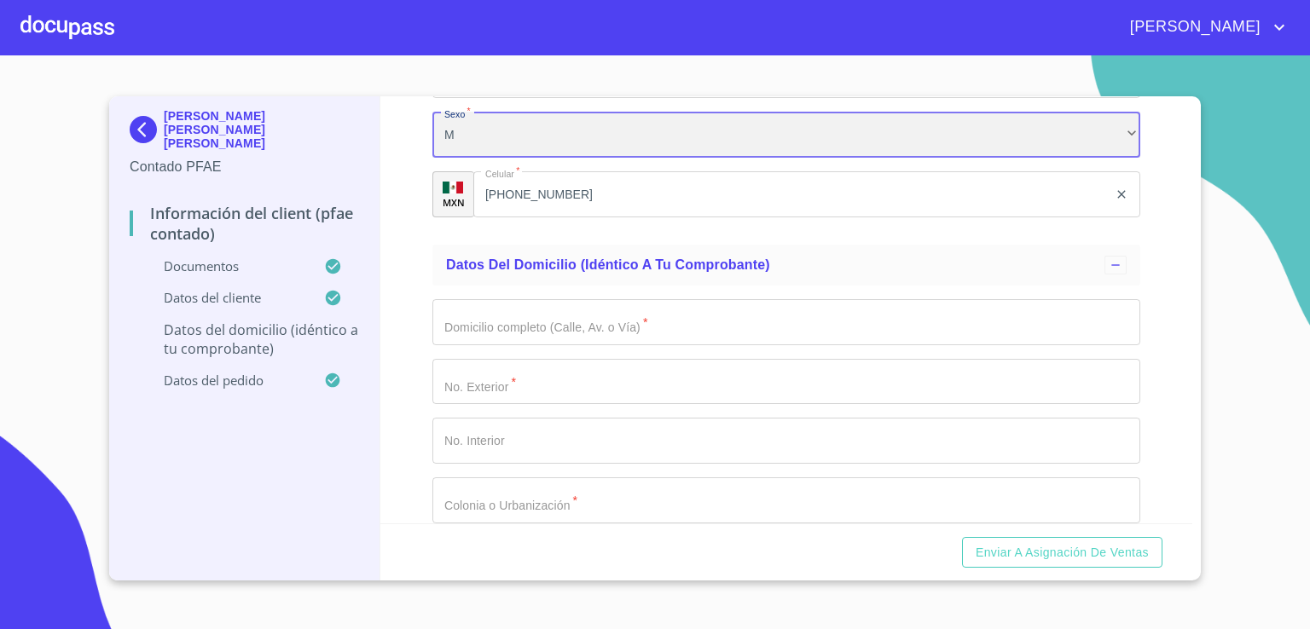
scroll to position [3854, 0]
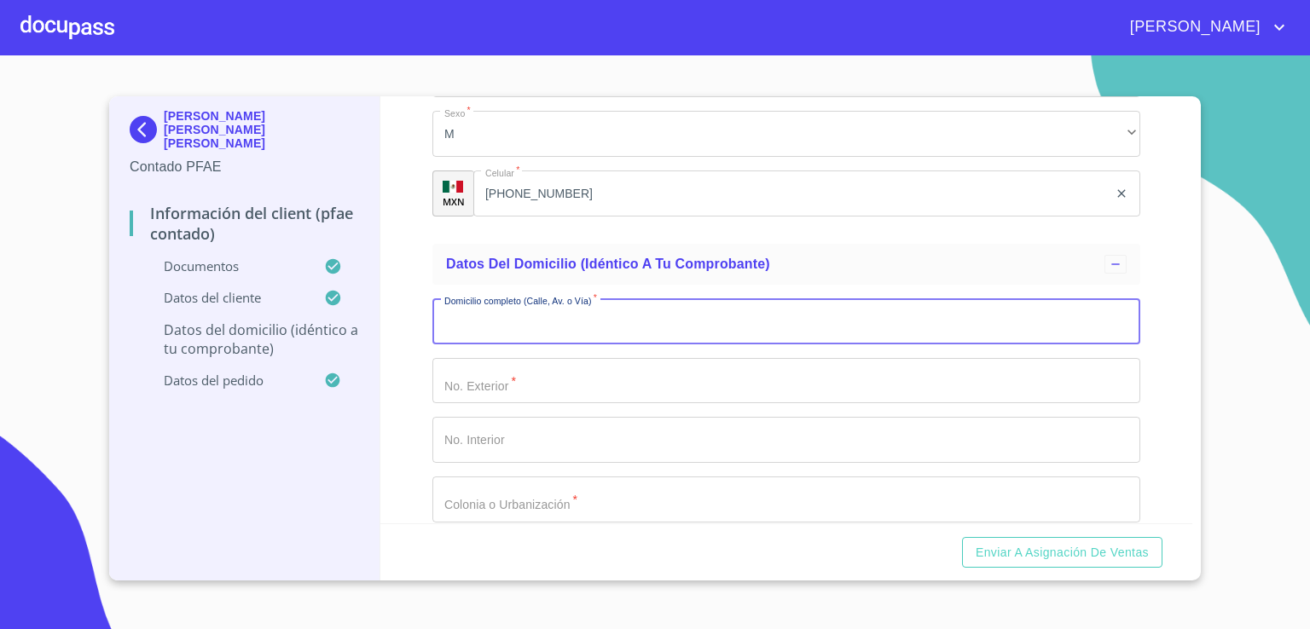
click at [862, 314] on input "Documento de identificación.   *" at bounding box center [786, 321] width 708 height 46
type input "VALDEPEÑAS"
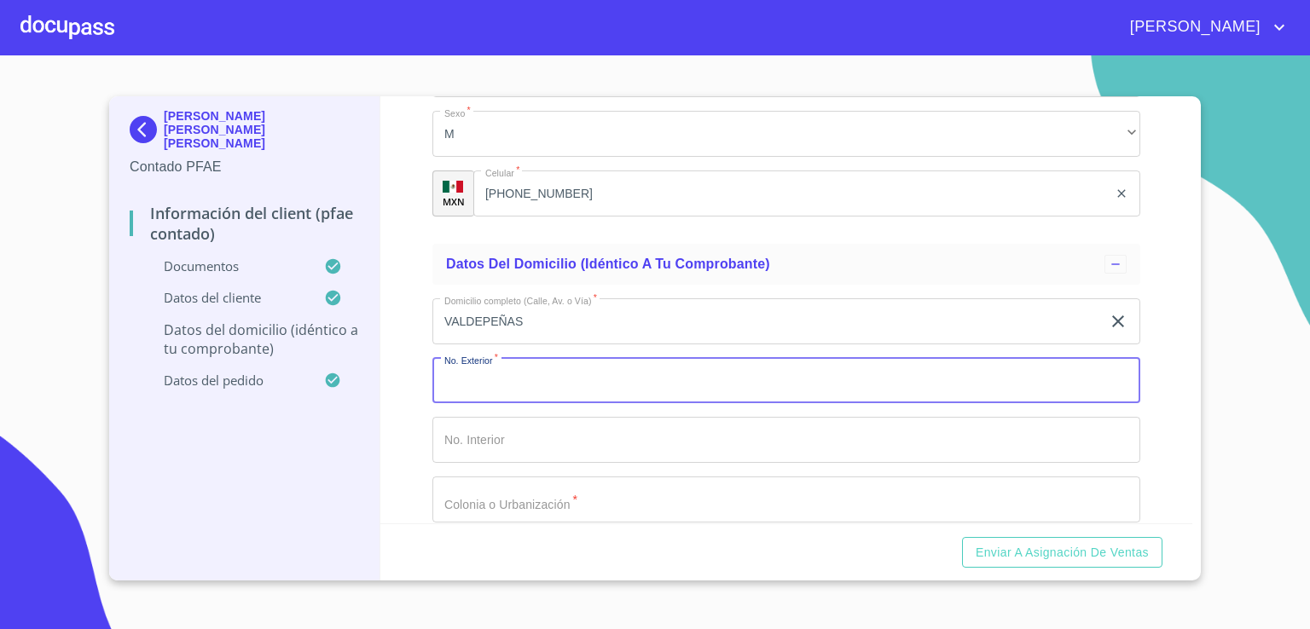
click at [836, 375] on input "Documento de identificación.   *" at bounding box center [786, 381] width 708 height 46
type input "3110"
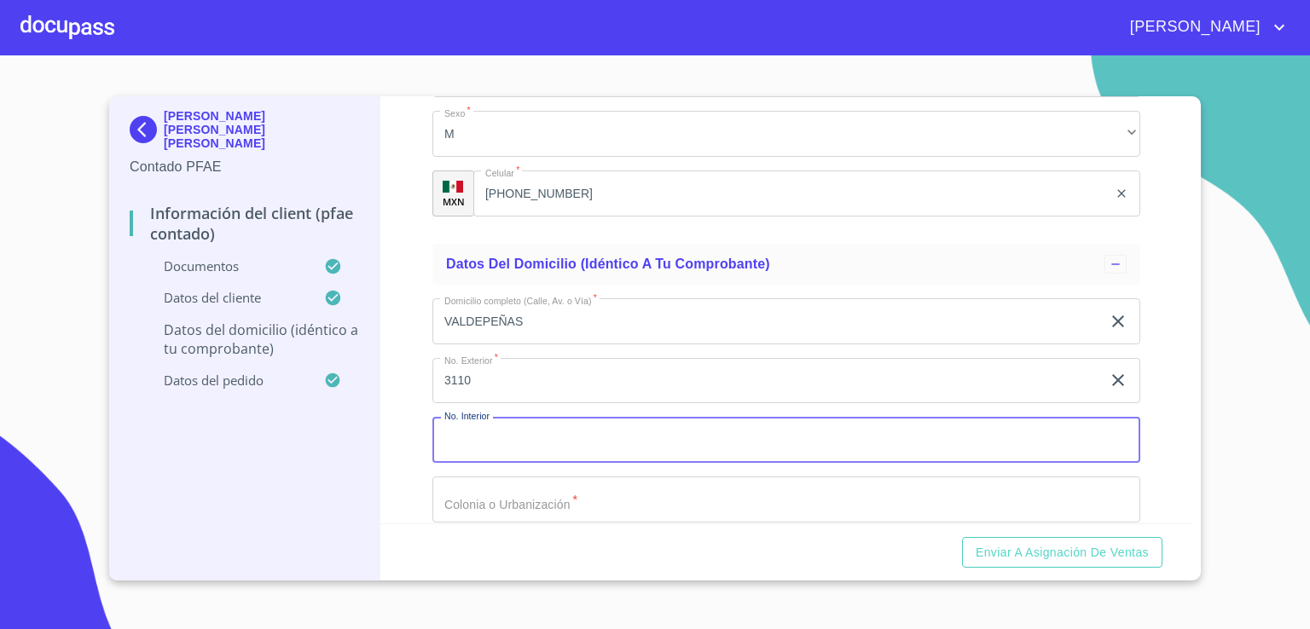
click at [819, 429] on input "Documento de identificación.   *" at bounding box center [786, 440] width 708 height 46
type input "88"
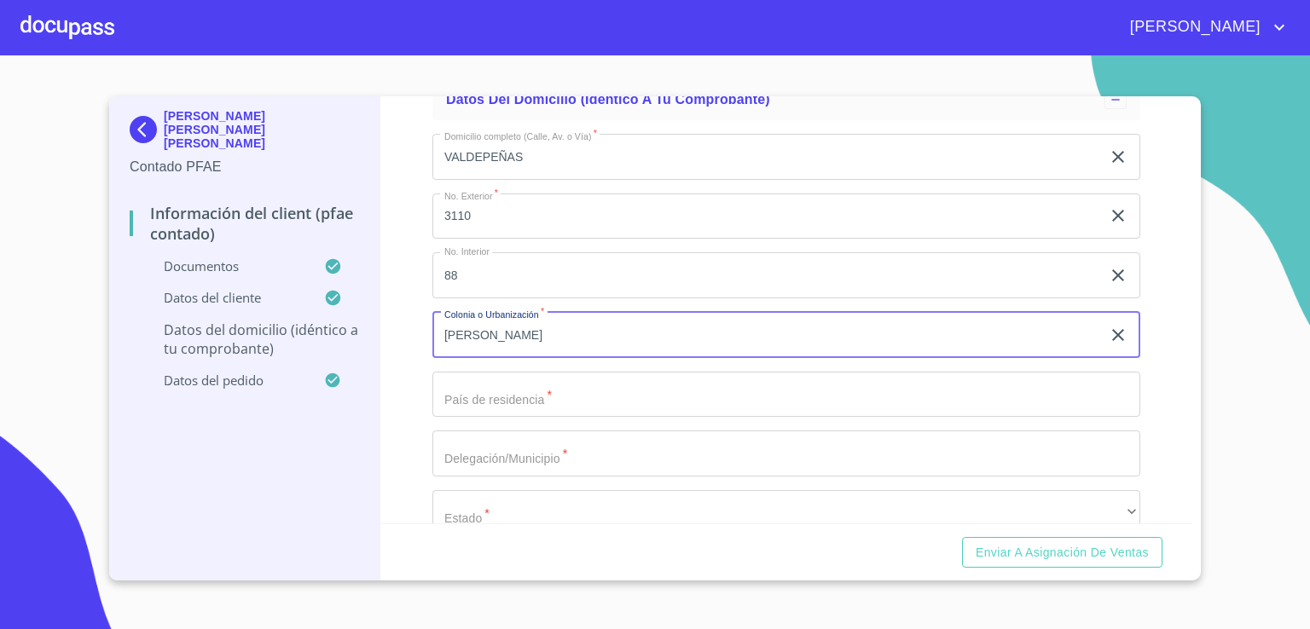
scroll to position [4025, 0]
type input "[PERSON_NAME]"
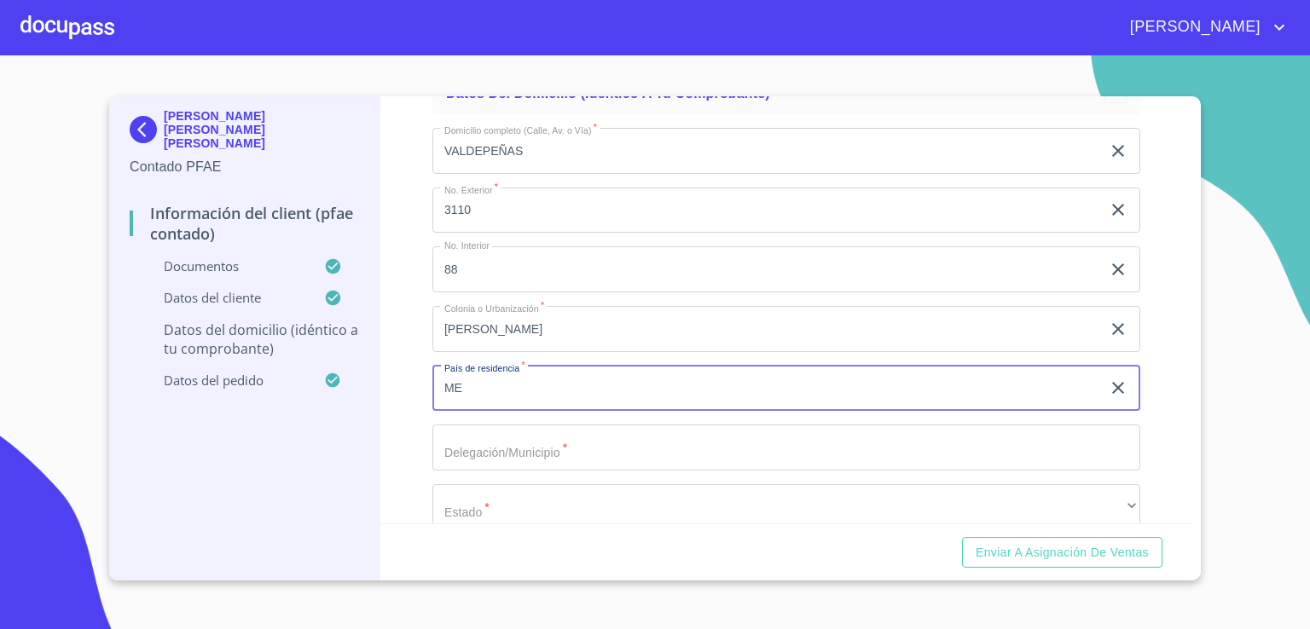
type input "[GEOGRAPHIC_DATA]"
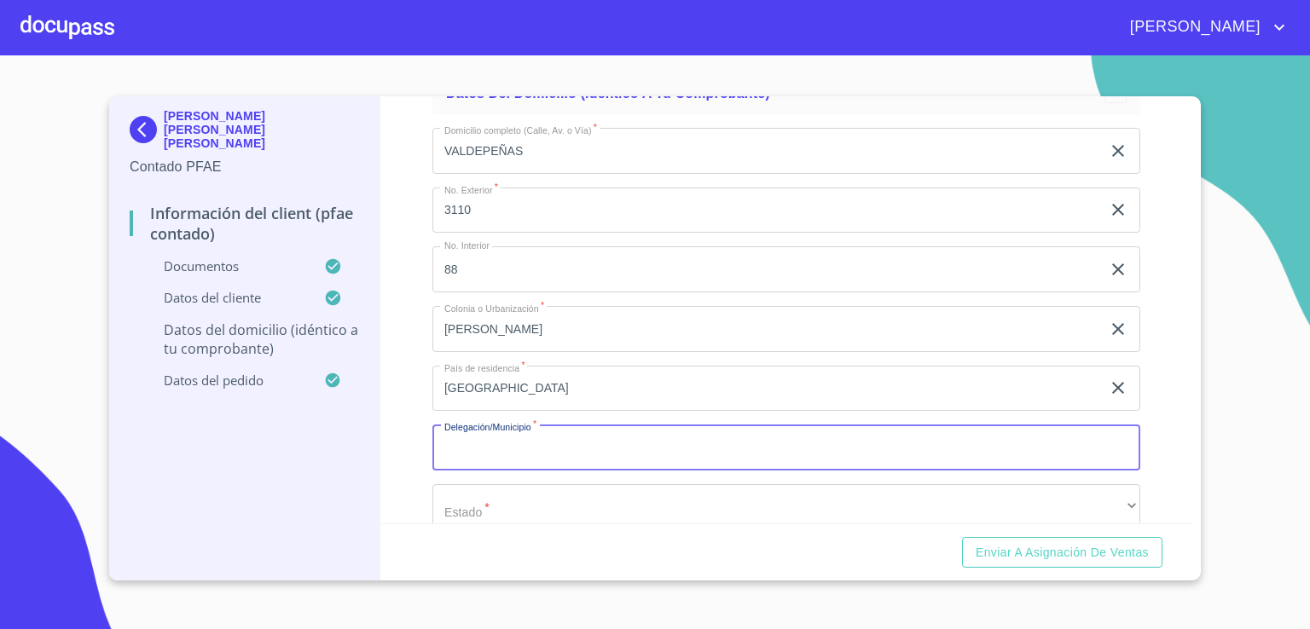
click at [620, 450] on input "Documento de identificación.   *" at bounding box center [786, 448] width 708 height 46
type input "ZAPOPAN"
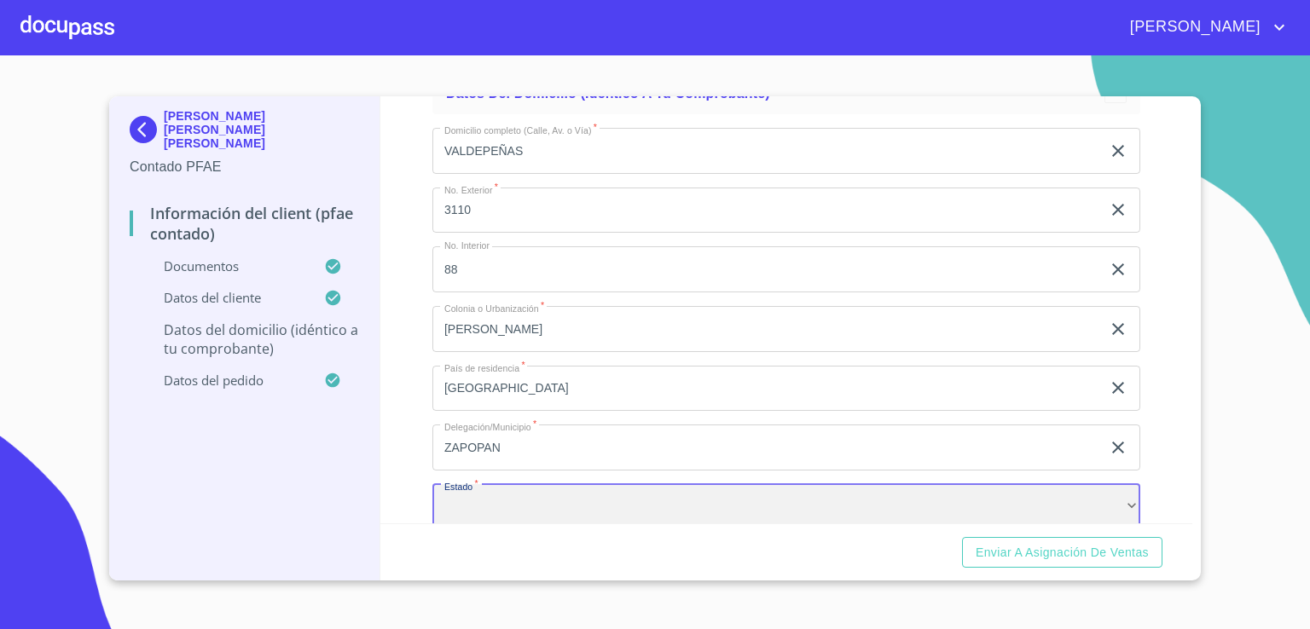
click at [589, 498] on div "​" at bounding box center [786, 507] width 708 height 46
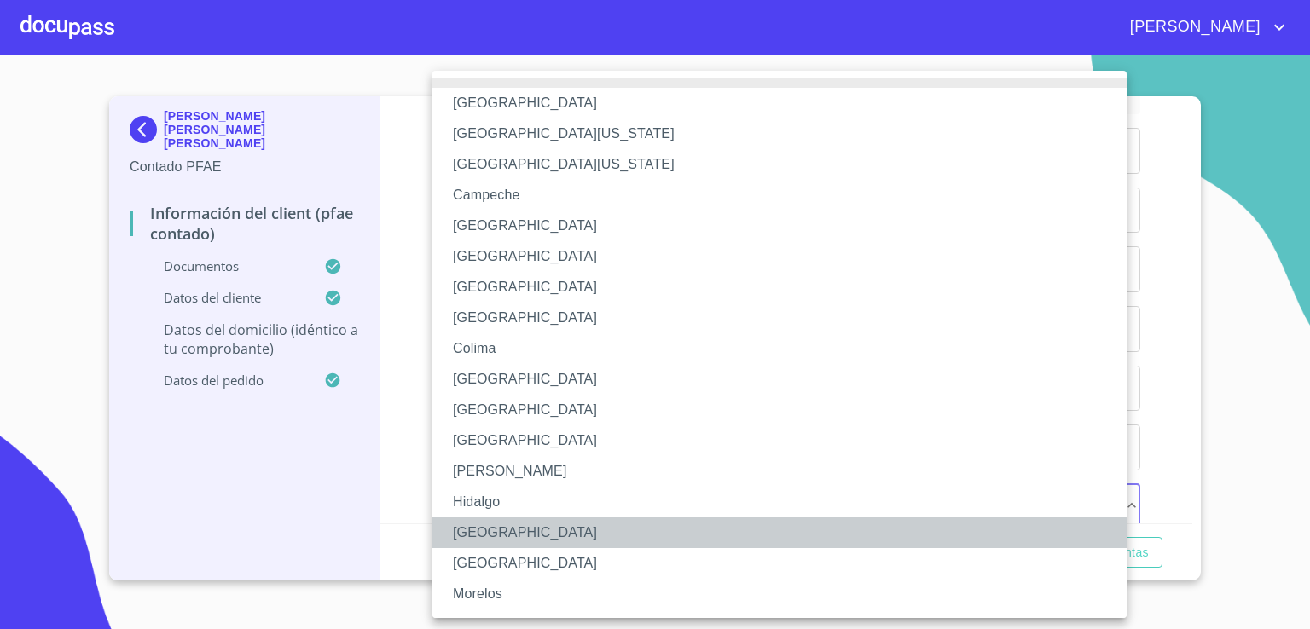
click at [569, 532] on li "[GEOGRAPHIC_DATA]" at bounding box center [785, 533] width 707 height 31
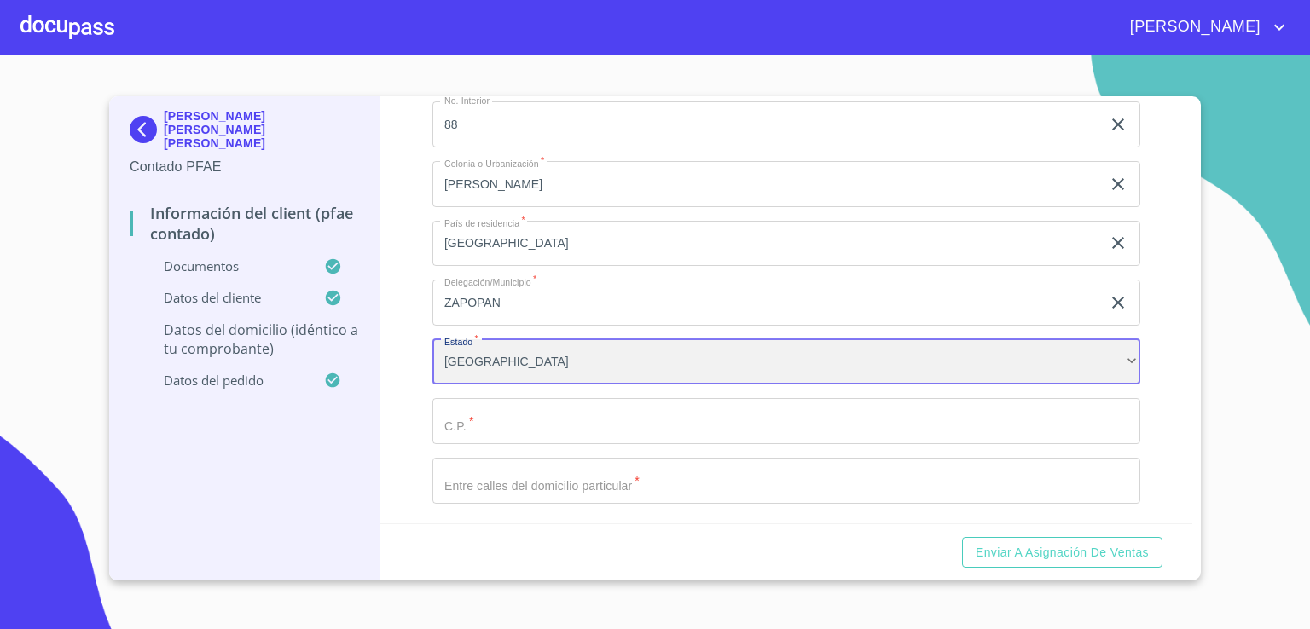
scroll to position [4196, 0]
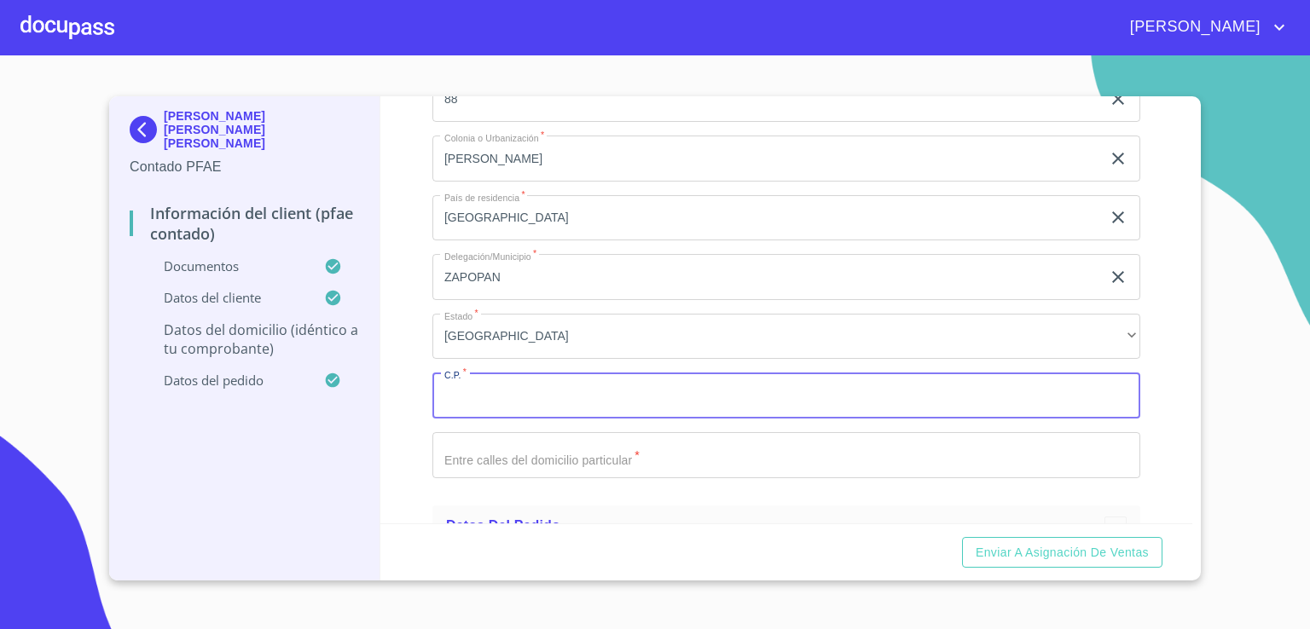
click at [893, 390] on input "Documento de identificación.   *" at bounding box center [786, 396] width 708 height 46
type input "45130"
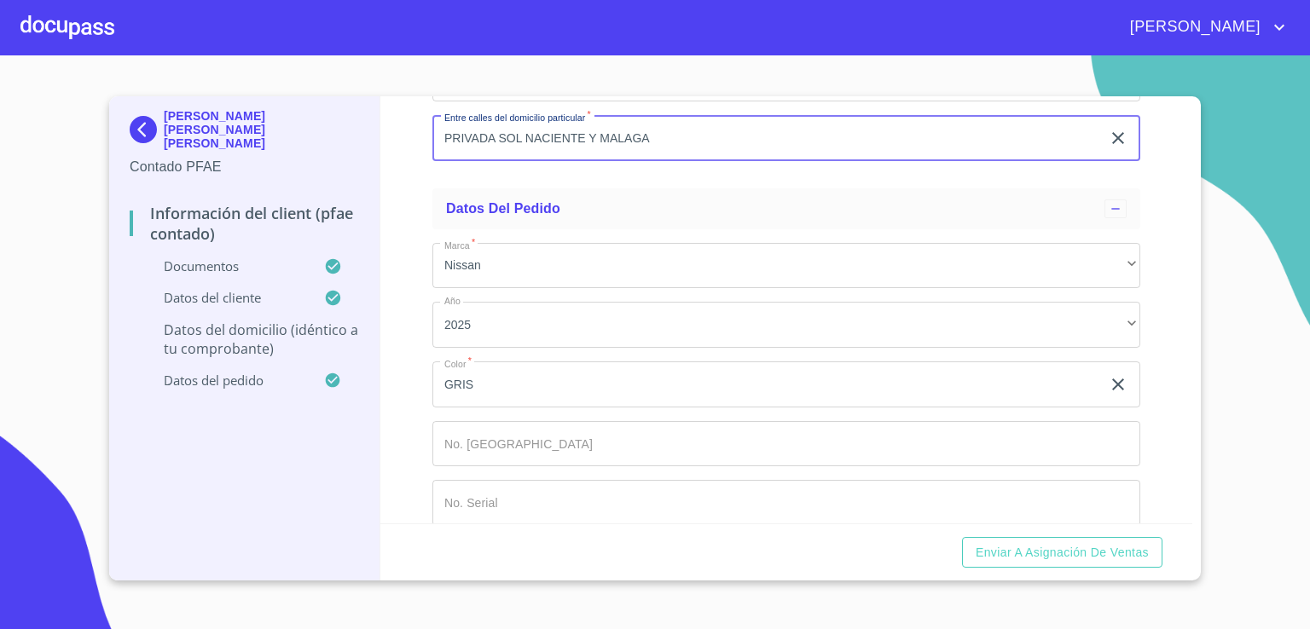
scroll to position [4530, 0]
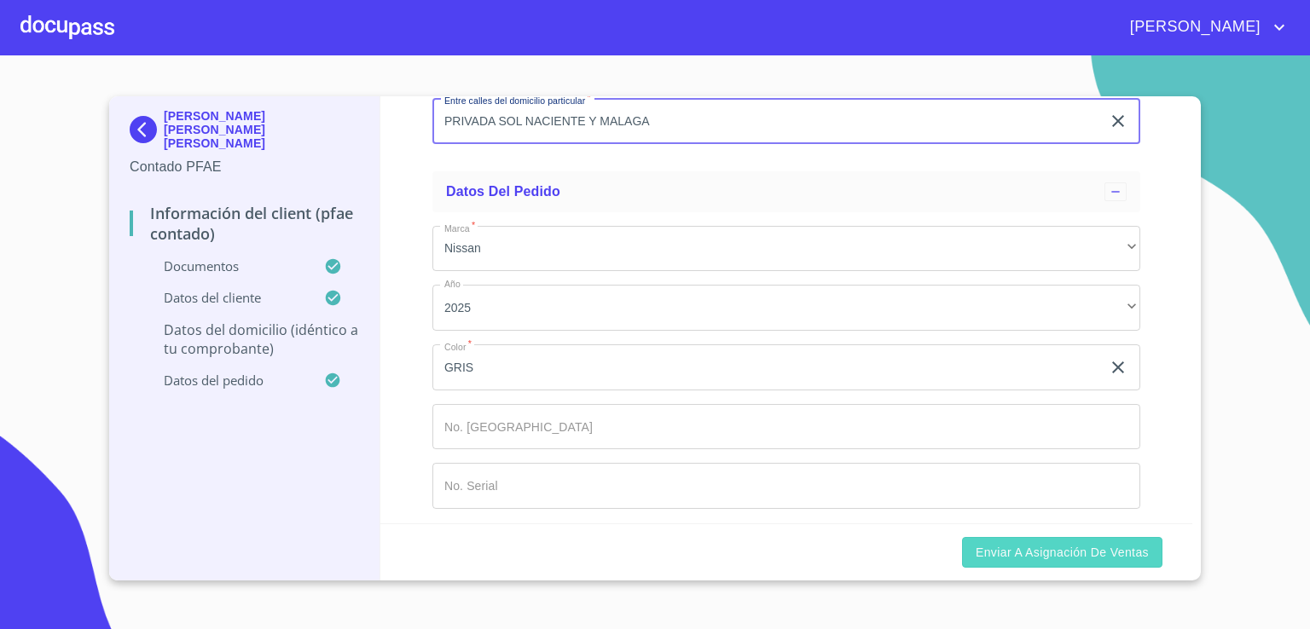
type input "PRIVADA SOL NACIENTE Y MALAGA"
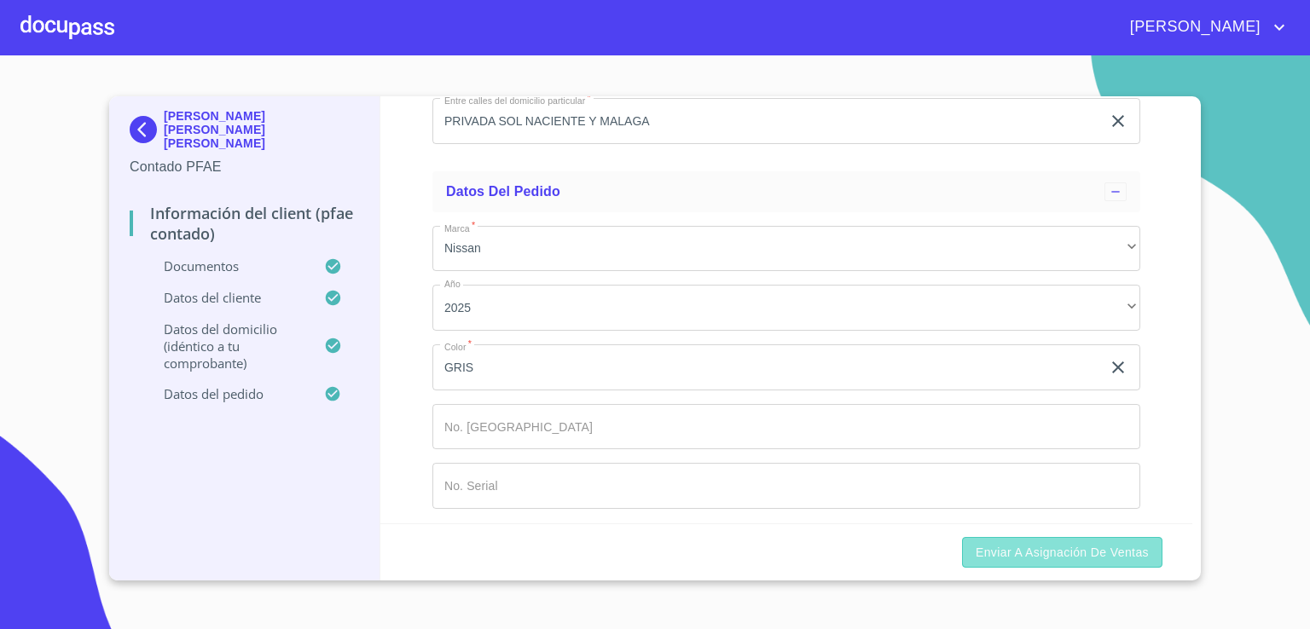
click at [1072, 554] on span "Enviar a Asignación de Ventas" at bounding box center [1062, 552] width 173 height 21
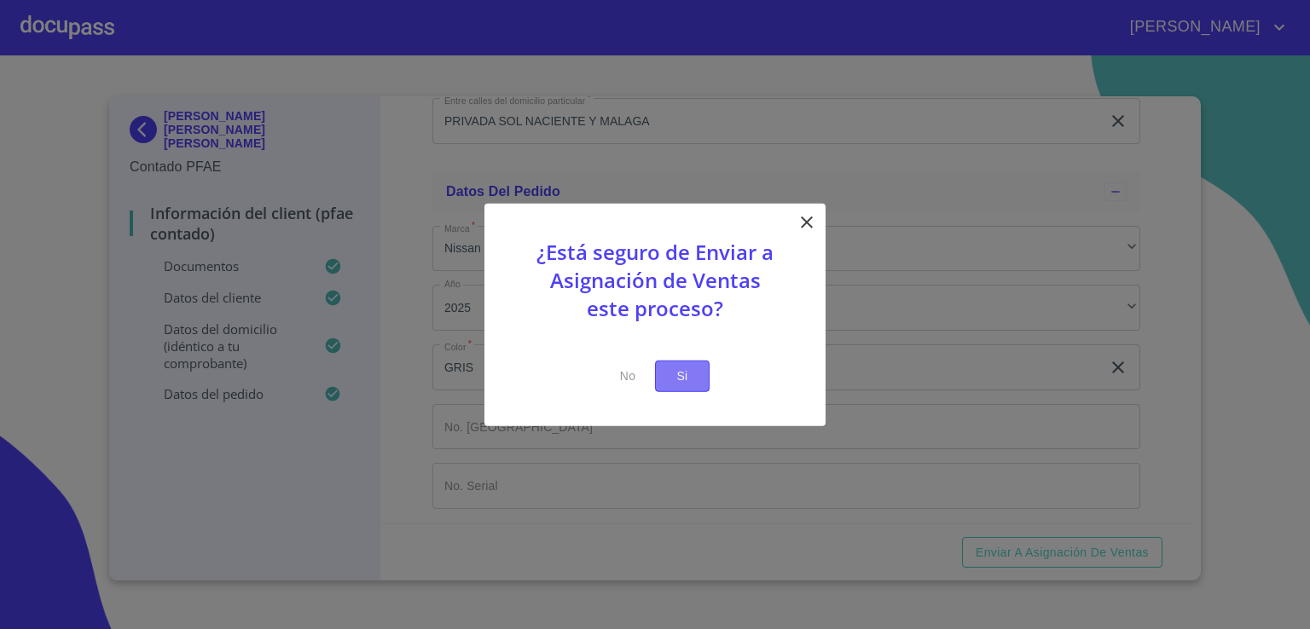
click at [683, 376] on span "Si" at bounding box center [682, 376] width 27 height 21
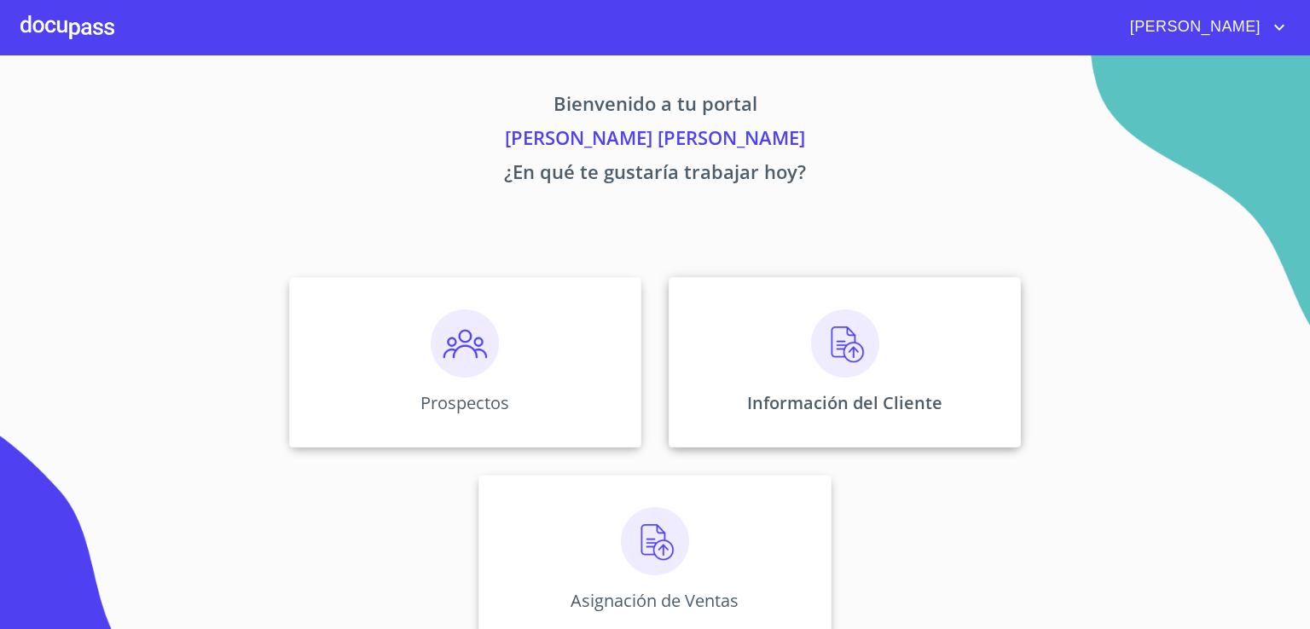
click at [829, 351] on img at bounding box center [845, 344] width 68 height 68
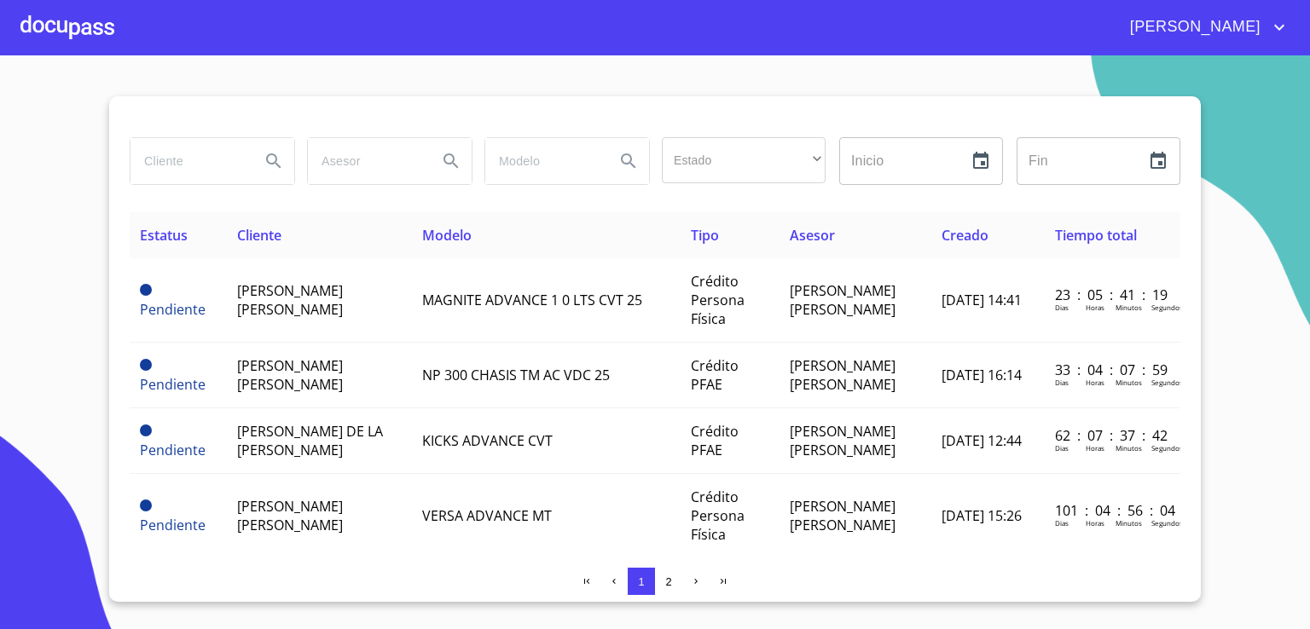
click at [628, 225] on th "Modelo" at bounding box center [546, 235] width 268 height 46
click at [188, 164] on input "search" at bounding box center [188, 161] width 116 height 46
type input "j"
click at [188, 164] on input "J" at bounding box center [188, 161] width 116 height 46
type input "[PERSON_NAME]"
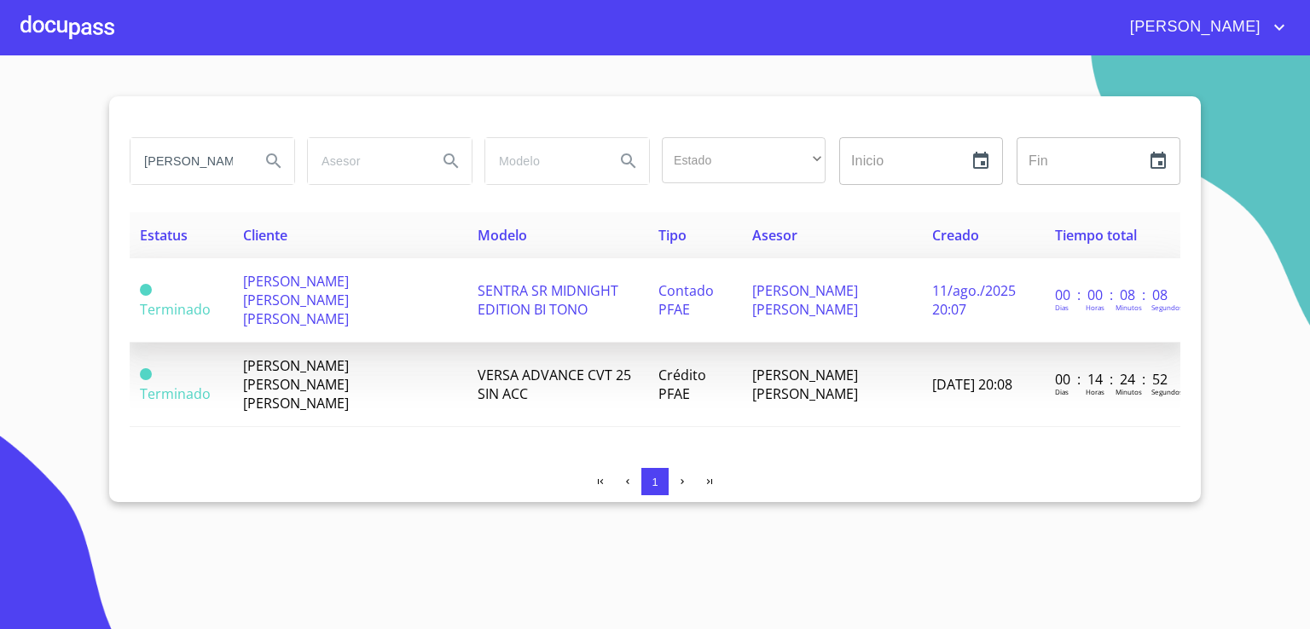
click at [286, 283] on span "[PERSON_NAME] [PERSON_NAME] [PERSON_NAME]" at bounding box center [296, 300] width 106 height 56
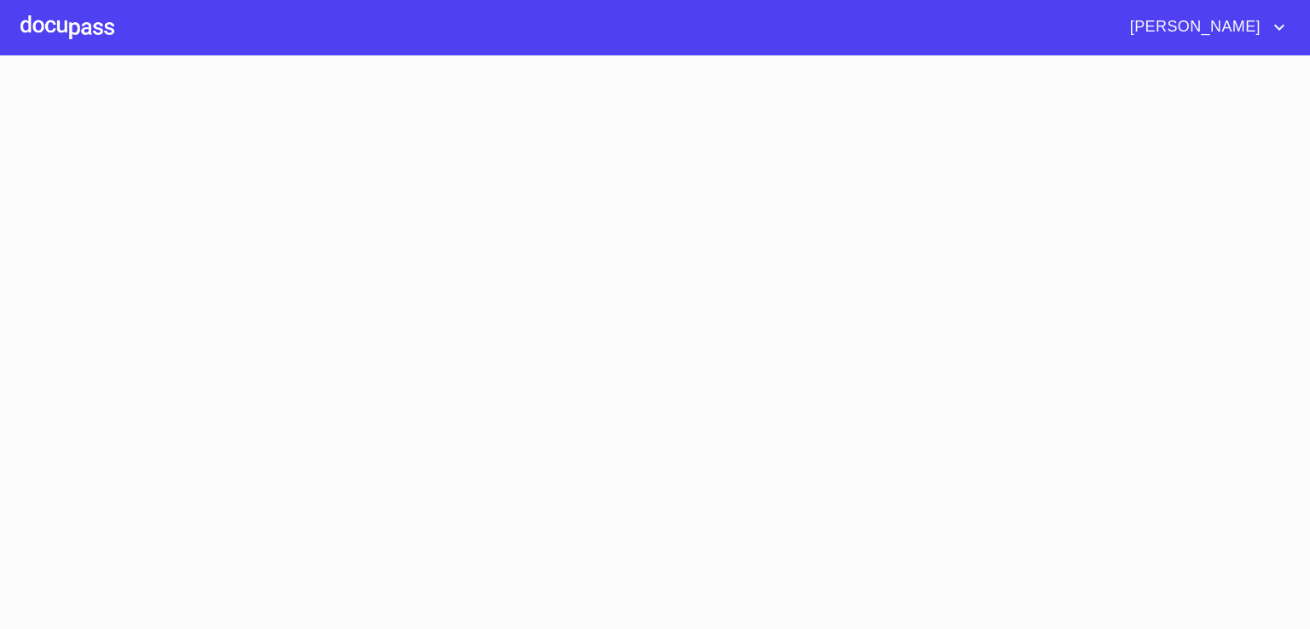
click at [286, 283] on section at bounding box center [655, 342] width 1310 height 574
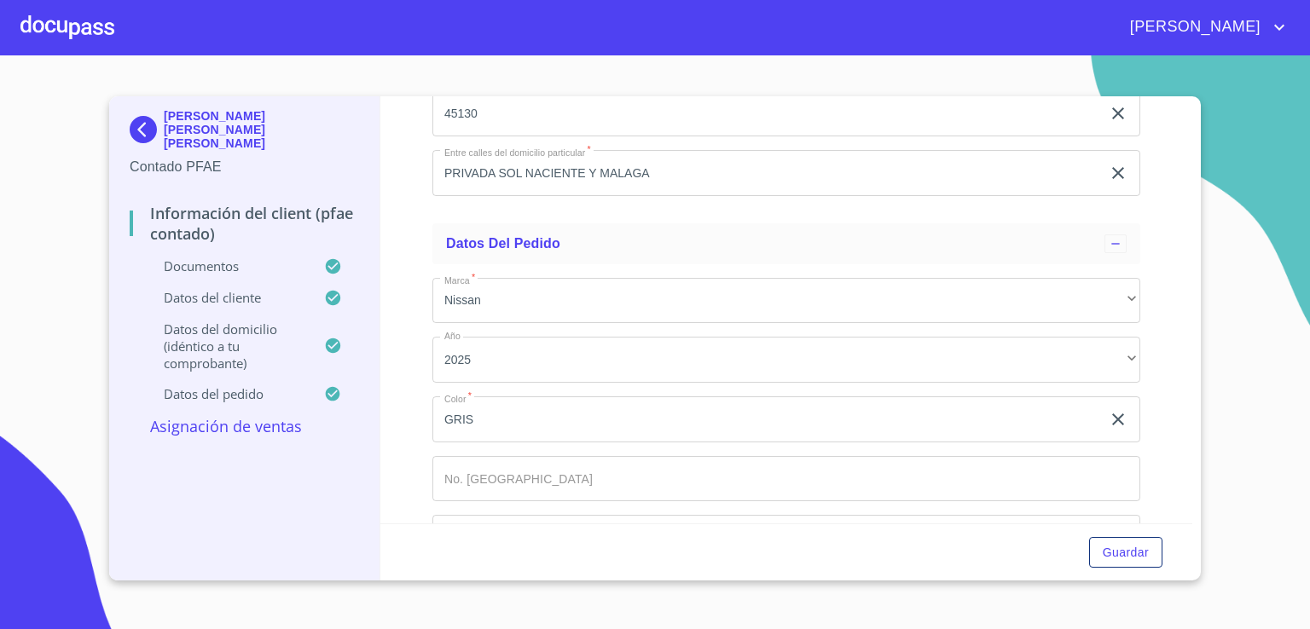
scroll to position [4530, 0]
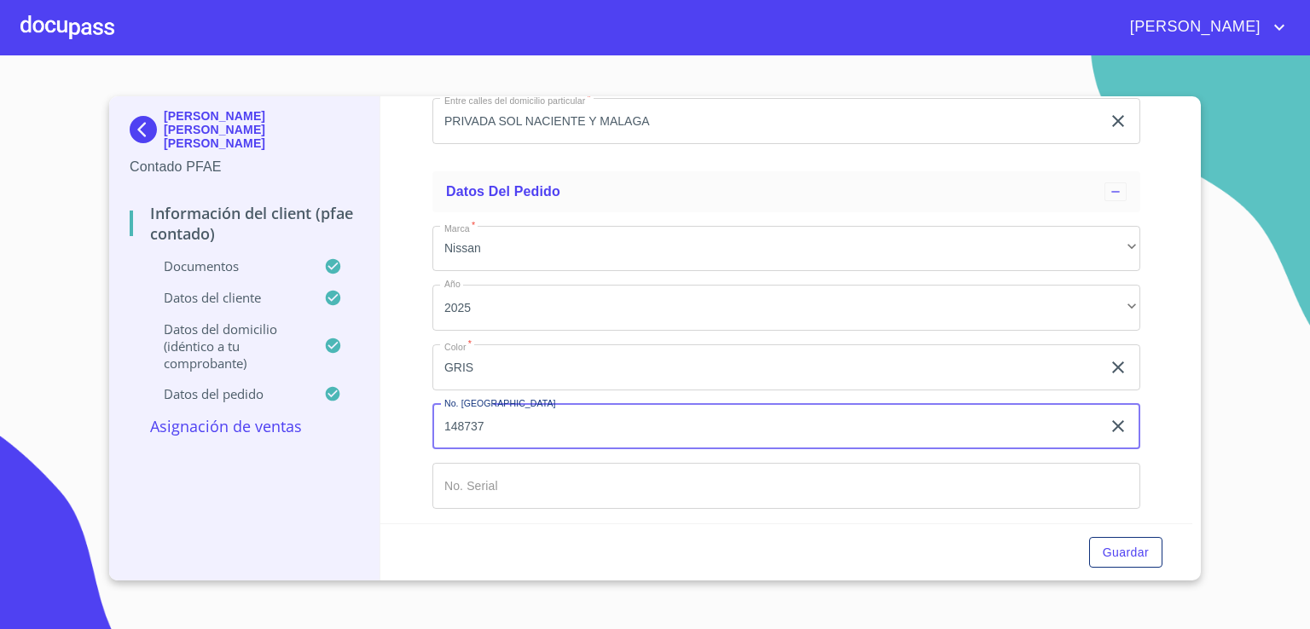
type input "148737"
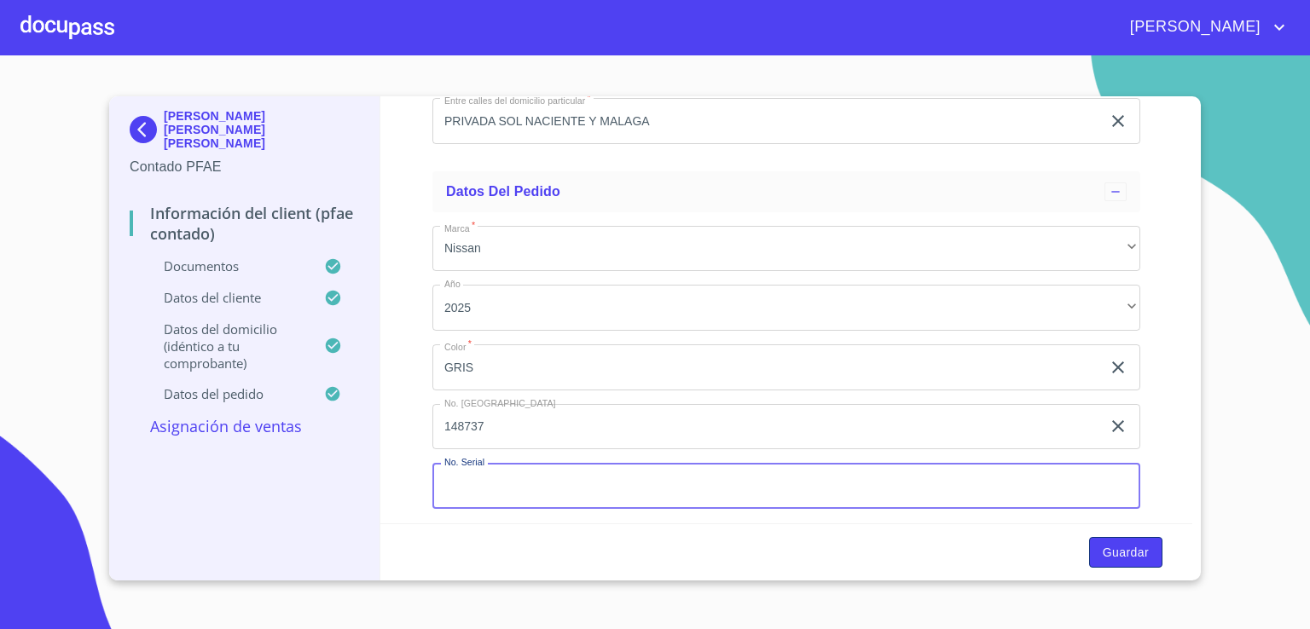
click at [1105, 546] on span "Guardar" at bounding box center [1126, 552] width 46 height 21
